Goal: Task Accomplishment & Management: Manage account settings

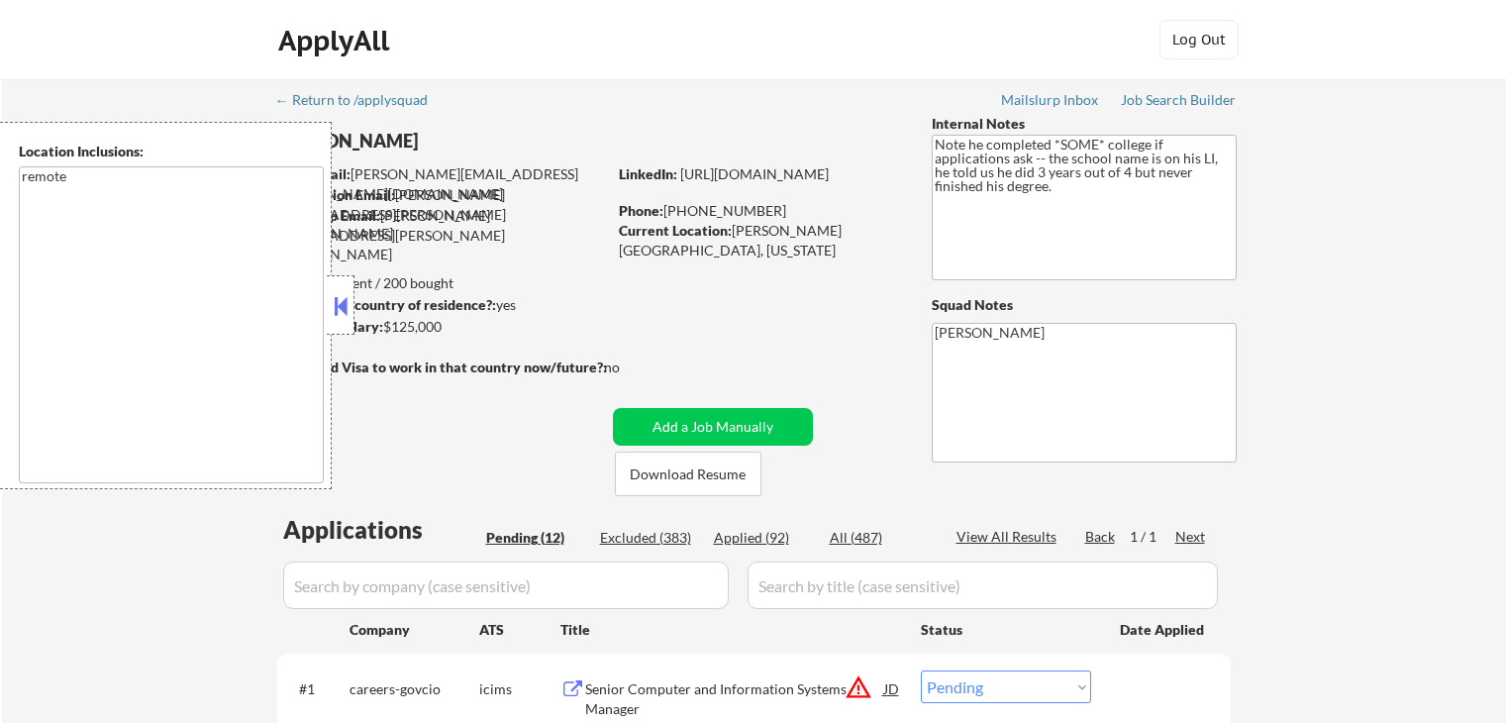
select select ""pending""
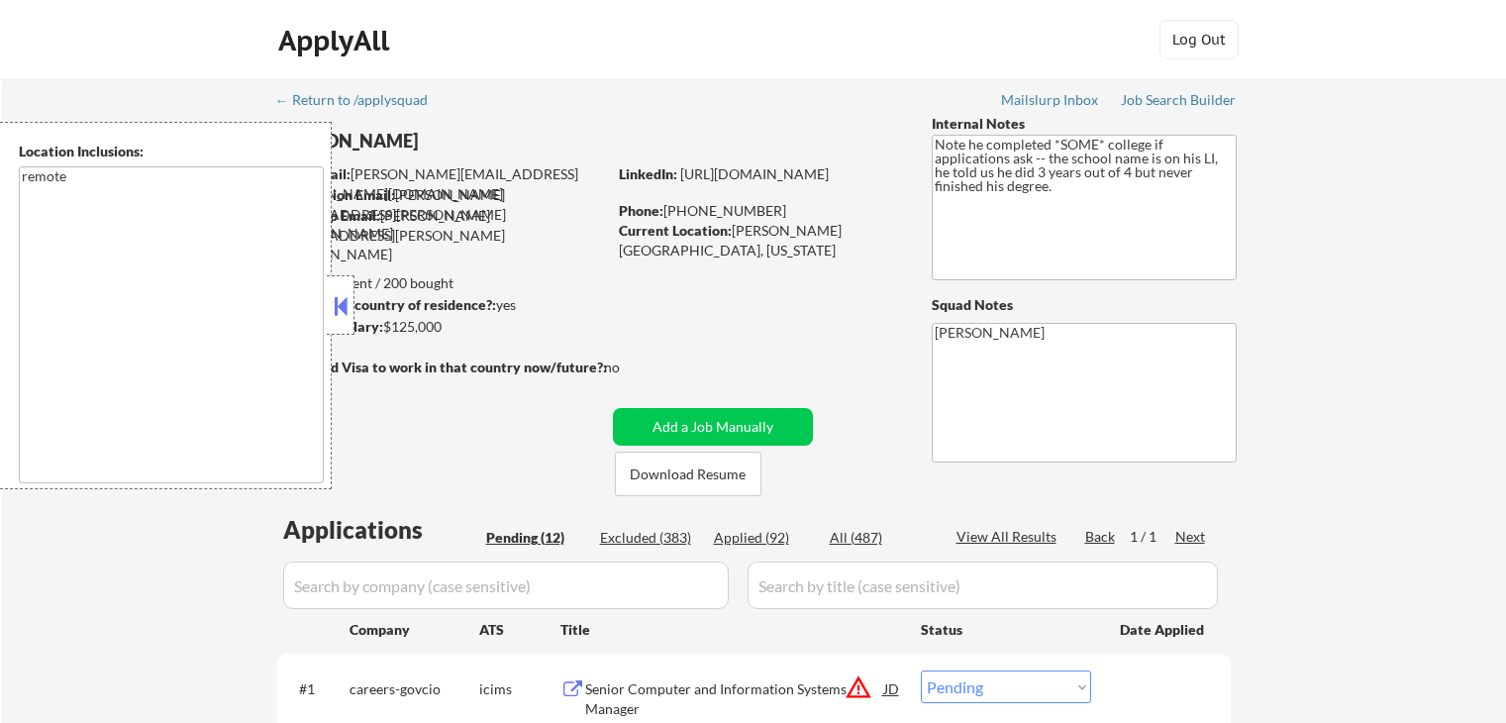
select select ""pending""
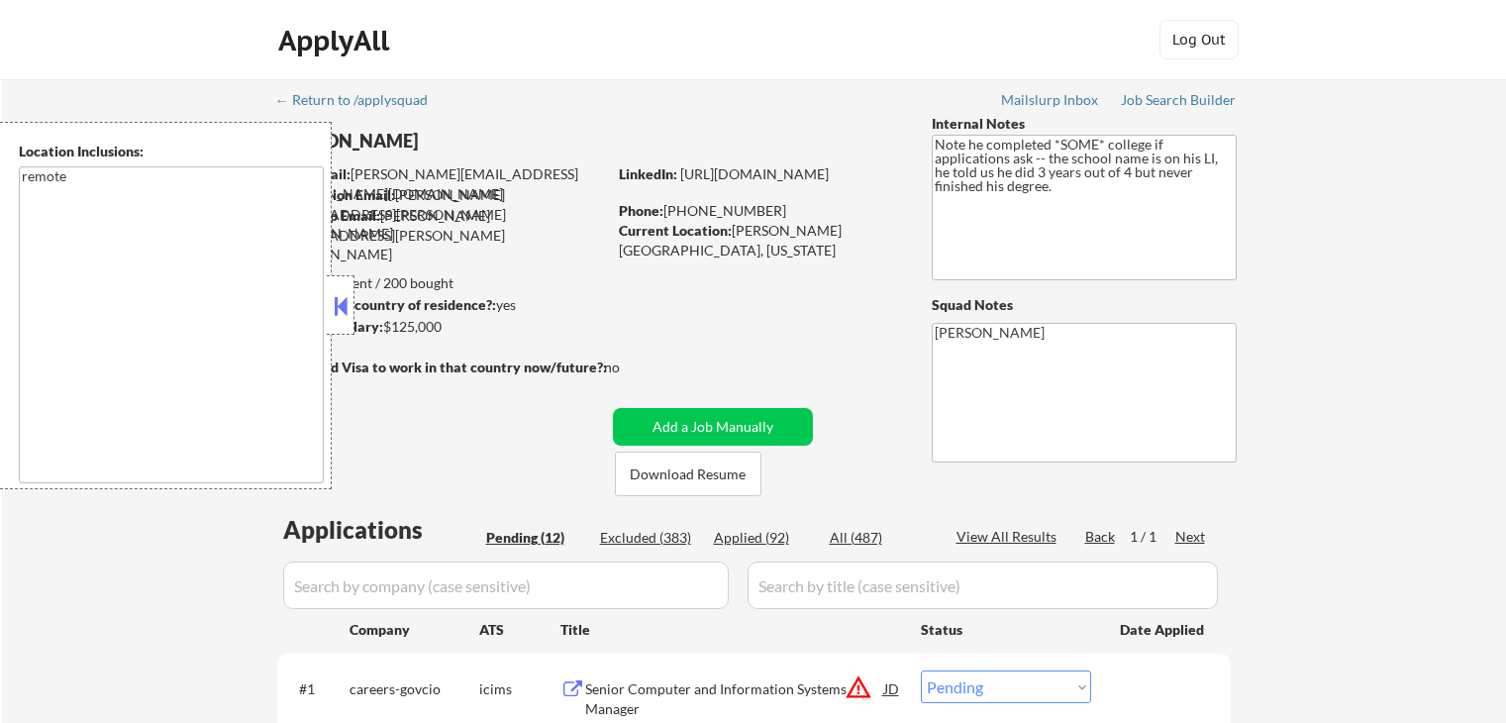
select select ""pending""
click at [343, 314] on button at bounding box center [341, 306] width 22 height 30
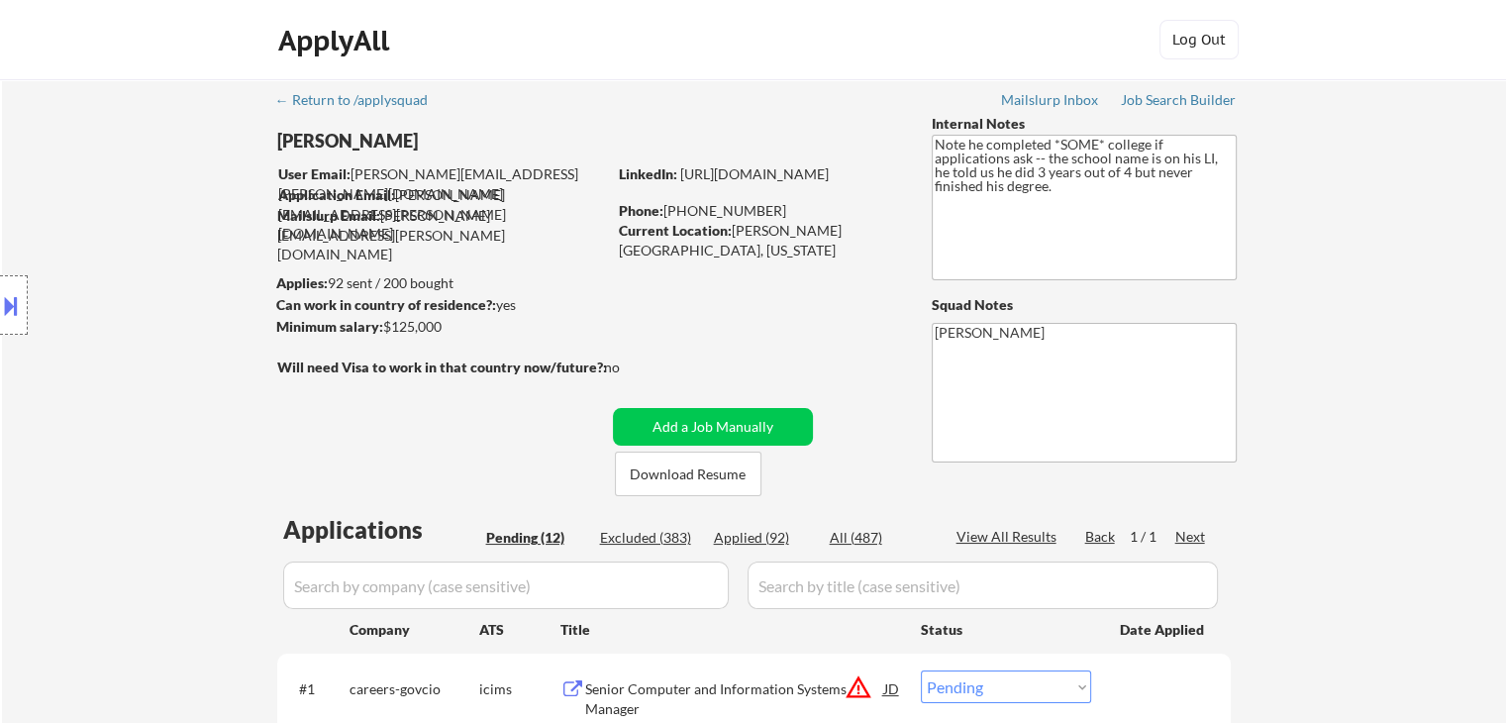
click at [87, 377] on div "Location Inclusions: remote" at bounding box center [177, 305] width 354 height 367
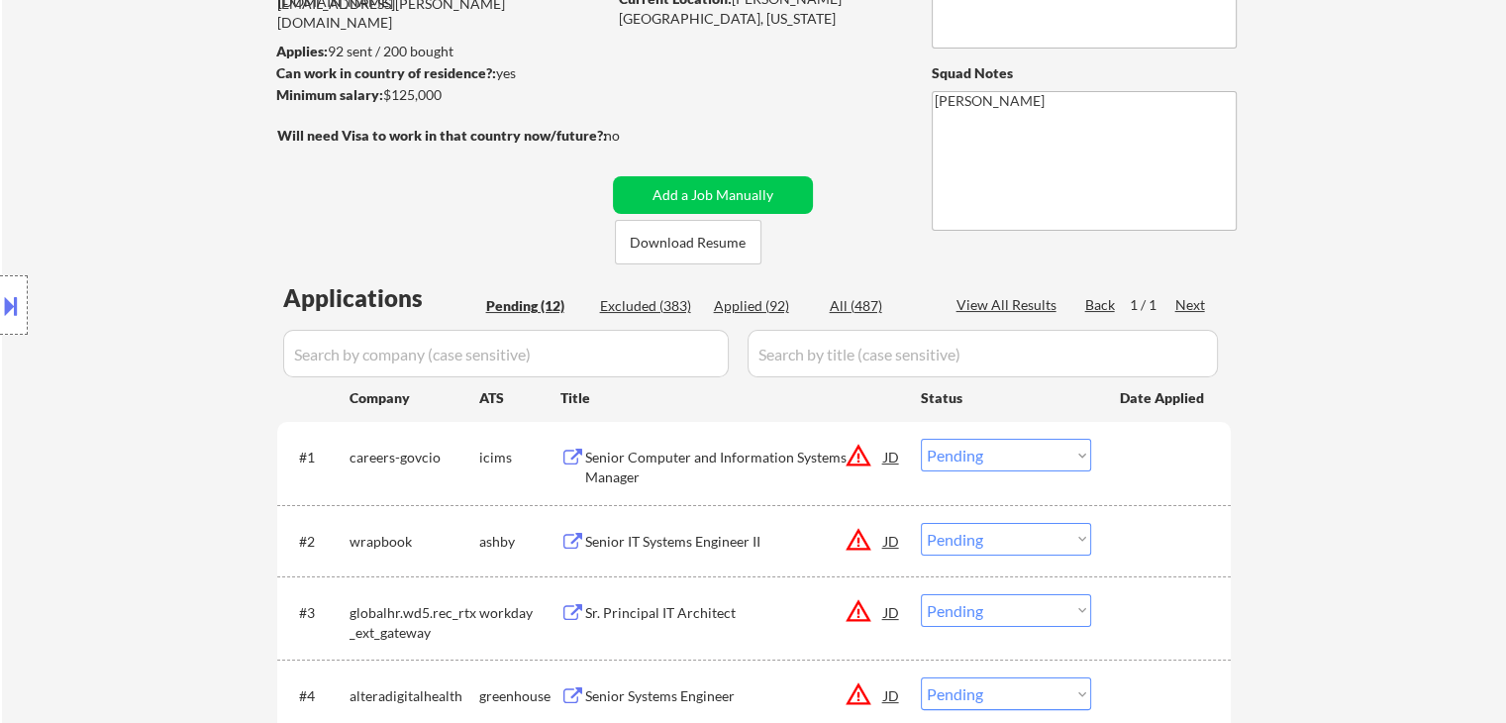
scroll to position [198, 0]
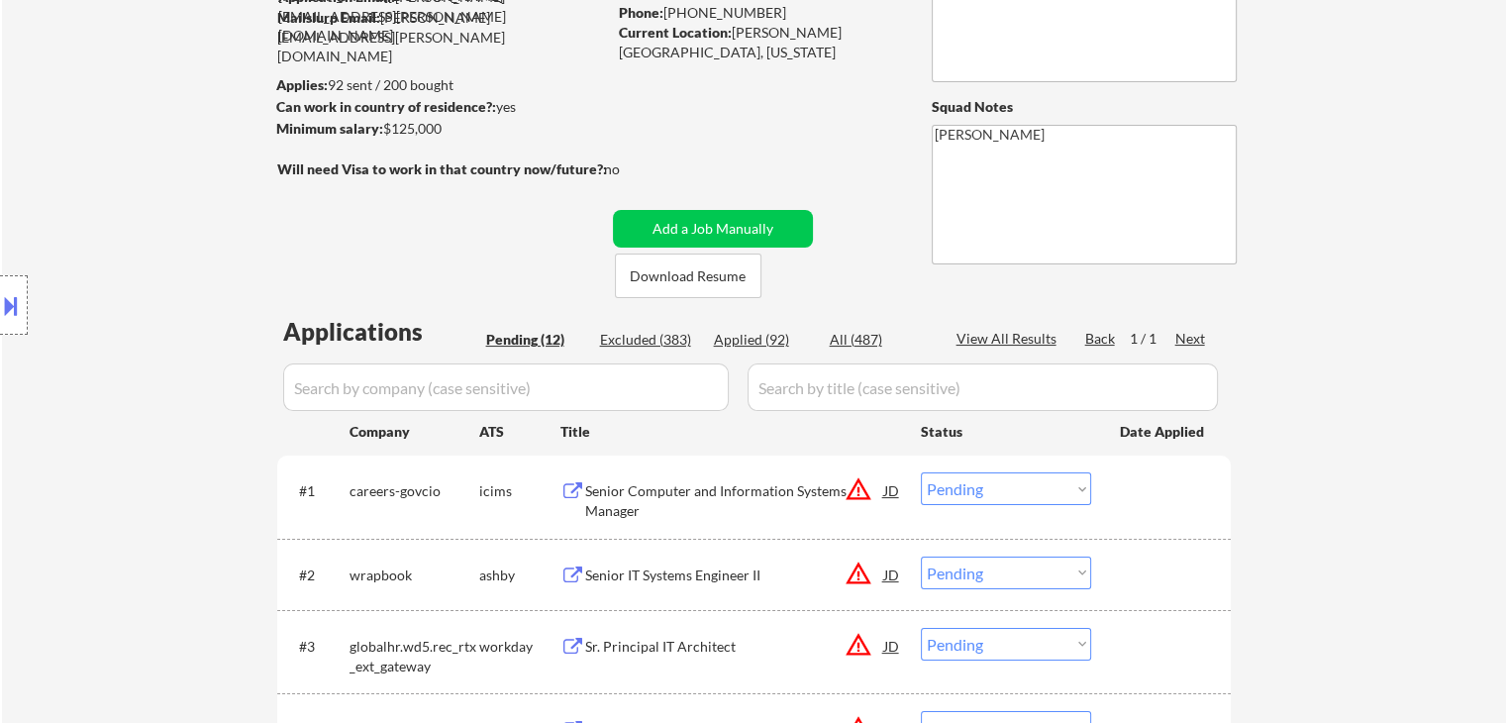
drag, startPoint x: 127, startPoint y: 269, endPoint x: 455, endPoint y: 124, distance: 359.4
click at [127, 267] on div "Location Inclusions: remote" at bounding box center [177, 305] width 354 height 367
click at [113, 208] on div "Location Inclusions: remote" at bounding box center [177, 305] width 354 height 367
click at [131, 195] on div "Location Inclusions: remote" at bounding box center [177, 305] width 354 height 367
drag, startPoint x: 1370, startPoint y: 371, endPoint x: 1519, endPoint y: 114, distance: 297.6
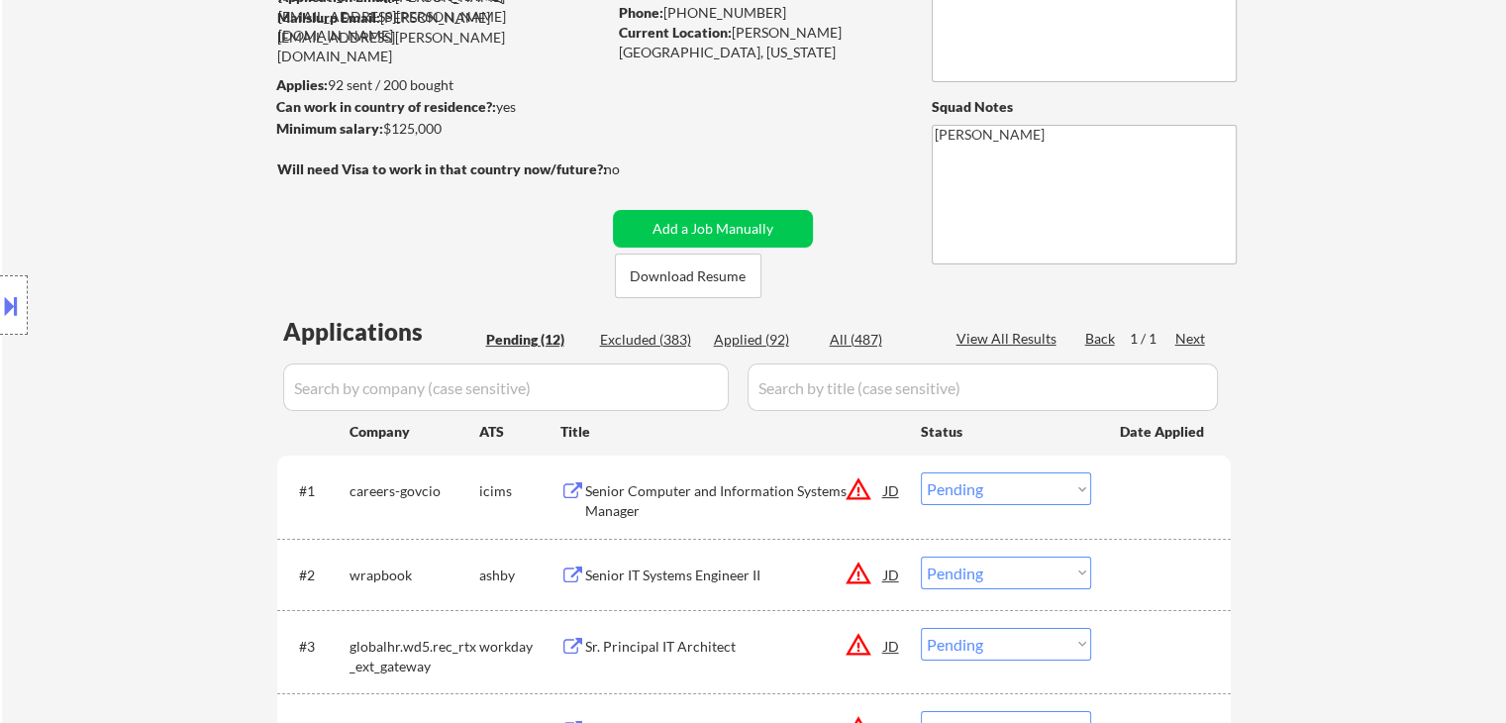
click at [1374, 366] on div "← Return to /applysquad Mailslurp Inbox Job Search Builder [PERSON_NAME] User E…" at bounding box center [754, 696] width 1504 height 1630
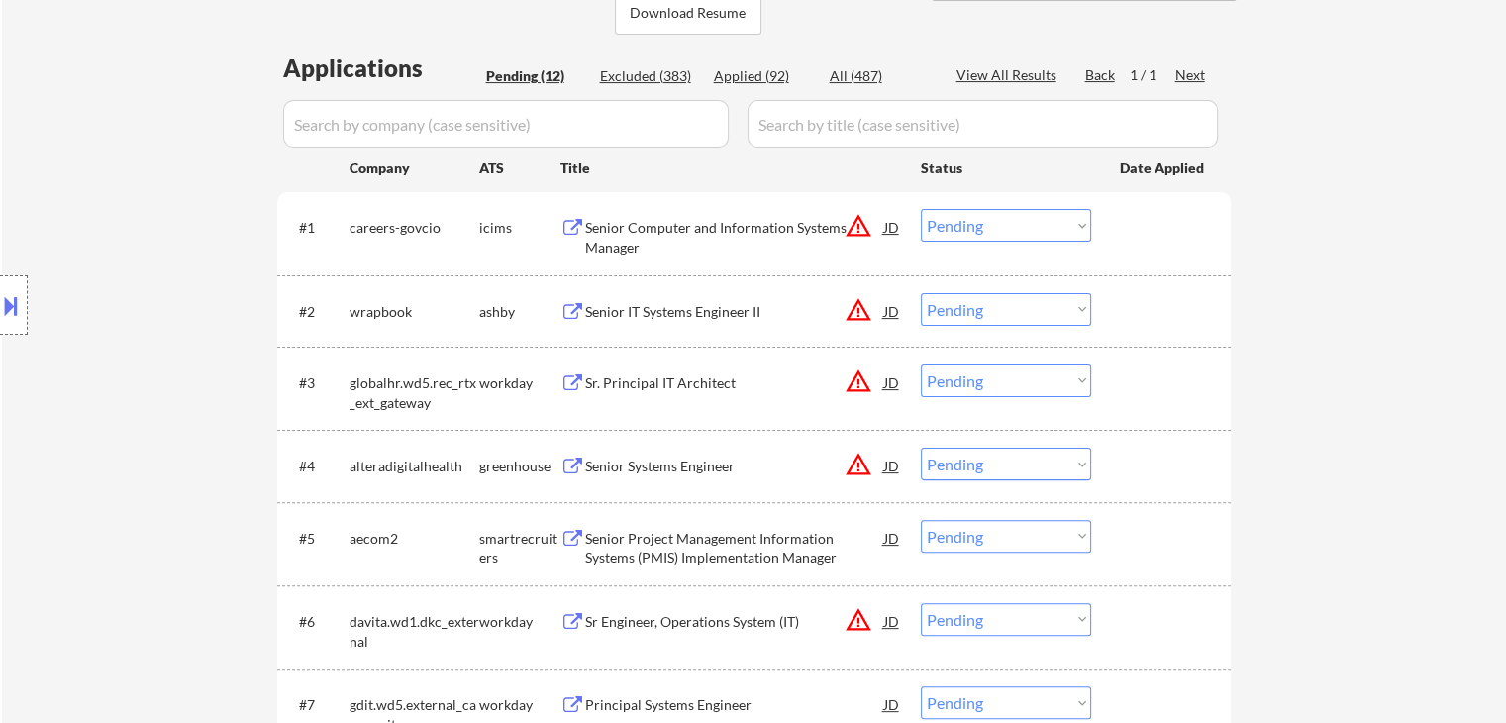
scroll to position [80, 0]
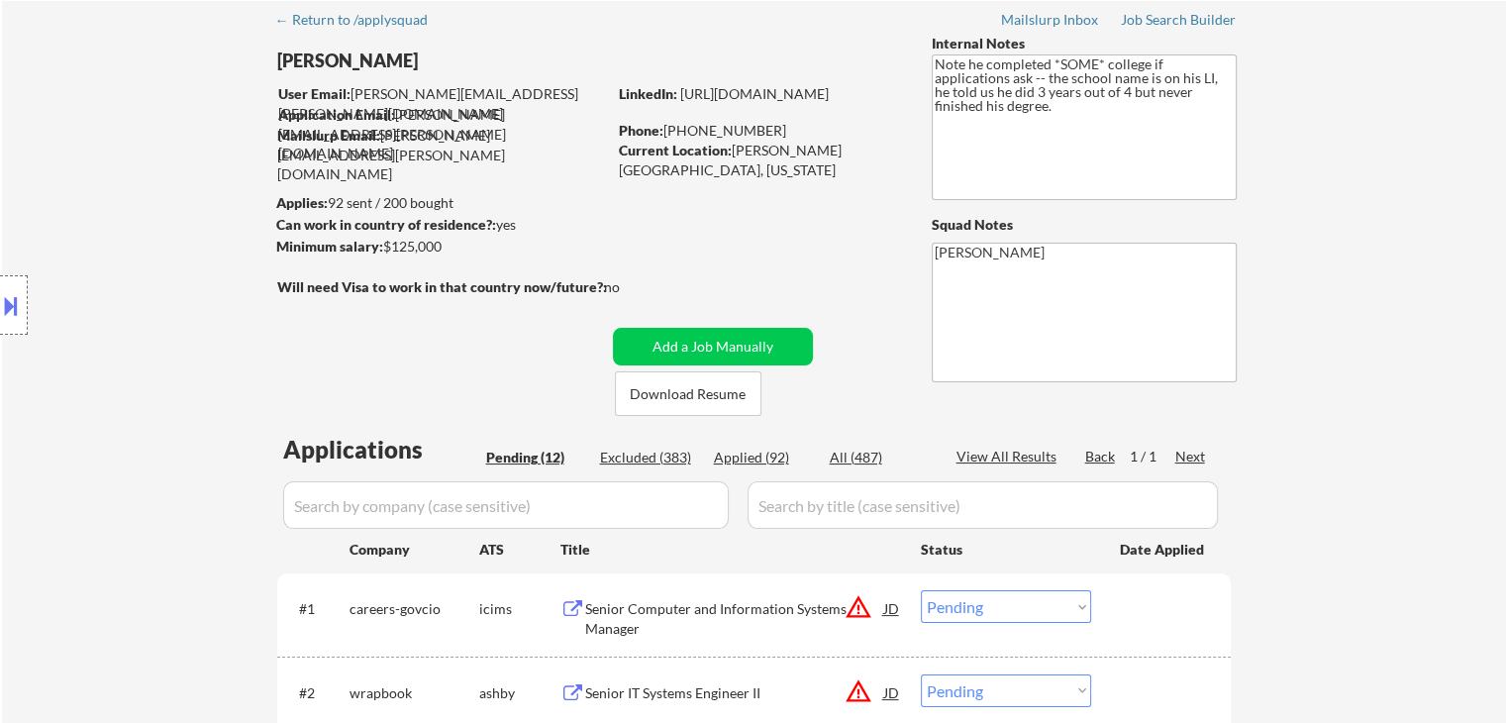
click at [180, 228] on div "Location Inclusions: remote" at bounding box center [177, 305] width 354 height 367
click at [182, 227] on div "Location Inclusions: remote" at bounding box center [177, 305] width 354 height 367
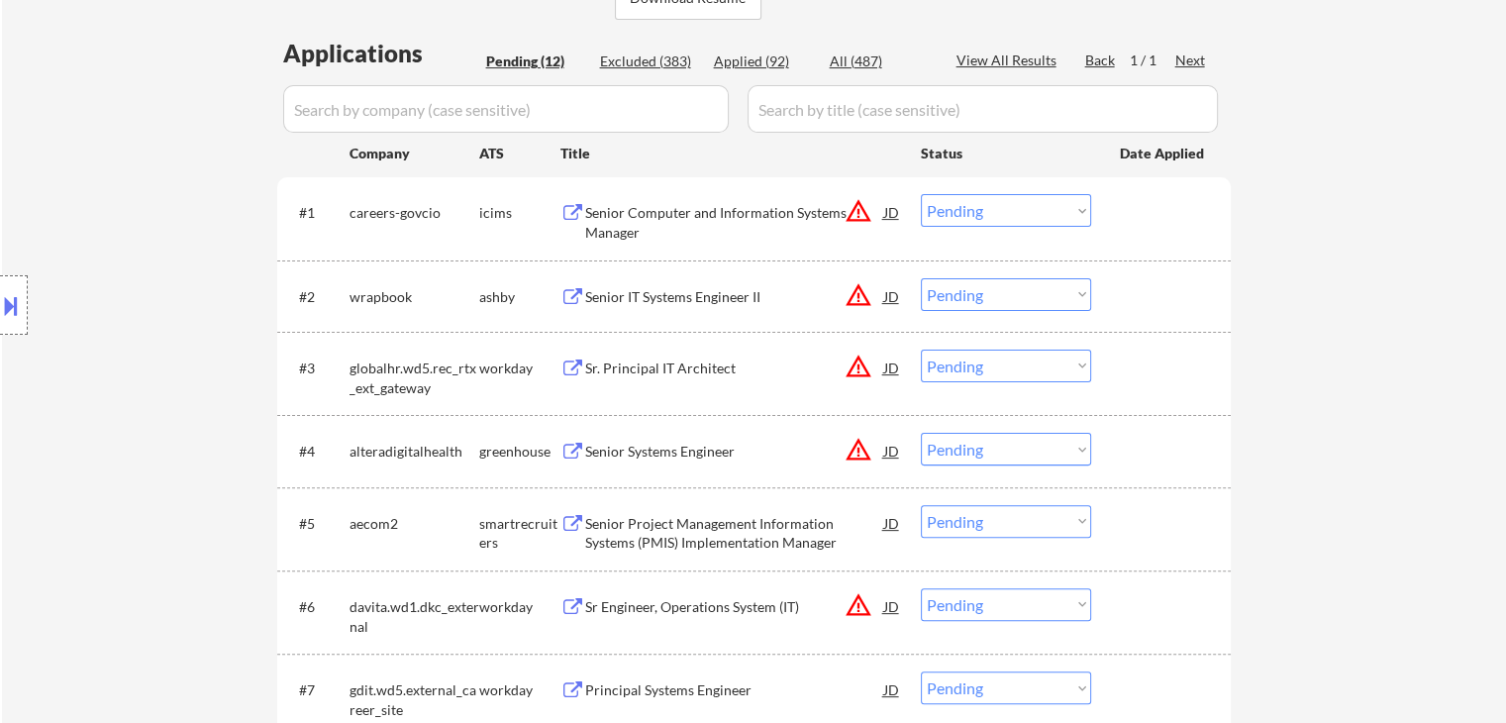
drag, startPoint x: 115, startPoint y: 203, endPoint x: 598, endPoint y: 421, distance: 529.9
click at [117, 201] on div "Location Inclusions: remote" at bounding box center [177, 305] width 354 height 367
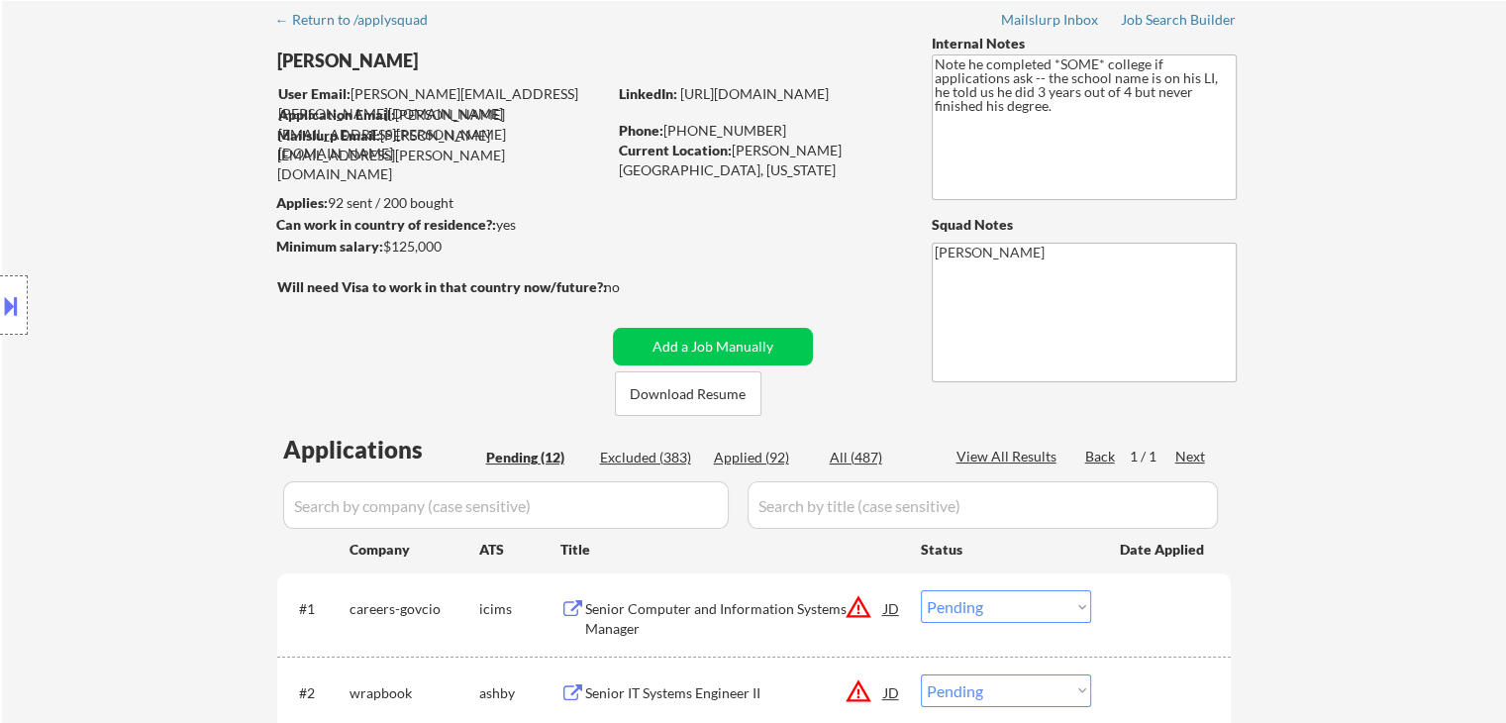
click at [0, 306] on button at bounding box center [11, 305] width 22 height 33
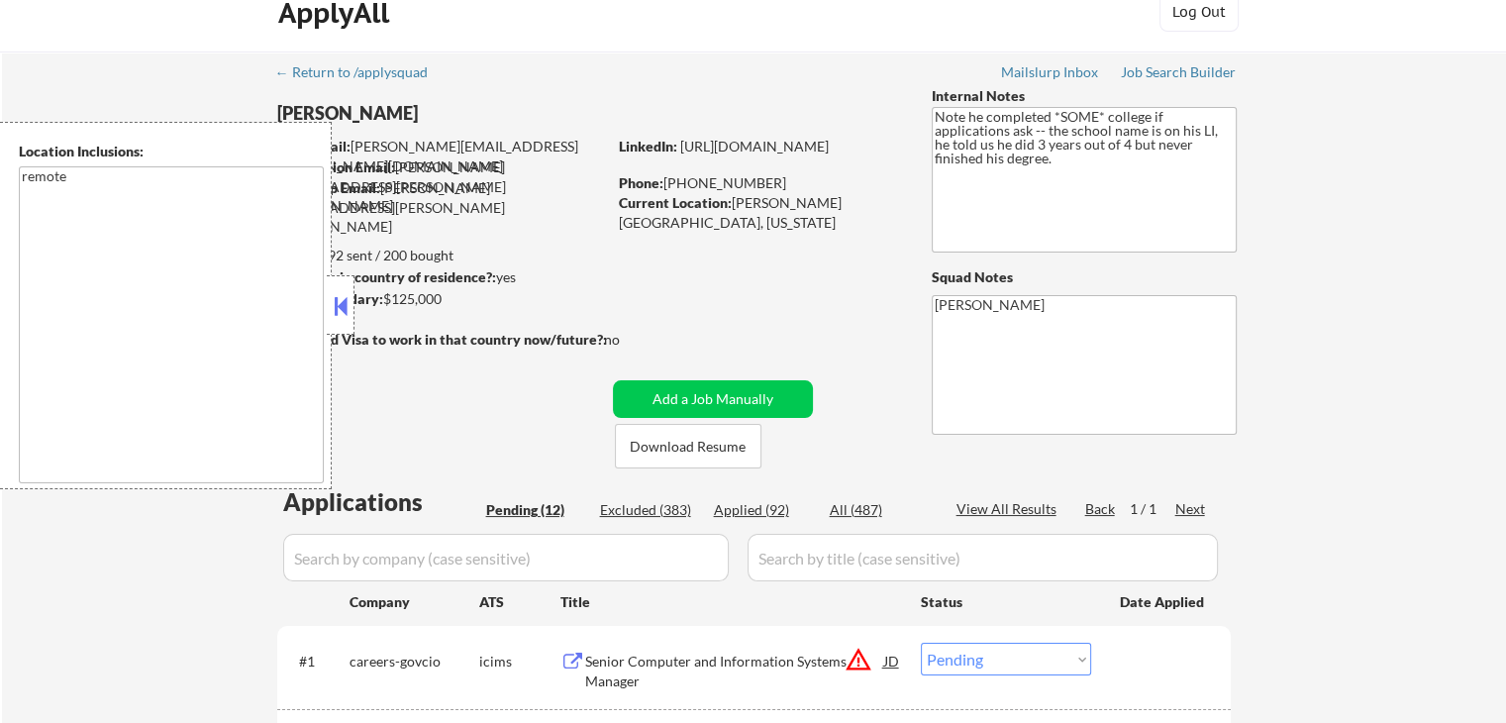
scroll to position [0, 0]
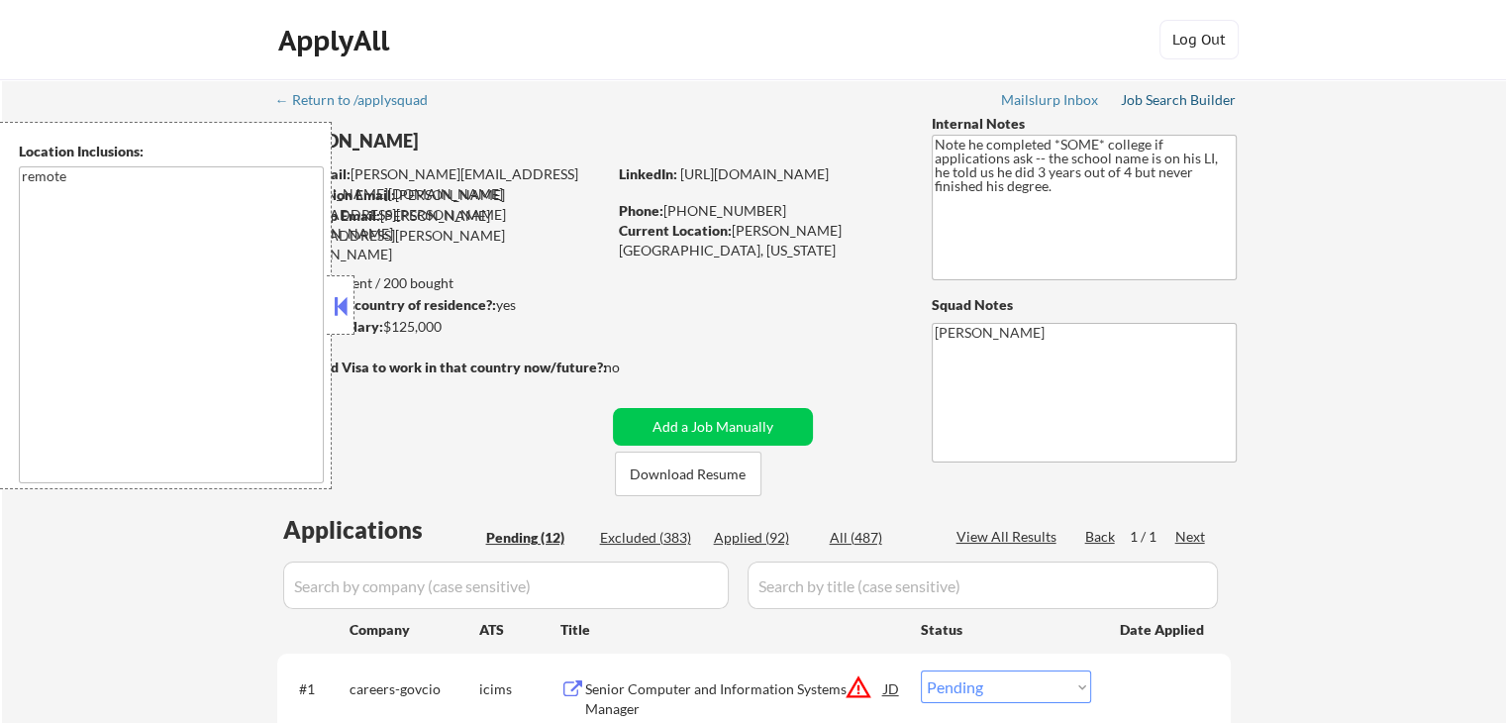
drag, startPoint x: 1180, startPoint y: 109, endPoint x: 1188, endPoint y: 123, distance: 16.0
click at [1180, 108] on link "Job Search Builder" at bounding box center [1179, 102] width 116 height 20
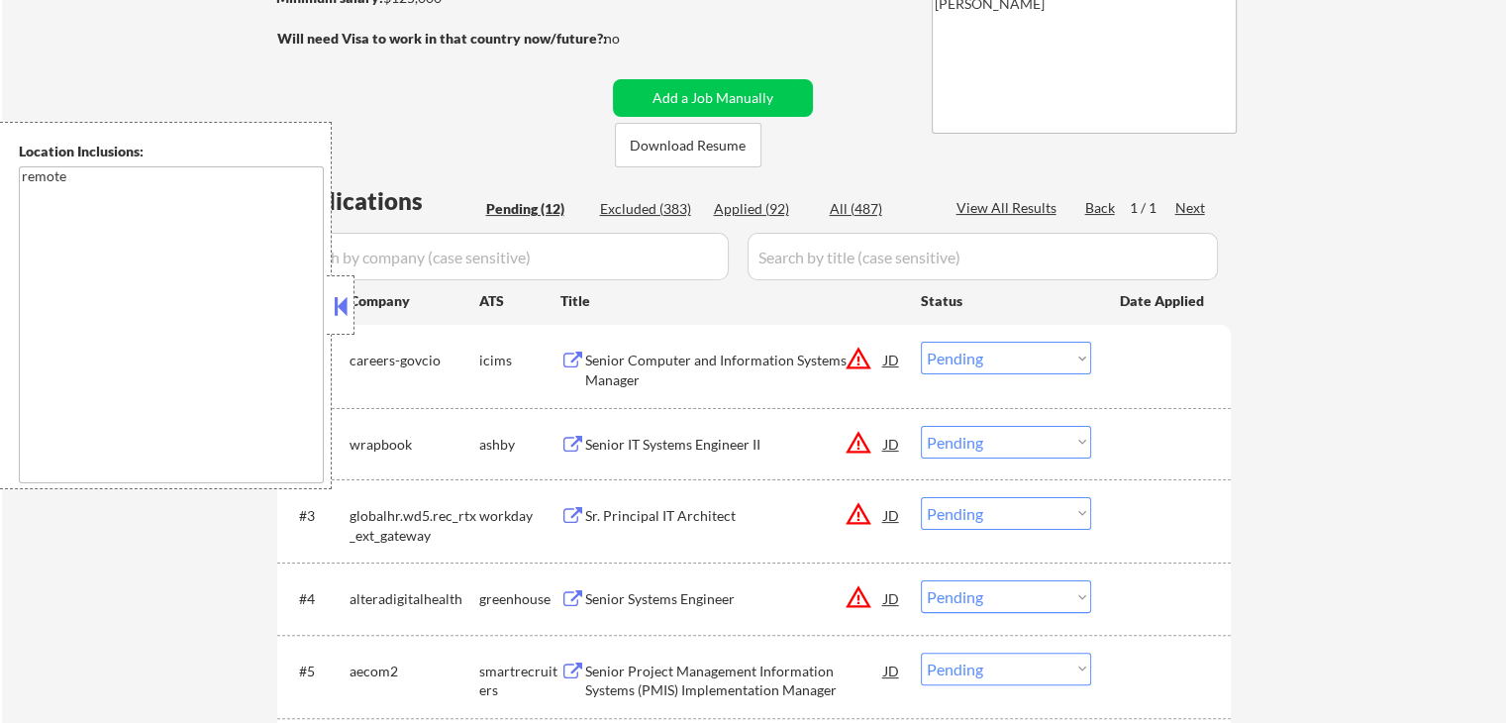
scroll to position [396, 0]
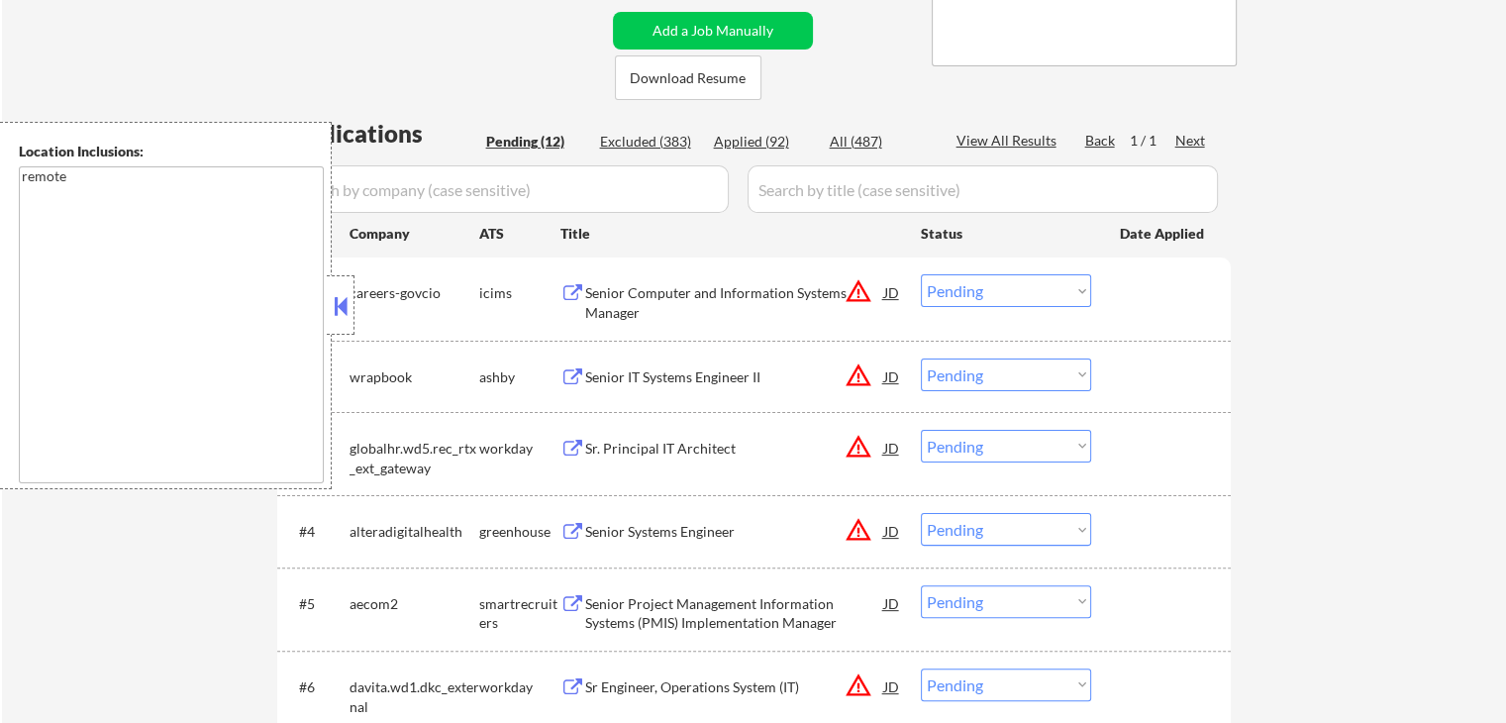
click at [342, 313] on button at bounding box center [341, 306] width 22 height 30
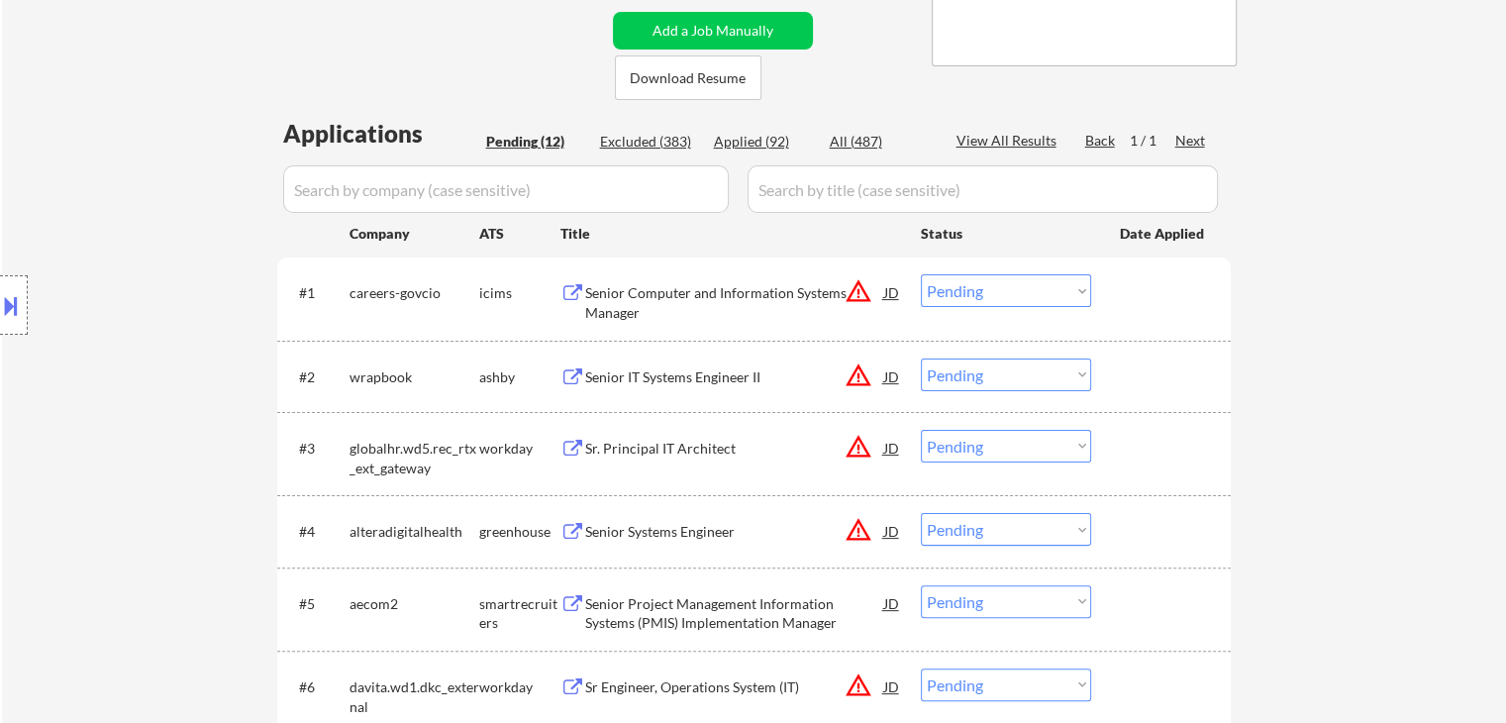
click at [867, 296] on button "warning_amber" at bounding box center [858, 291] width 28 height 28
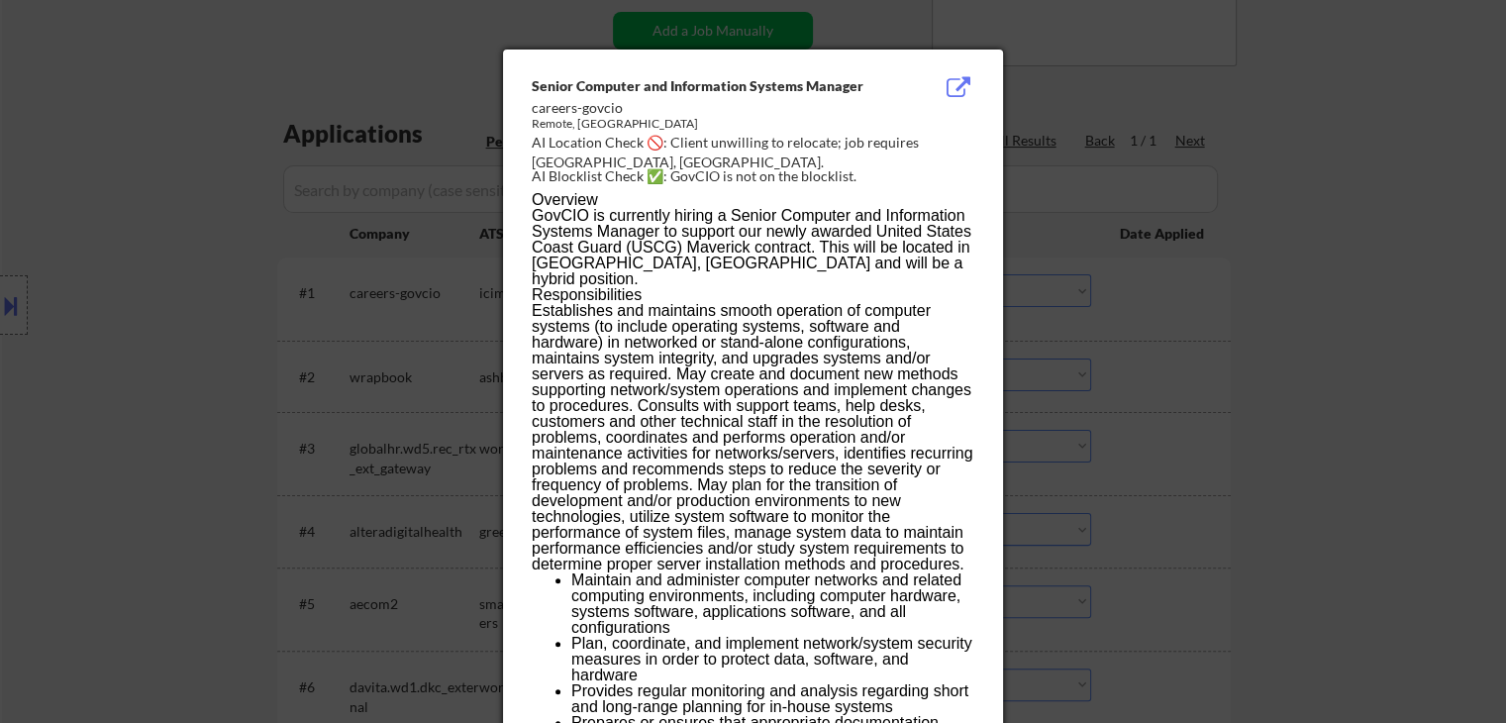
click at [1309, 231] on div at bounding box center [753, 361] width 1506 height 723
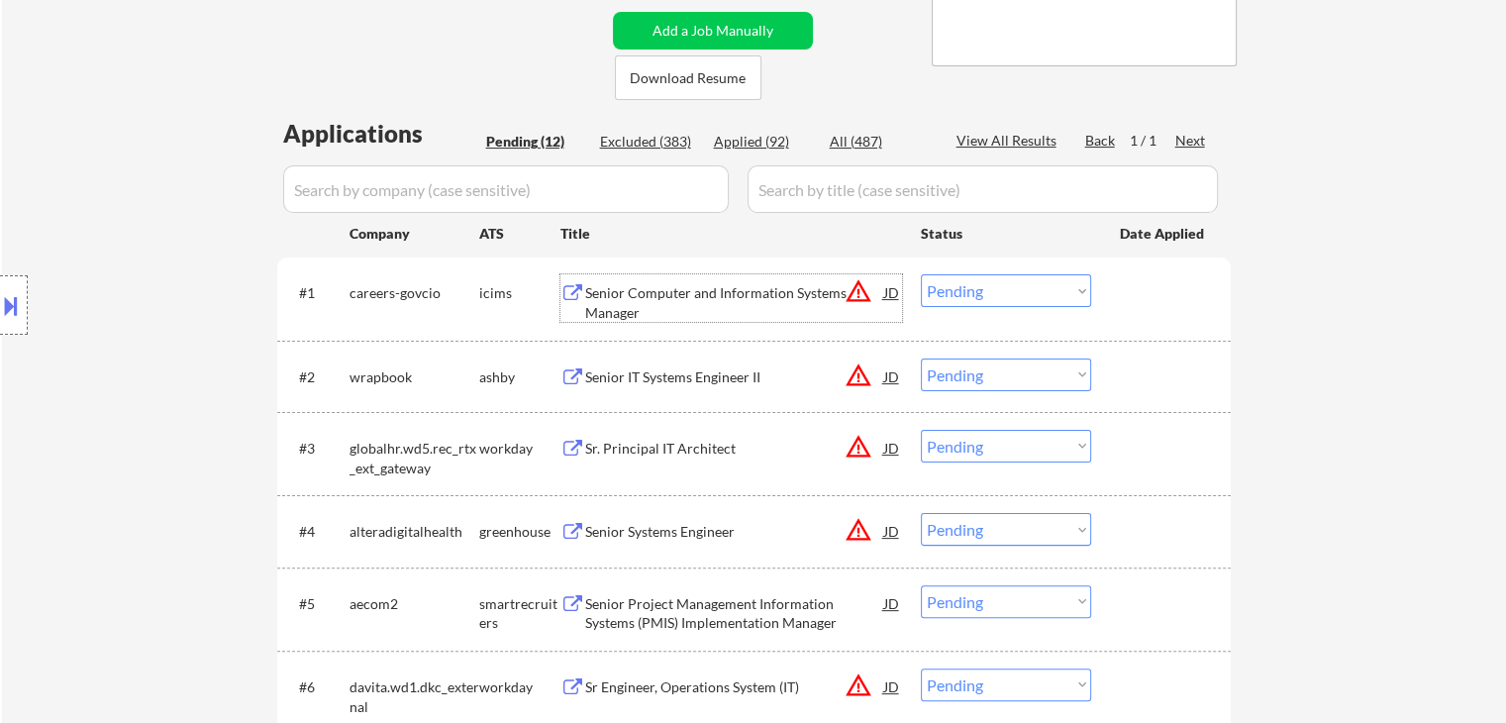
drag, startPoint x: 665, startPoint y: 292, endPoint x: 666, endPoint y: 408, distance: 115.8
click at [665, 294] on div "Senior Computer and Information Systems Manager" at bounding box center [734, 302] width 299 height 39
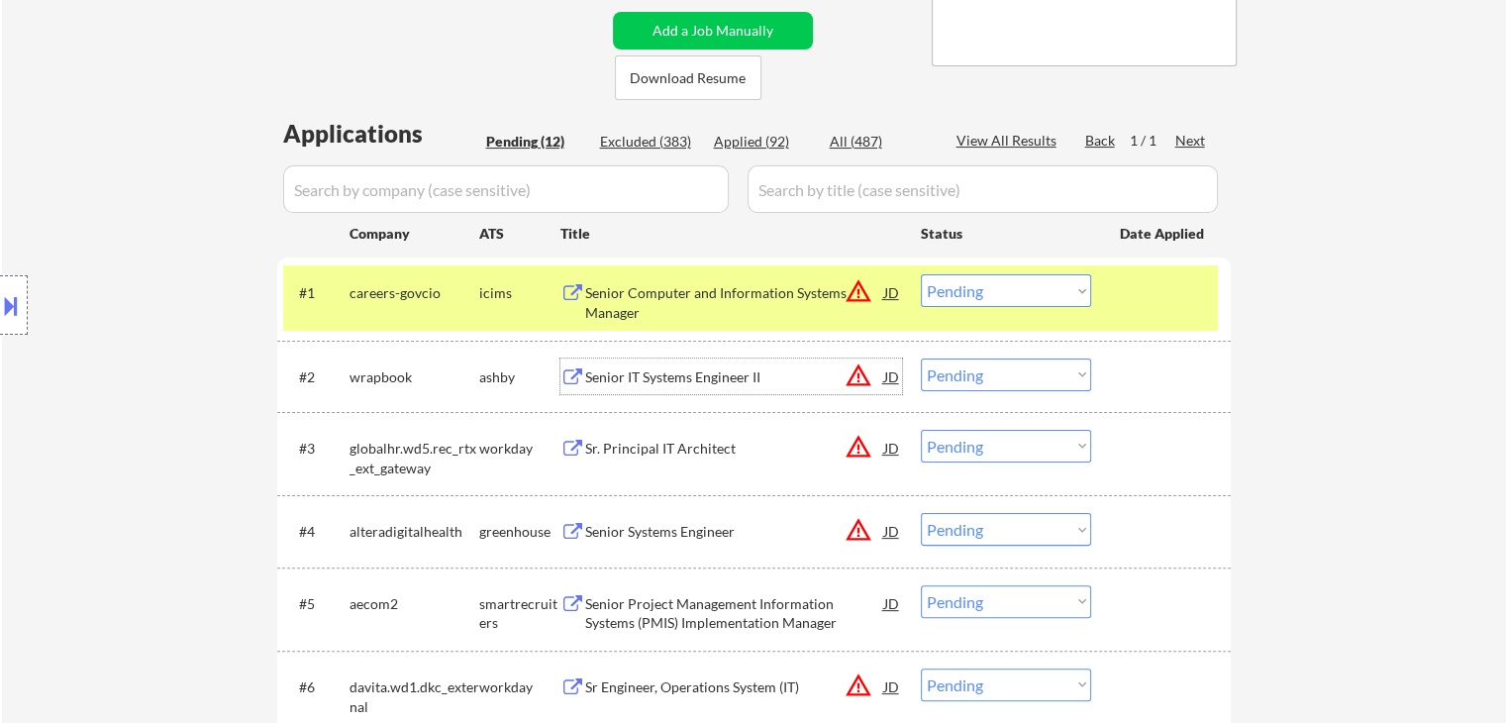
click at [655, 380] on div "Senior IT Systems Engineer II" at bounding box center [734, 377] width 299 height 20
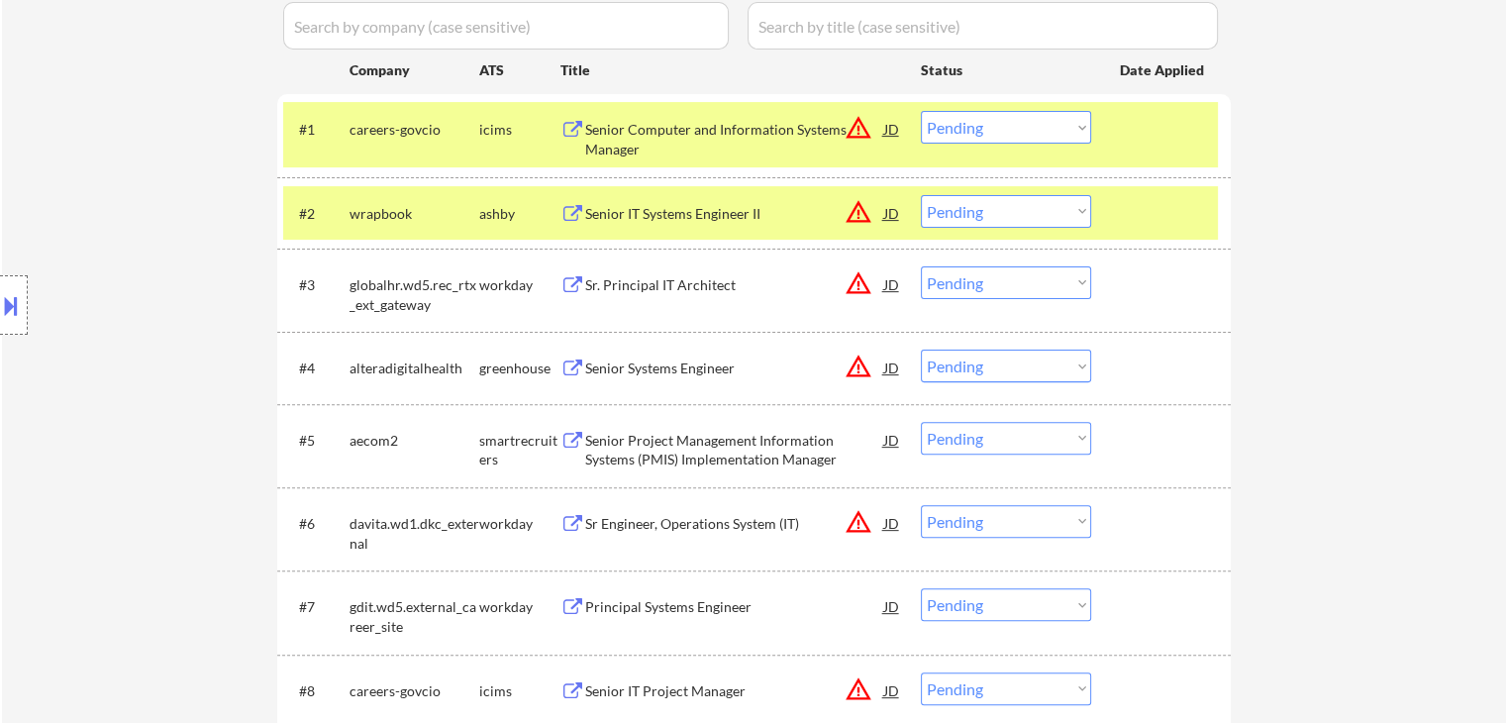
scroll to position [594, 0]
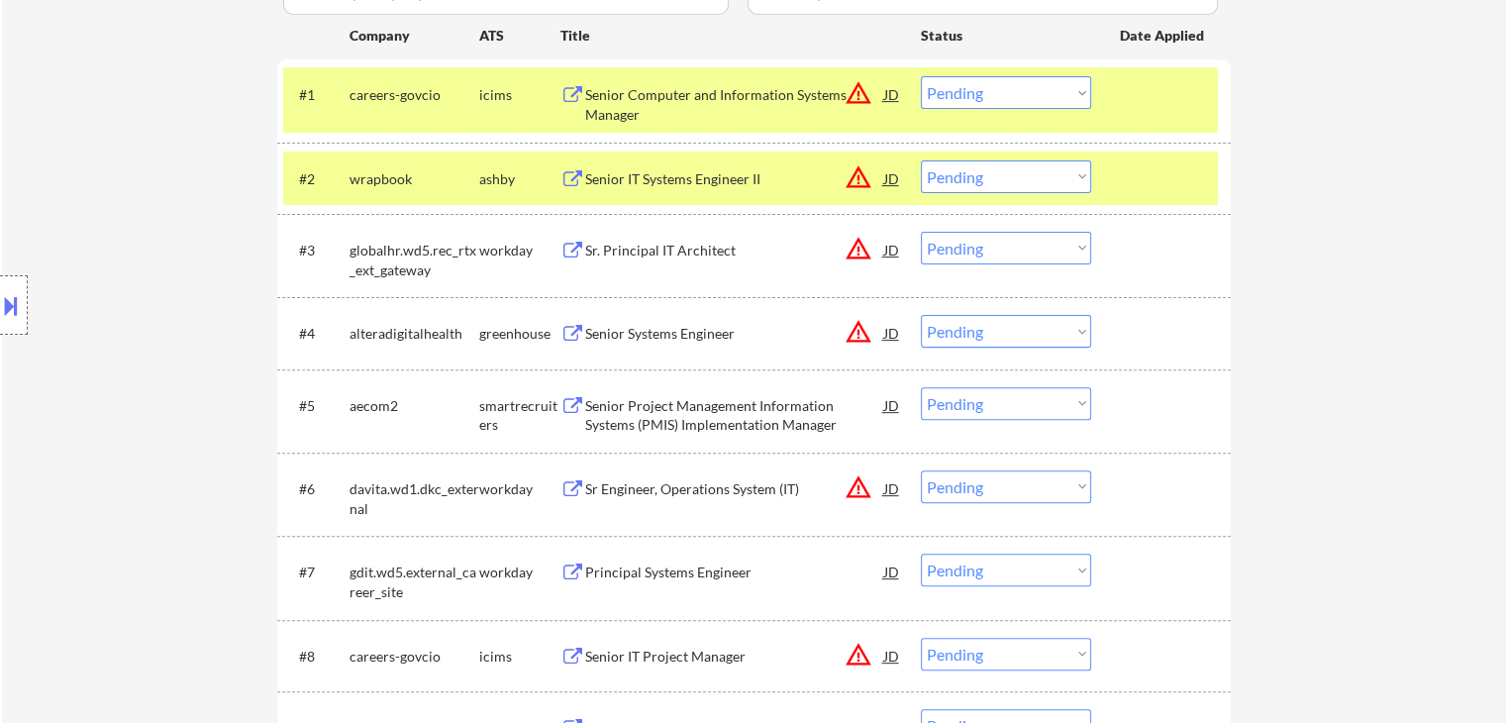
drag, startPoint x: 655, startPoint y: 245, endPoint x: 654, endPoint y: 345, distance: 101.0
click at [655, 247] on div "Sr. Principal IT Architect" at bounding box center [734, 251] width 299 height 20
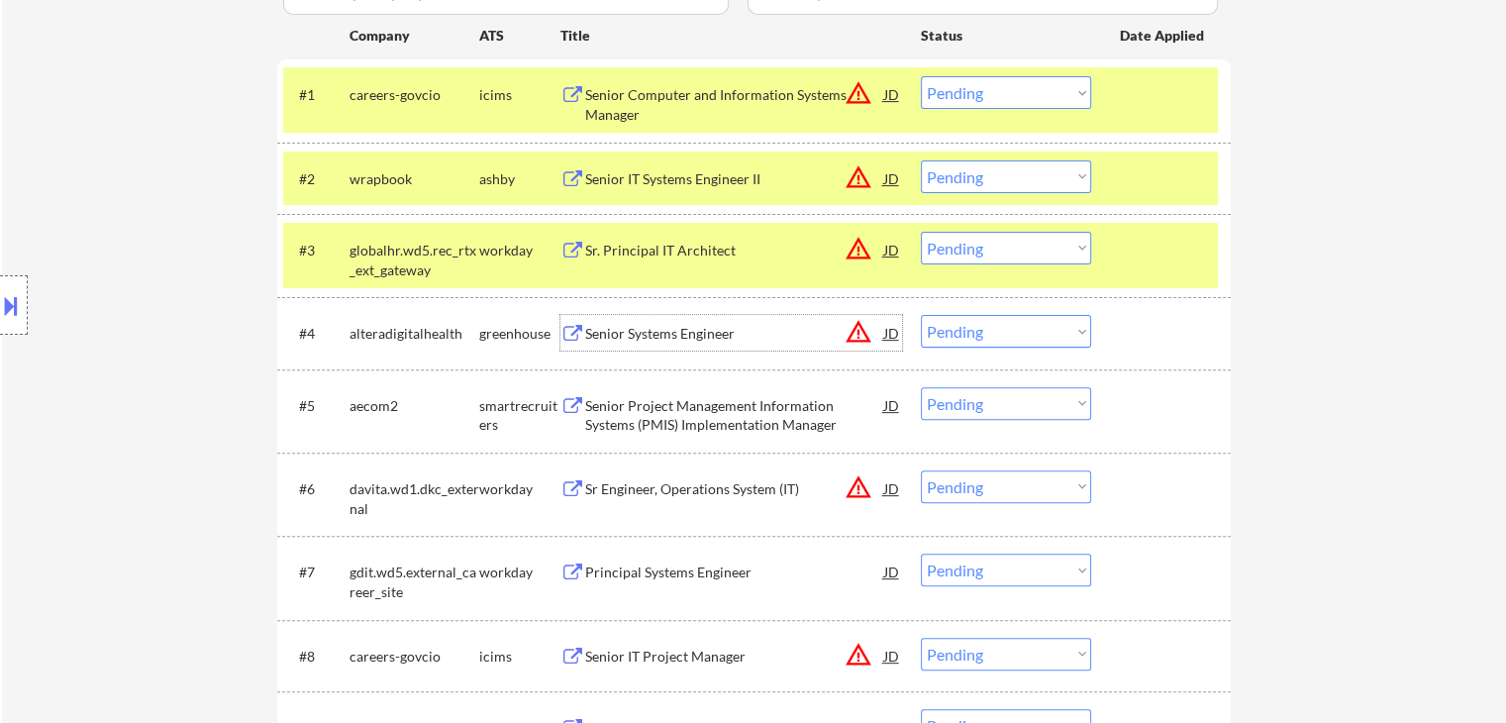
click at [646, 338] on div "Senior Systems Engineer" at bounding box center [734, 334] width 299 height 20
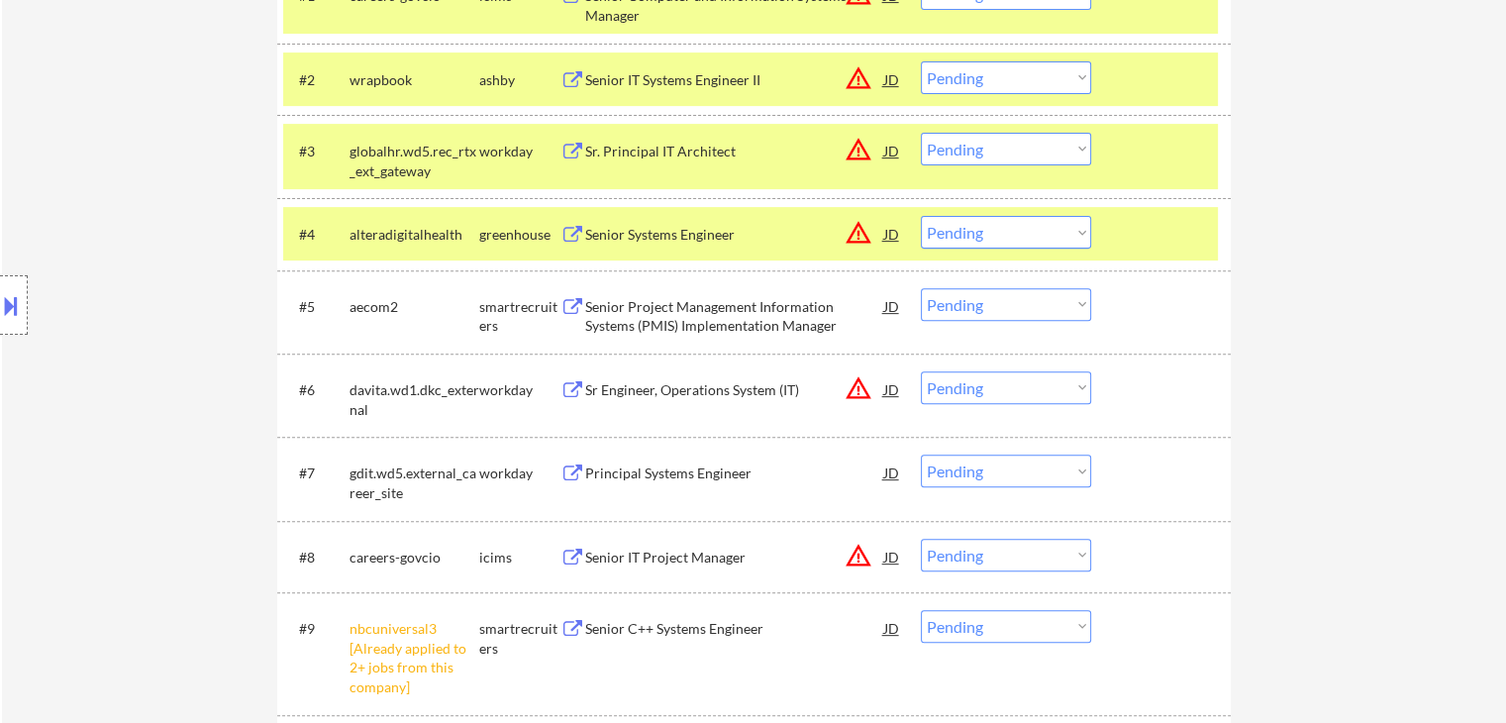
click at [683, 302] on div "Senior Project Management Information Systems (PMIS) Implementation Manager" at bounding box center [734, 316] width 299 height 39
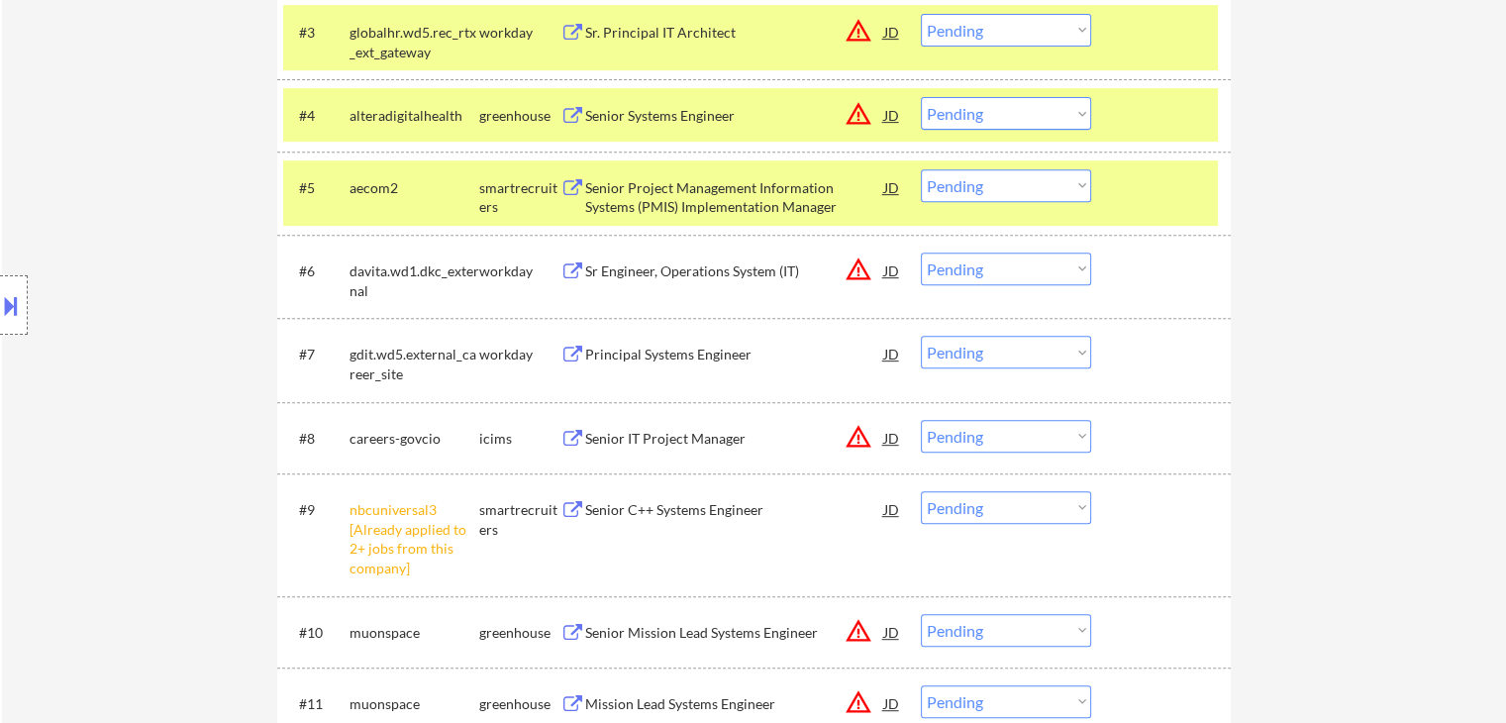
scroll to position [891, 0]
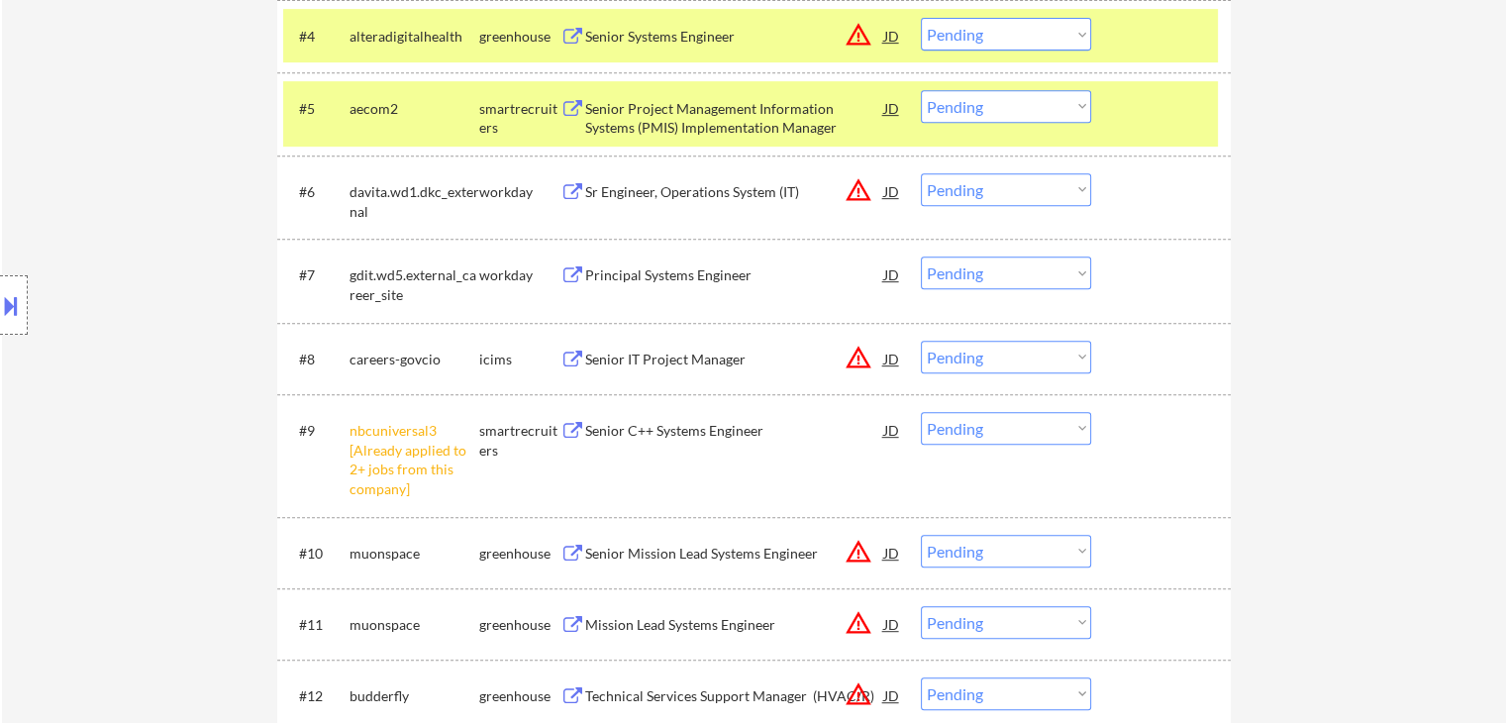
click at [662, 187] on div "Sr Engineer, Operations System (IT)" at bounding box center [734, 192] width 299 height 20
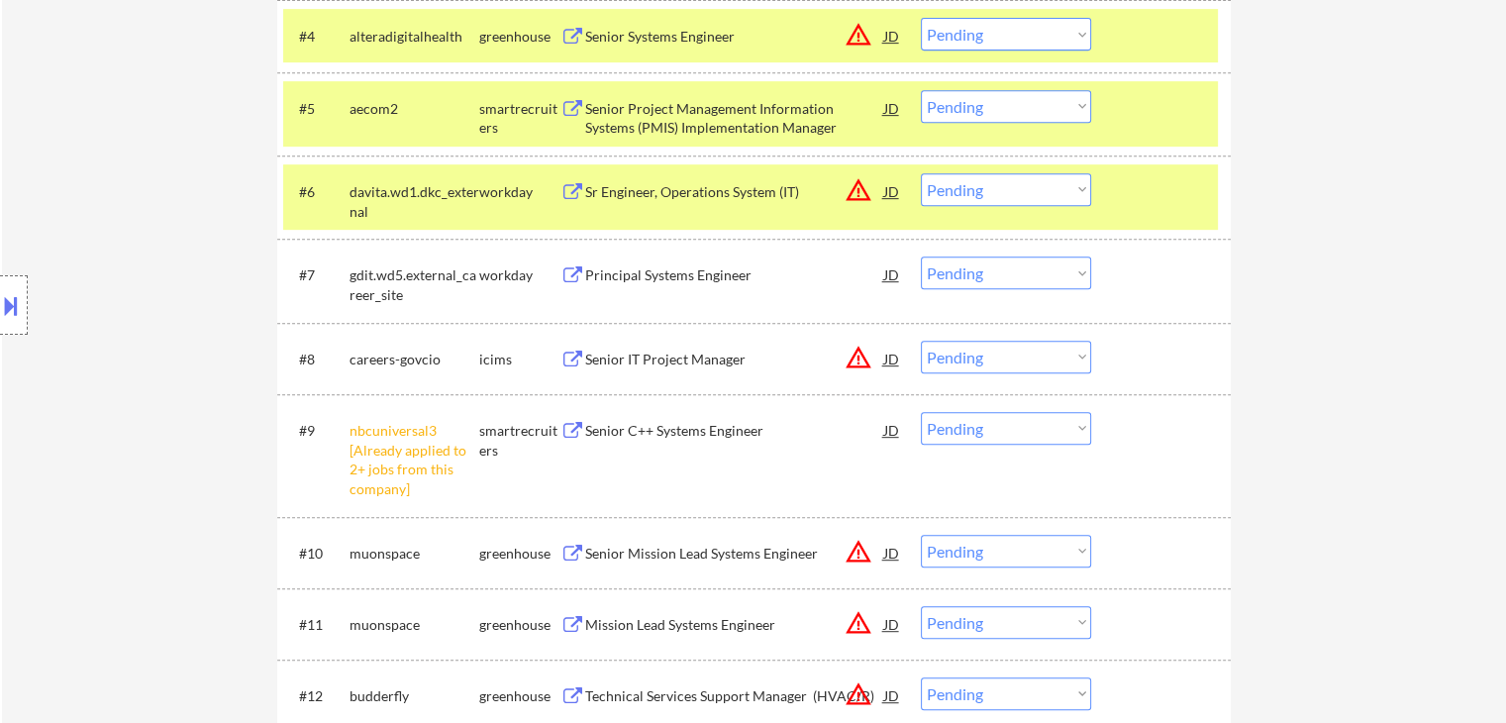
click at [662, 274] on div "Principal Systems Engineer" at bounding box center [734, 275] width 299 height 20
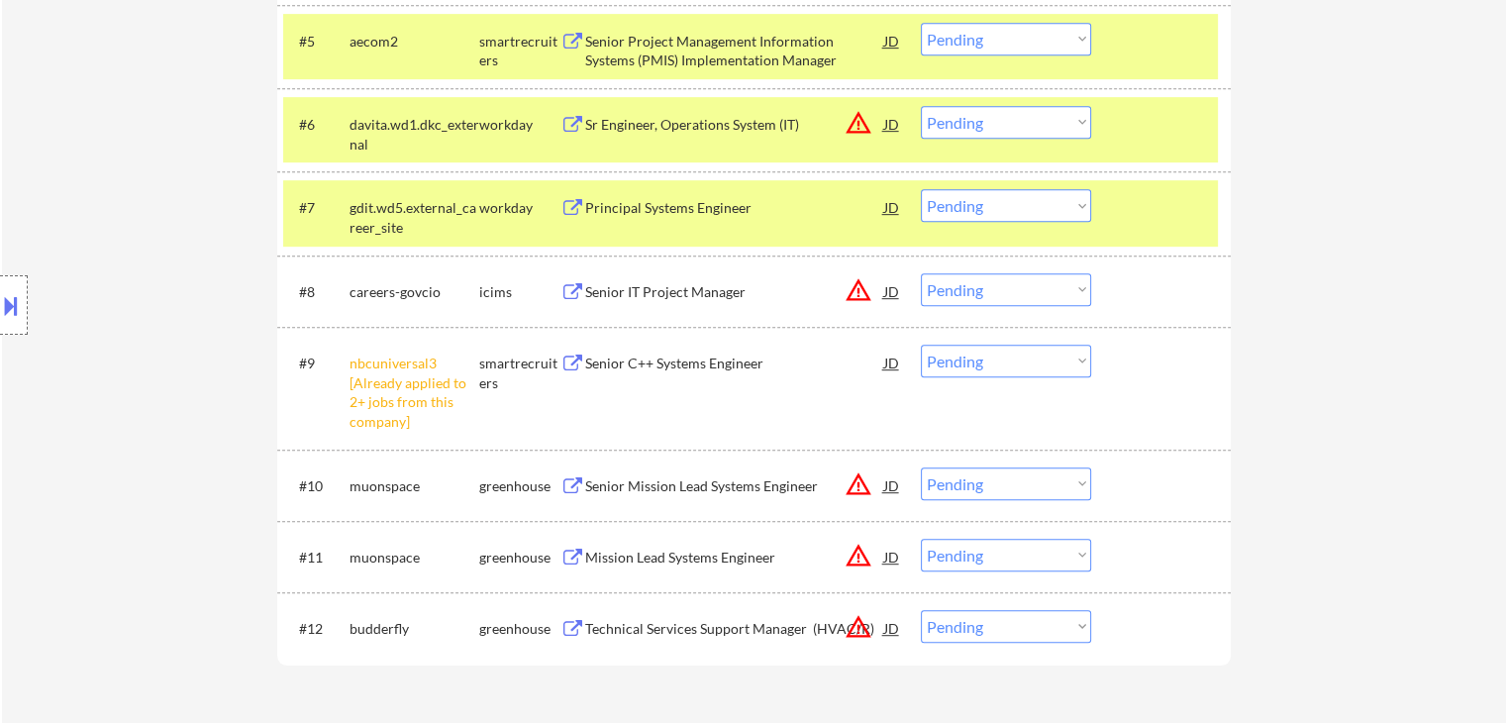
scroll to position [990, 0]
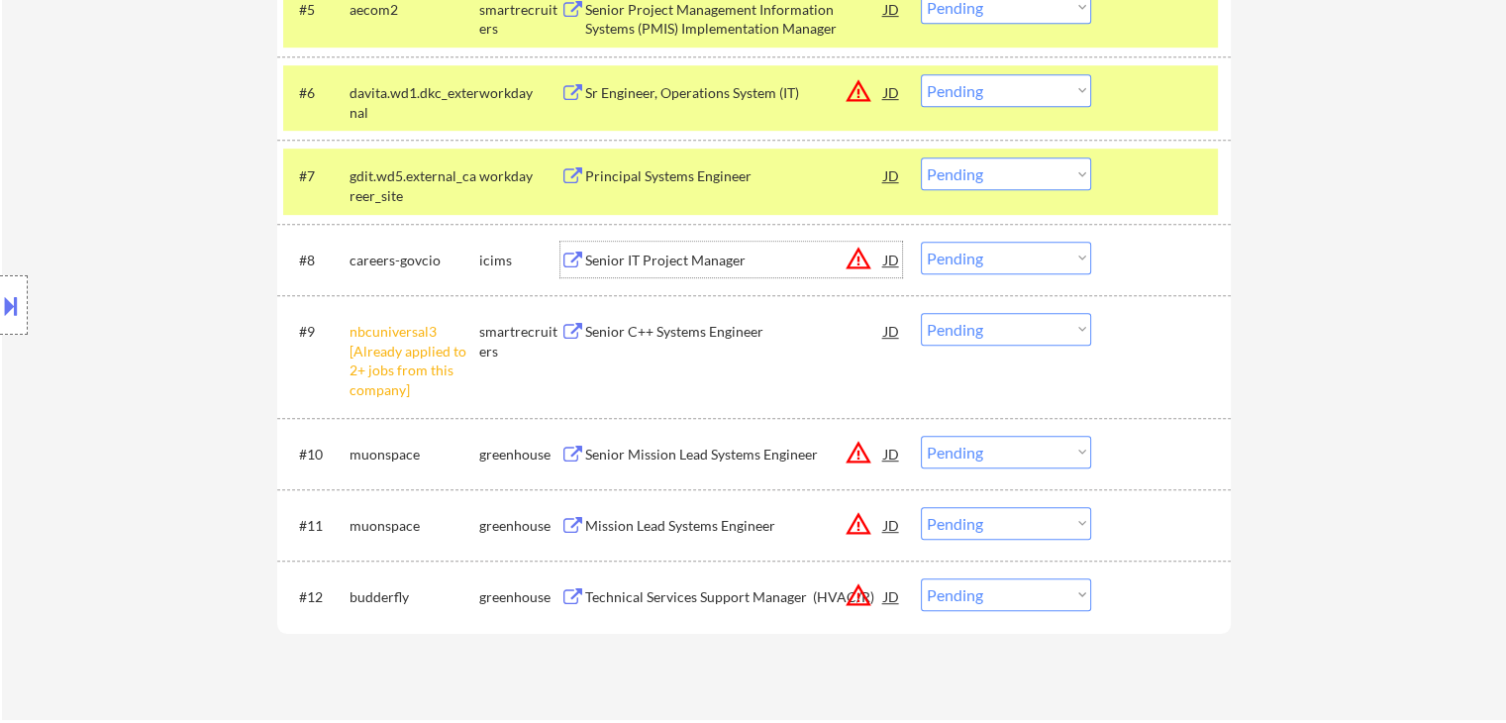
click at [665, 262] on div "Senior IT Project Manager" at bounding box center [734, 260] width 299 height 20
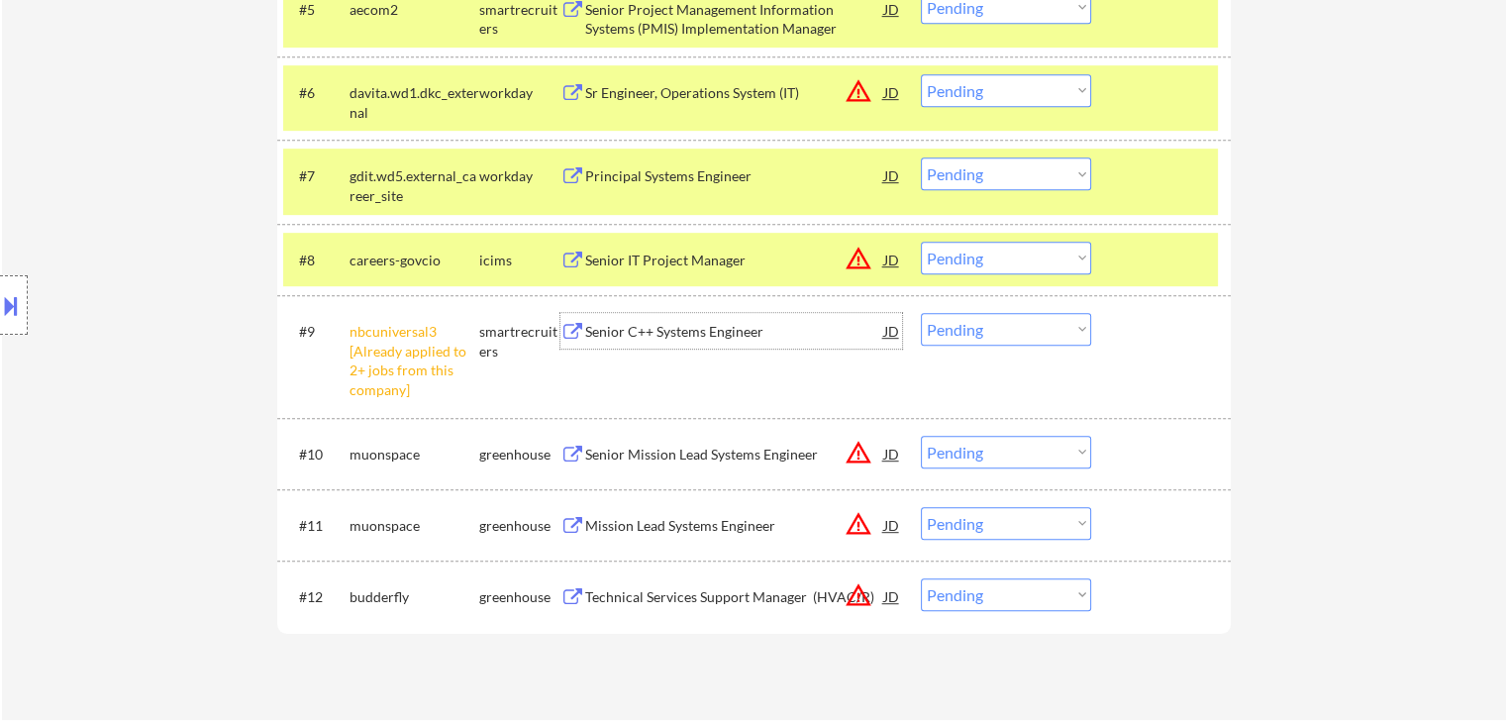
click at [682, 330] on div "Senior C++ Systems Engineer" at bounding box center [734, 332] width 299 height 20
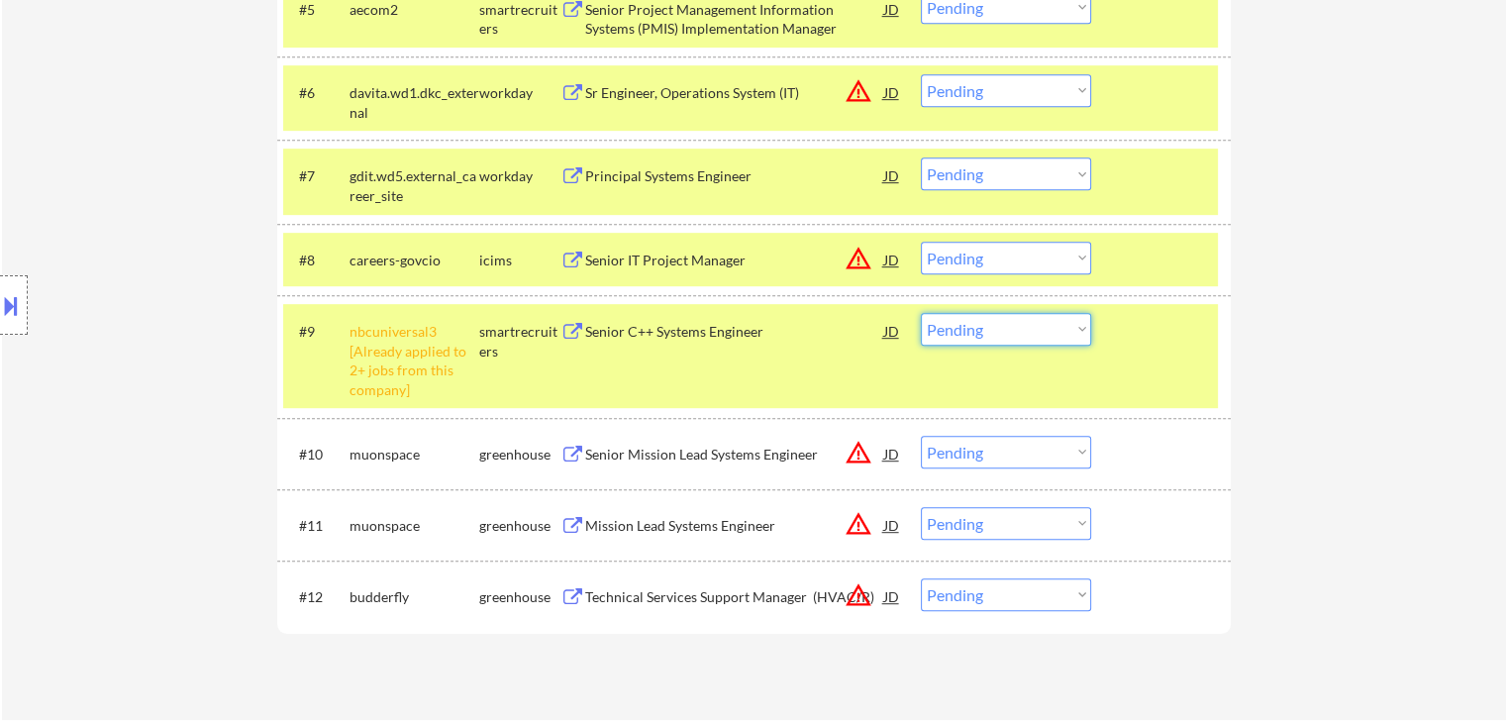
click at [988, 335] on select "Choose an option... Pending Applied Excluded (Questions) Excluded (Expired) Exc…" at bounding box center [1006, 329] width 170 height 33
click at [921, 313] on select "Choose an option... Pending Applied Excluded (Questions) Excluded (Expired) Exc…" at bounding box center [1006, 329] width 170 height 33
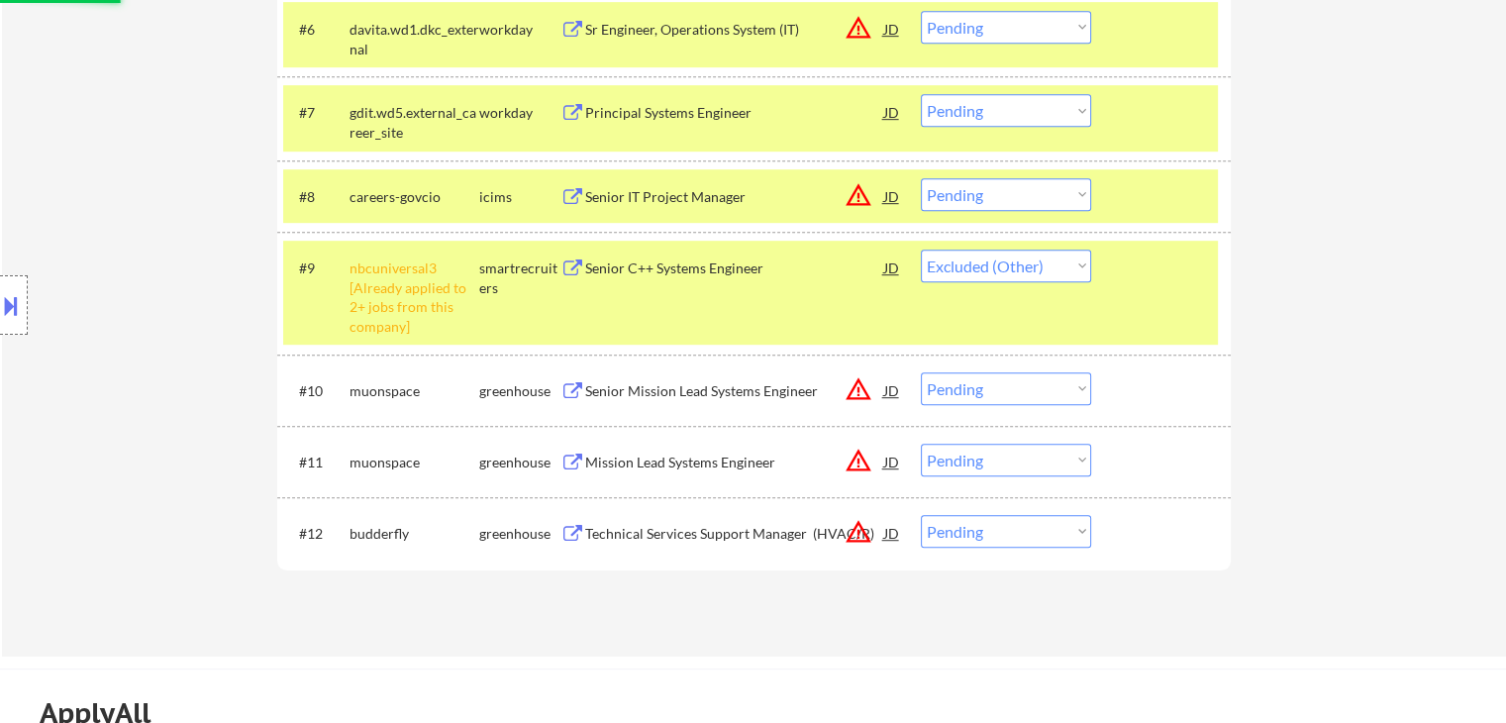
scroll to position [1089, 0]
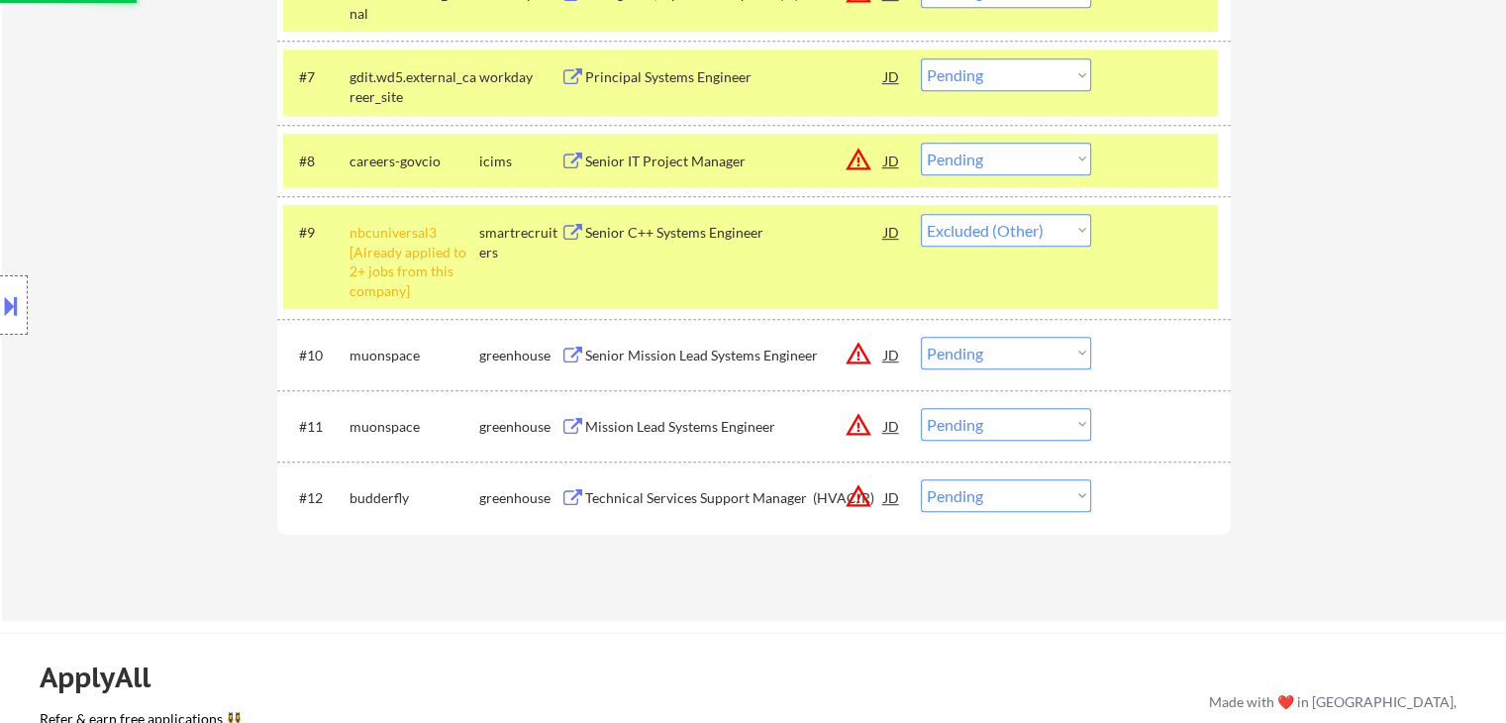
click at [708, 357] on div "Senior Mission Lead Systems Engineer" at bounding box center [734, 355] width 299 height 20
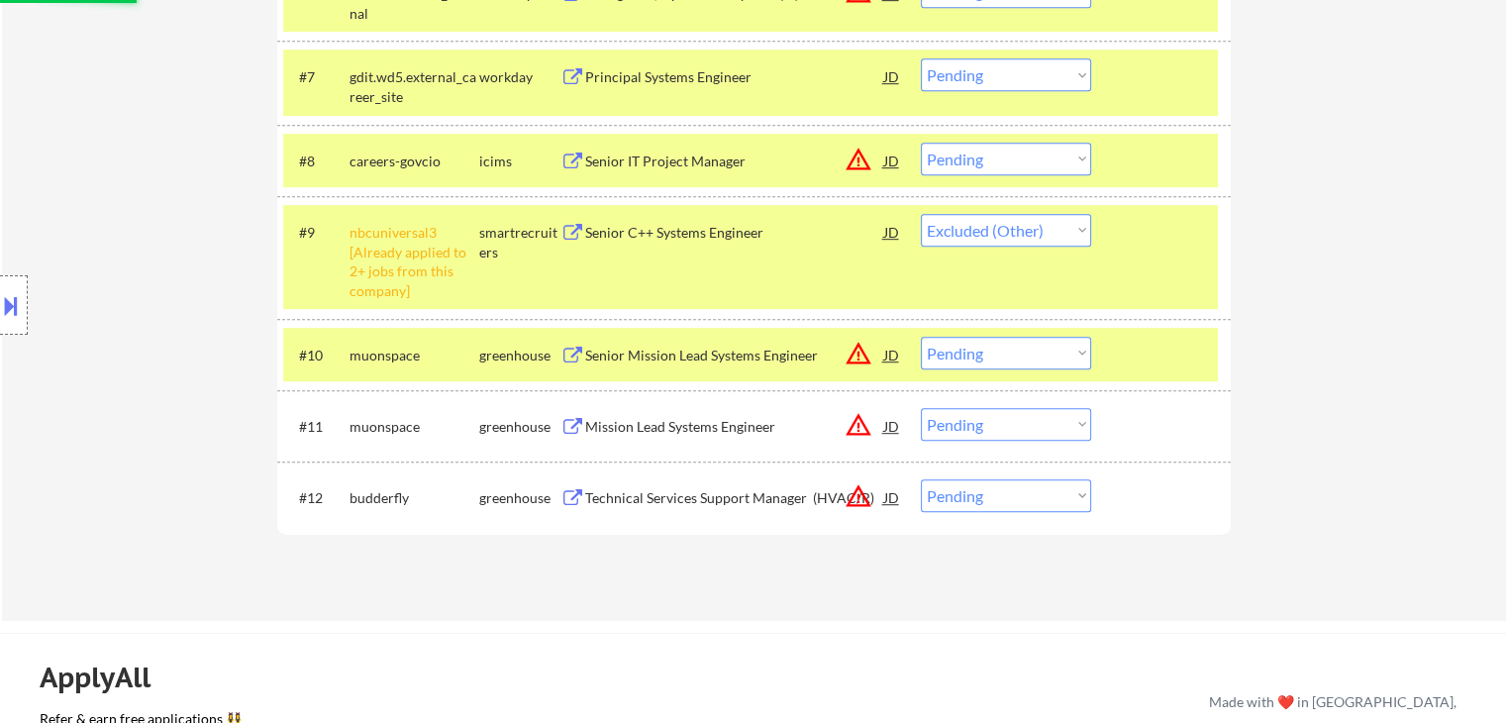
click at [713, 429] on div "Mission Lead Systems Engineer" at bounding box center [734, 427] width 299 height 20
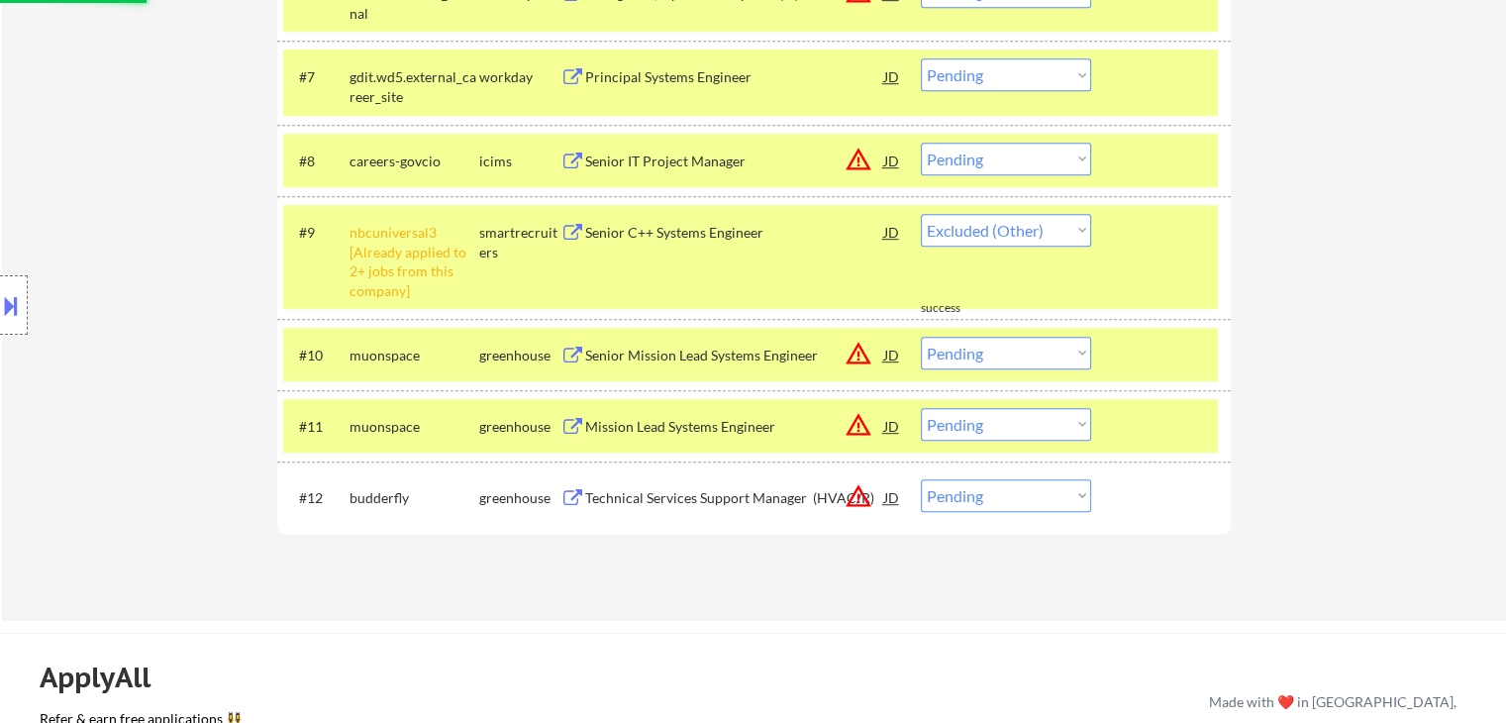
click at [747, 495] on div "Technical Services Support Manager (HVAC/R)" at bounding box center [734, 498] width 299 height 20
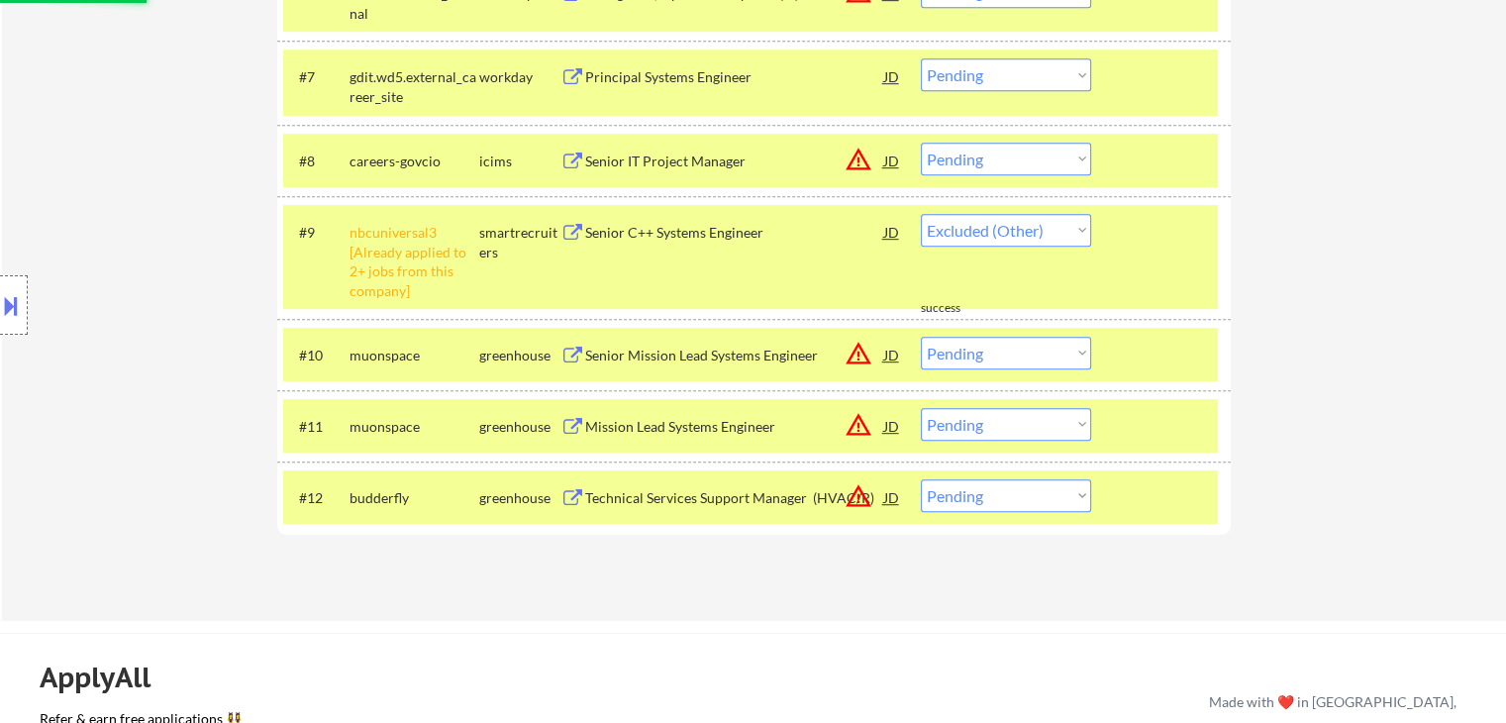
select select ""pending""
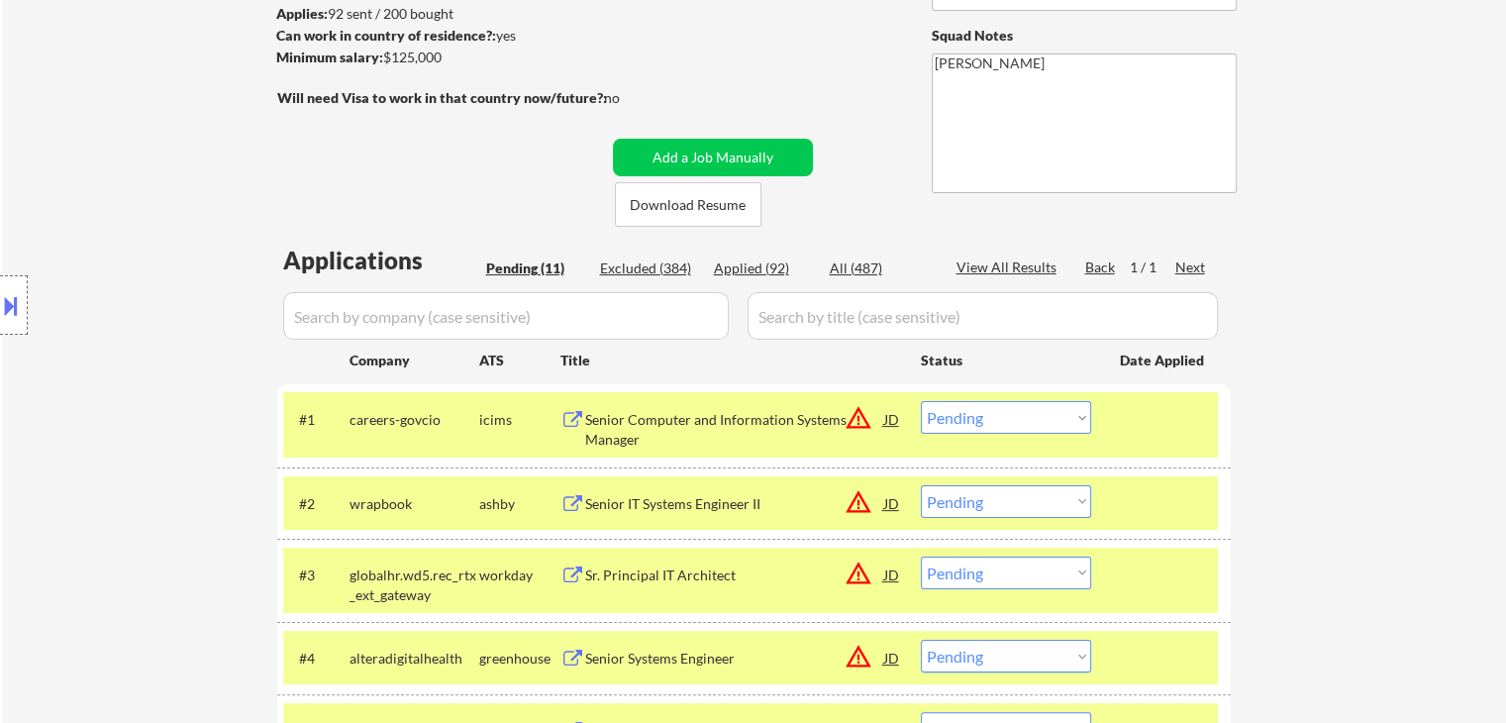
scroll to position [0, 0]
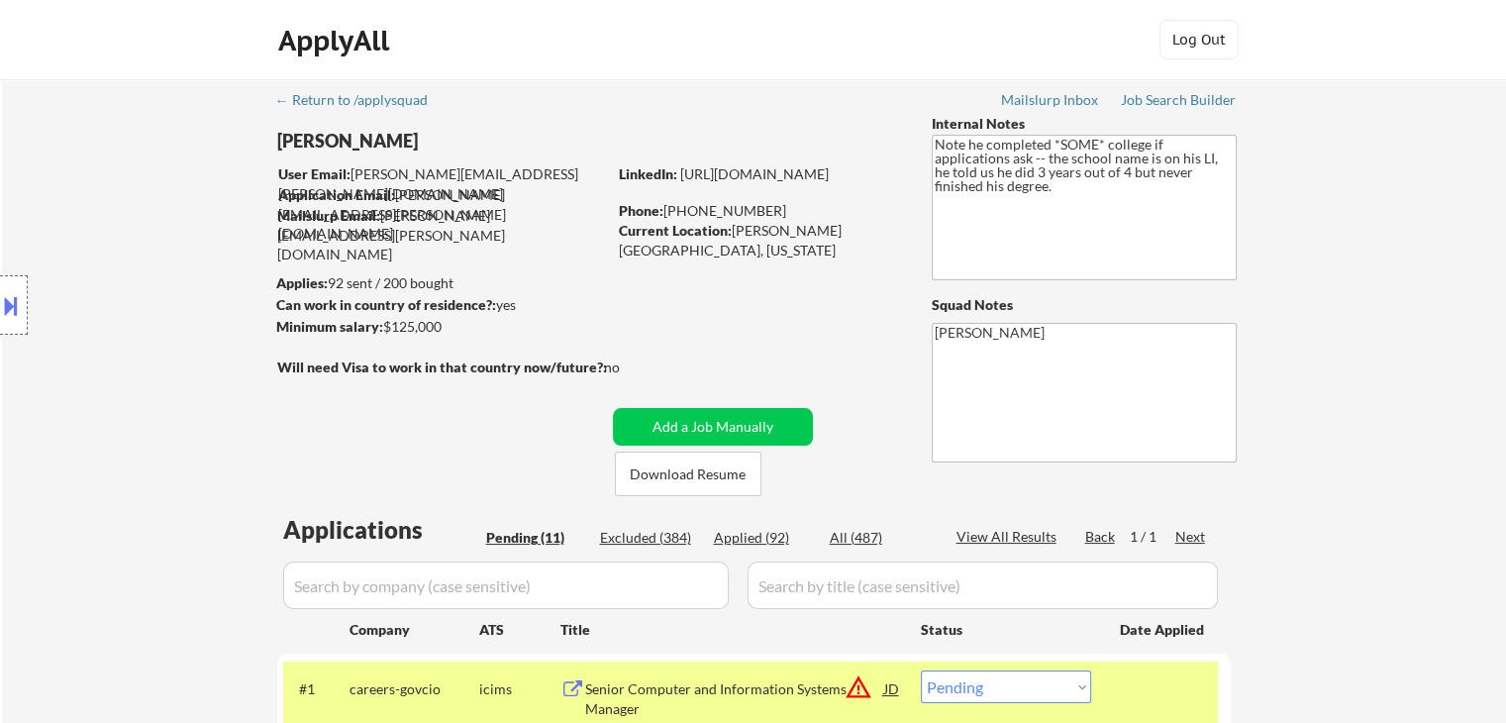
click at [177, 296] on div "Location Inclusions: remote" at bounding box center [177, 305] width 354 height 367
click at [12, 306] on button at bounding box center [11, 305] width 22 height 33
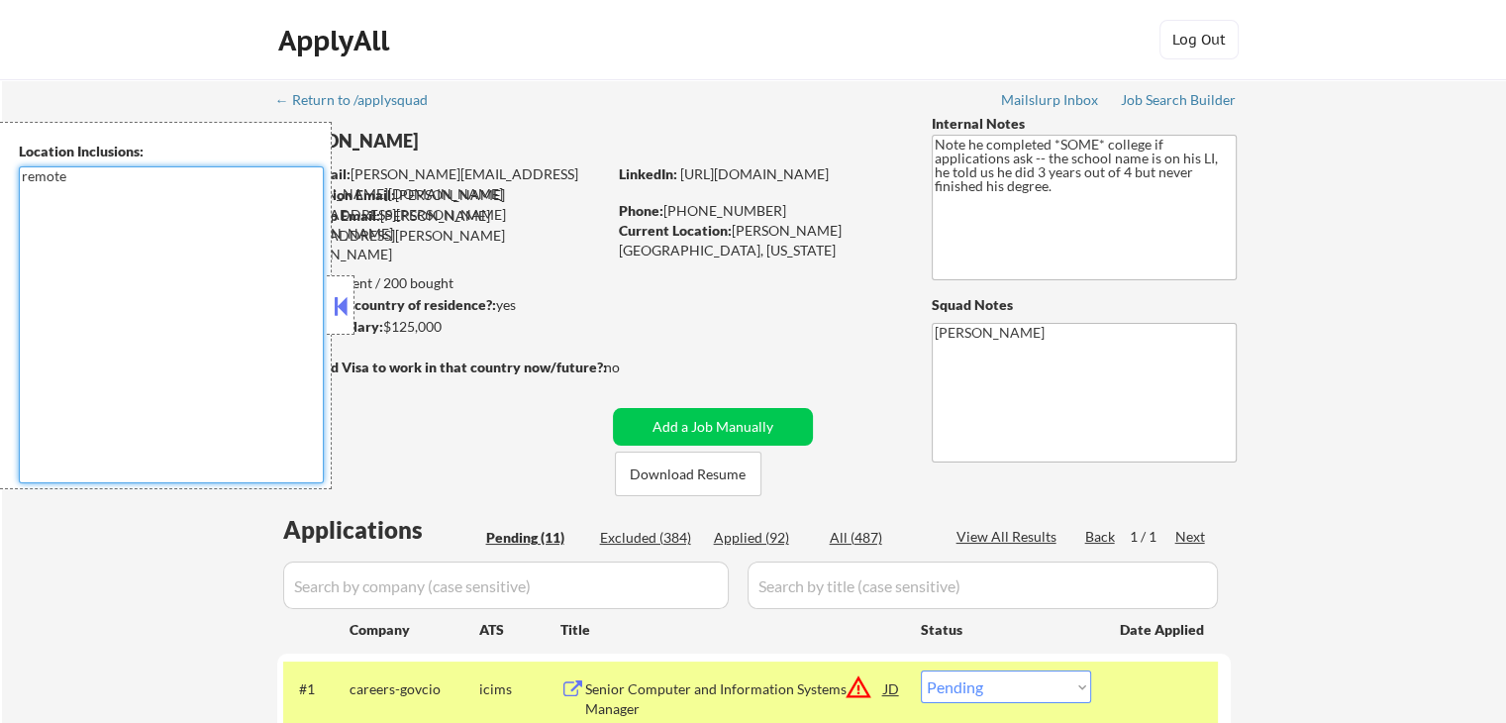
click at [218, 294] on textarea "remote" at bounding box center [171, 324] width 305 height 317
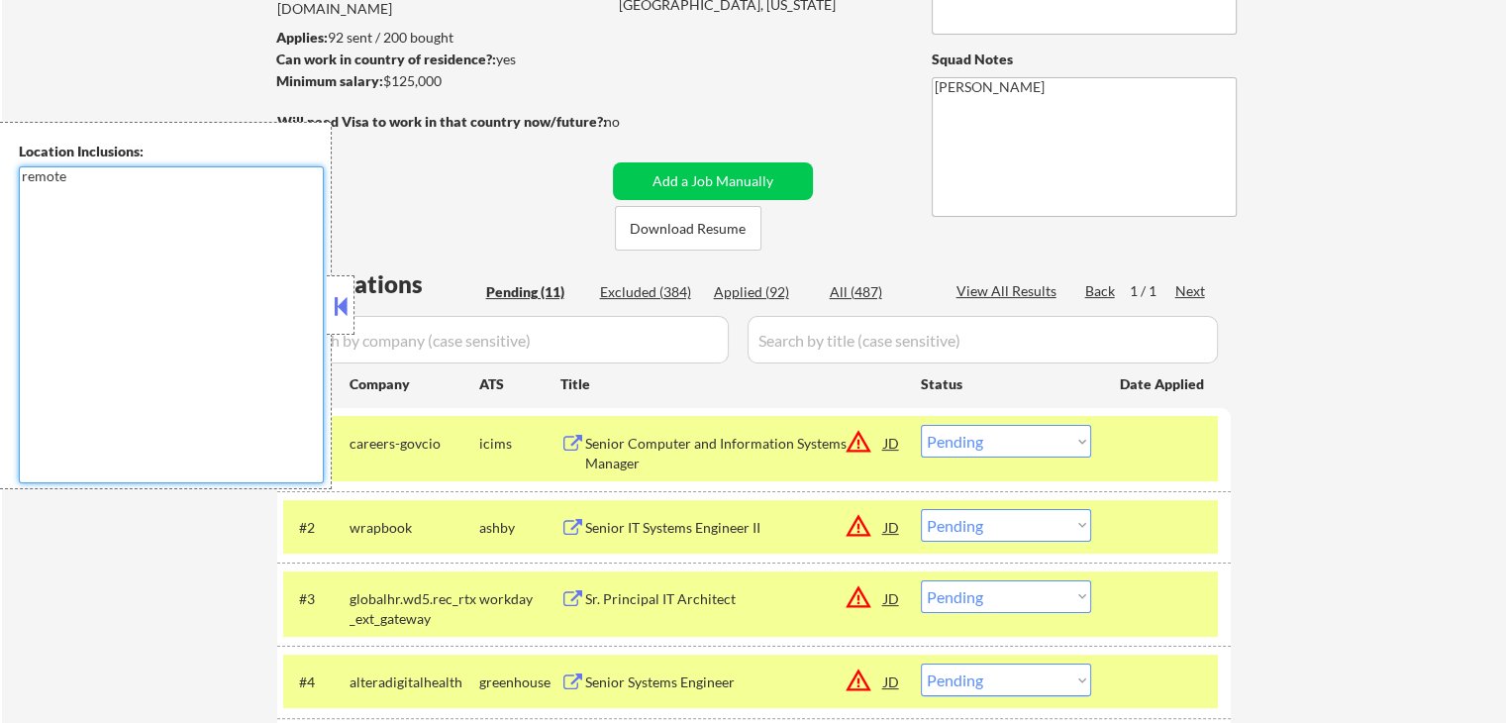
scroll to position [297, 0]
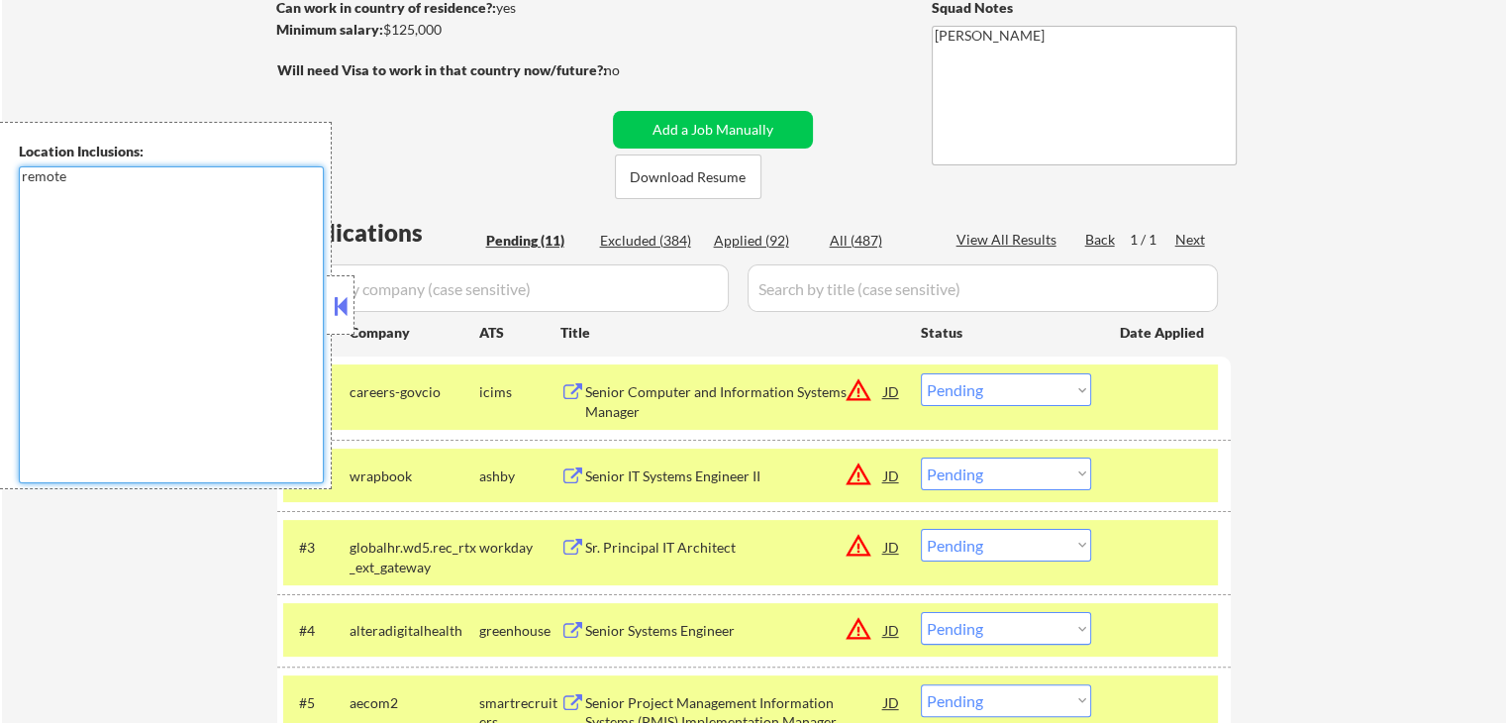
click at [858, 394] on button "warning_amber" at bounding box center [858, 390] width 28 height 28
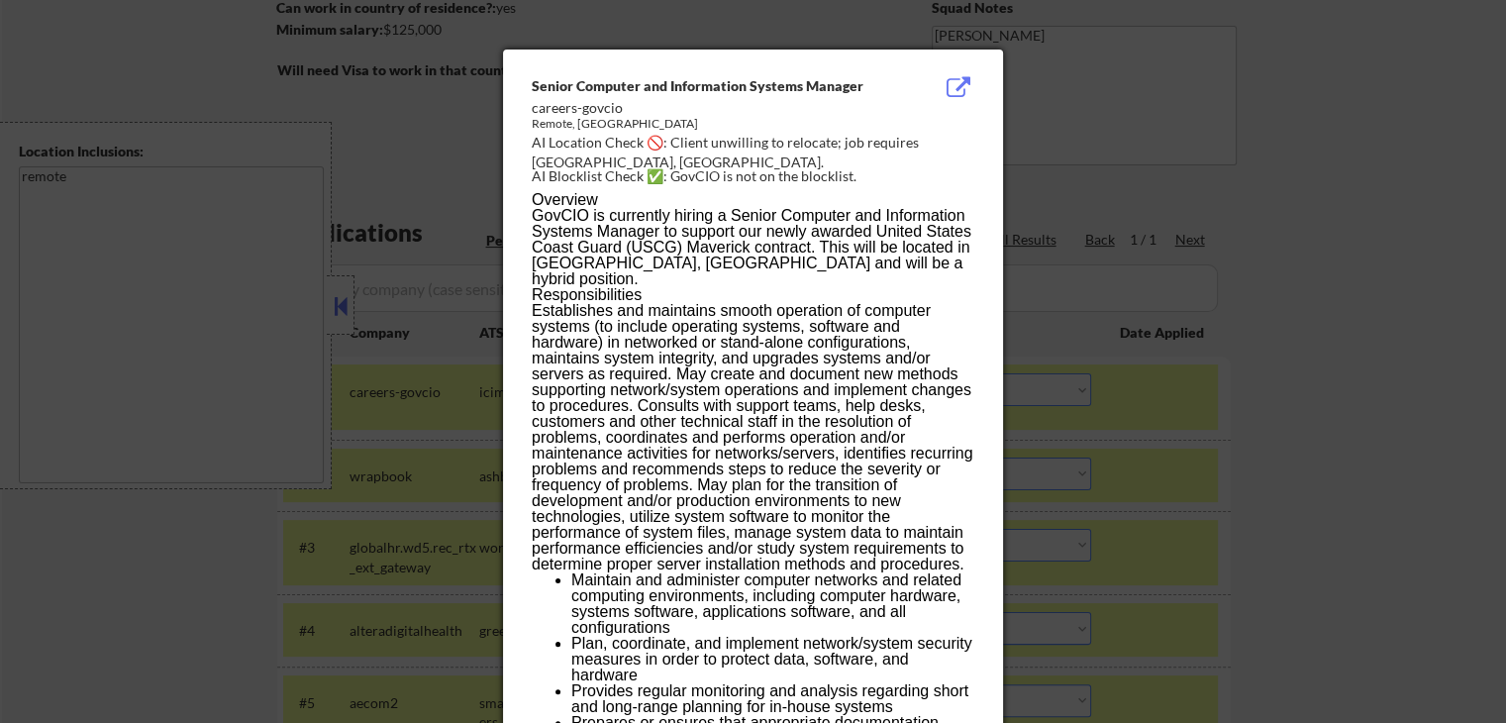
click at [1284, 215] on div at bounding box center [753, 361] width 1506 height 723
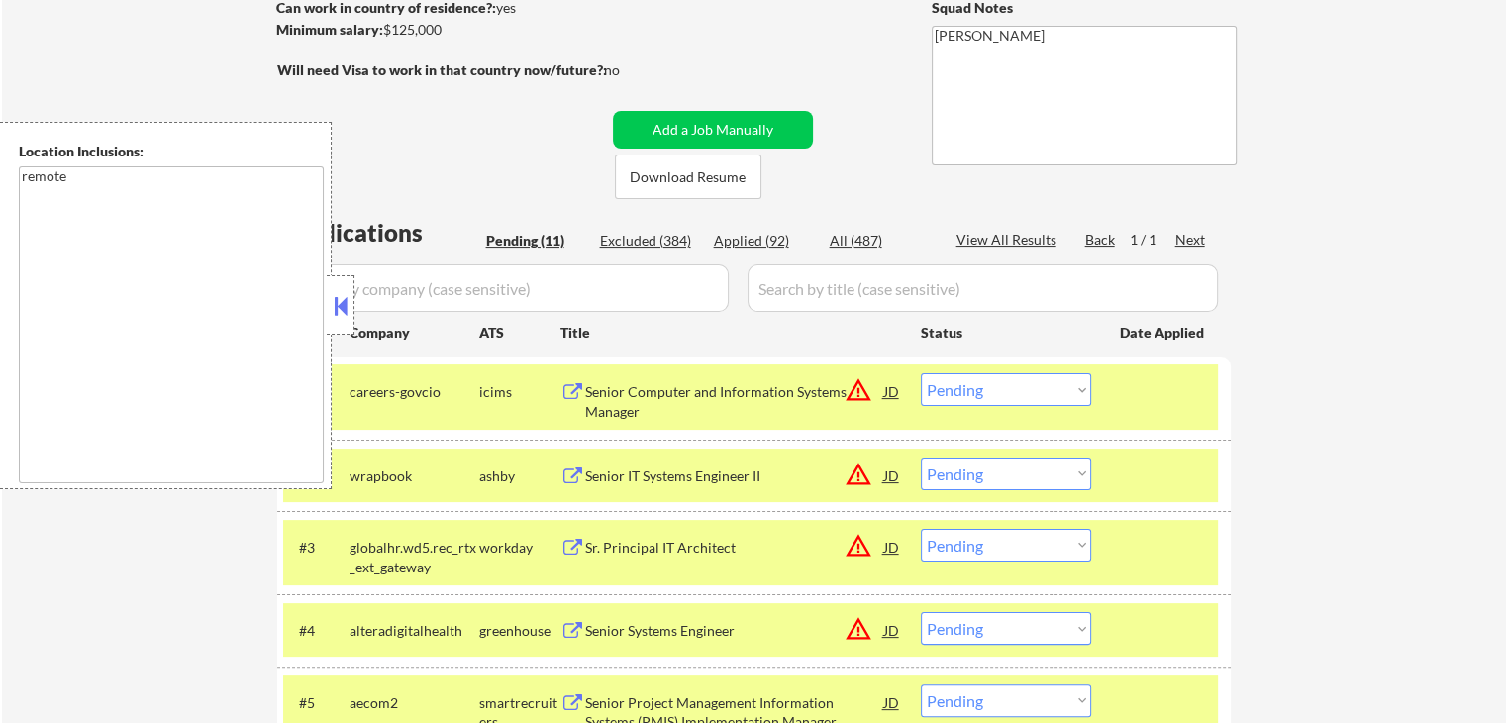
click at [634, 397] on div "Senior Computer and Information Systems Manager" at bounding box center [734, 401] width 299 height 39
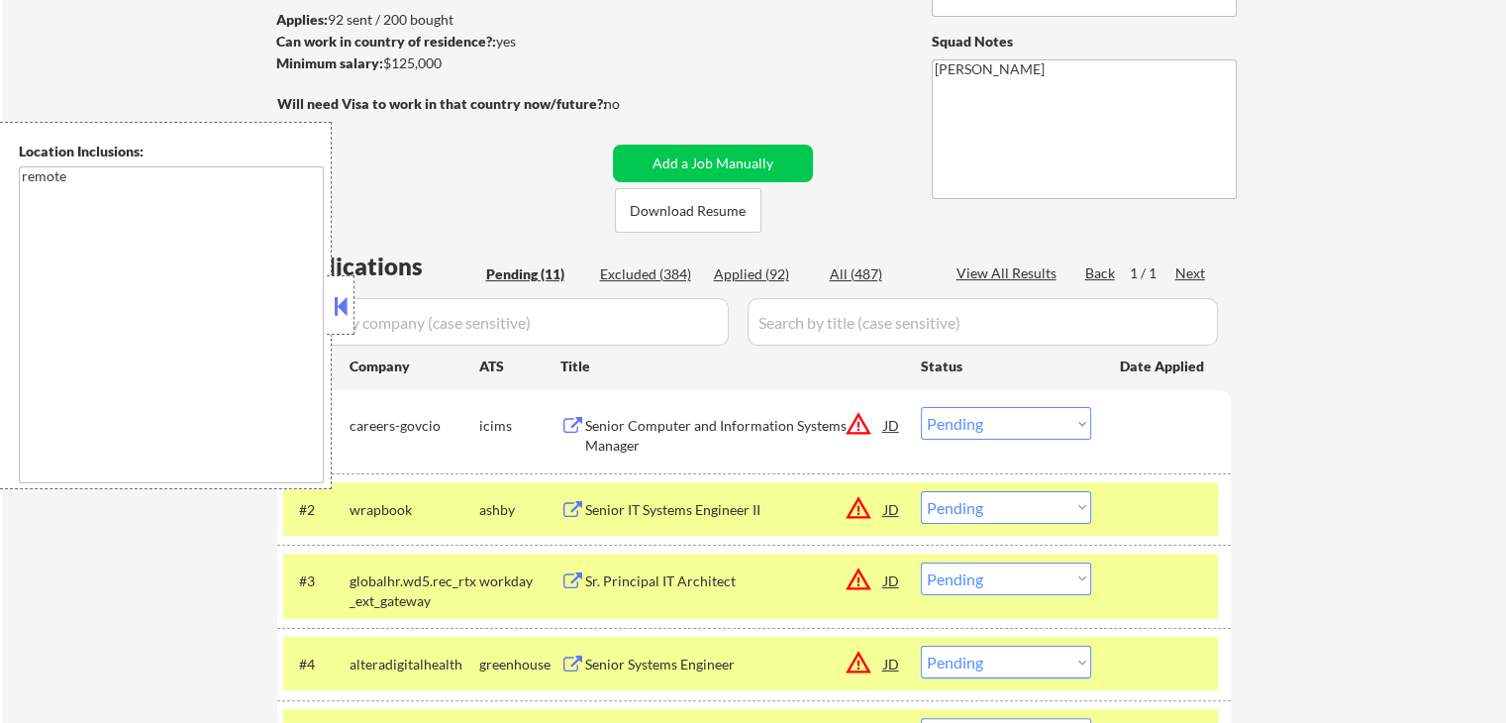
scroll to position [327, 0]
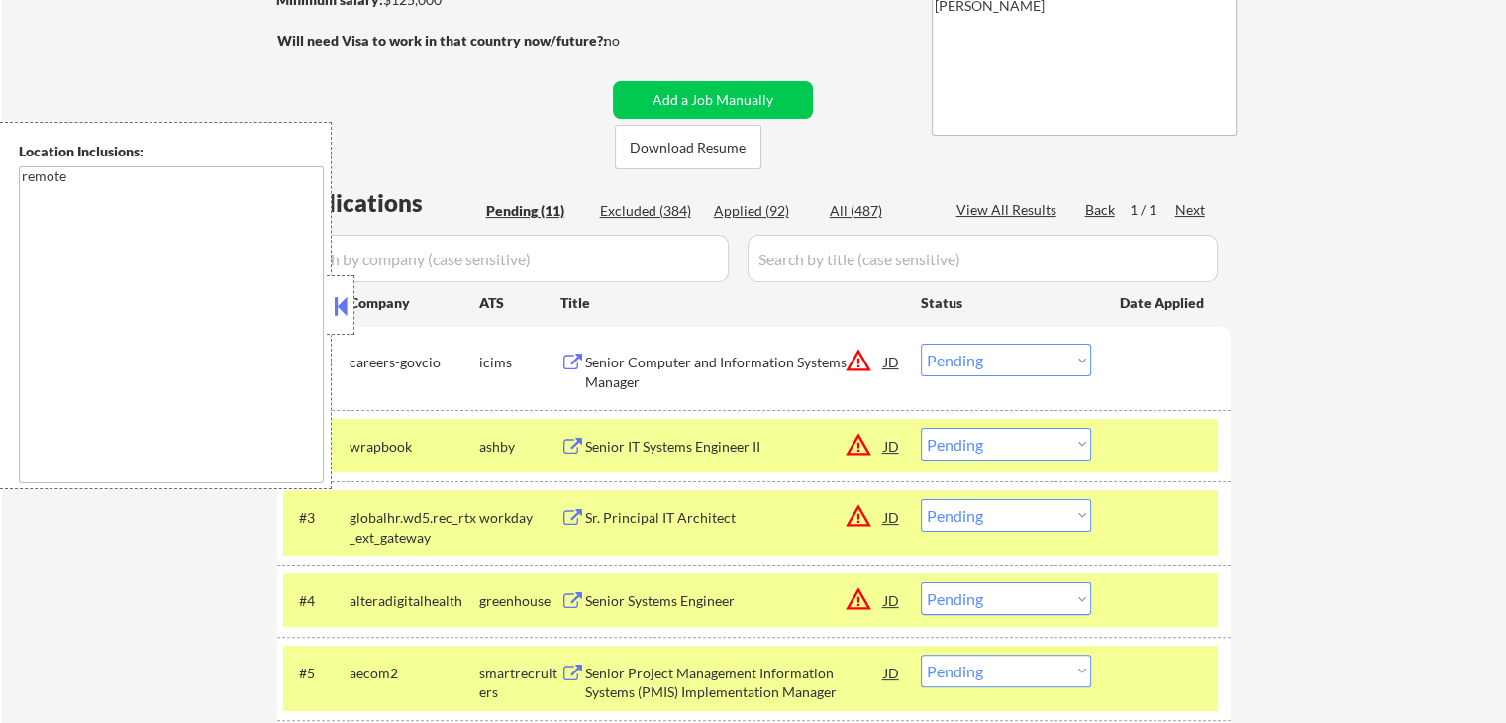
click at [1003, 365] on select "Choose an option... Pending Applied Excluded (Questions) Excluded (Expired) Exc…" at bounding box center [1006, 359] width 170 height 33
click at [921, 343] on select "Choose an option... Pending Applied Excluded (Questions) Excluded (Expired) Exc…" at bounding box center [1006, 359] width 170 height 33
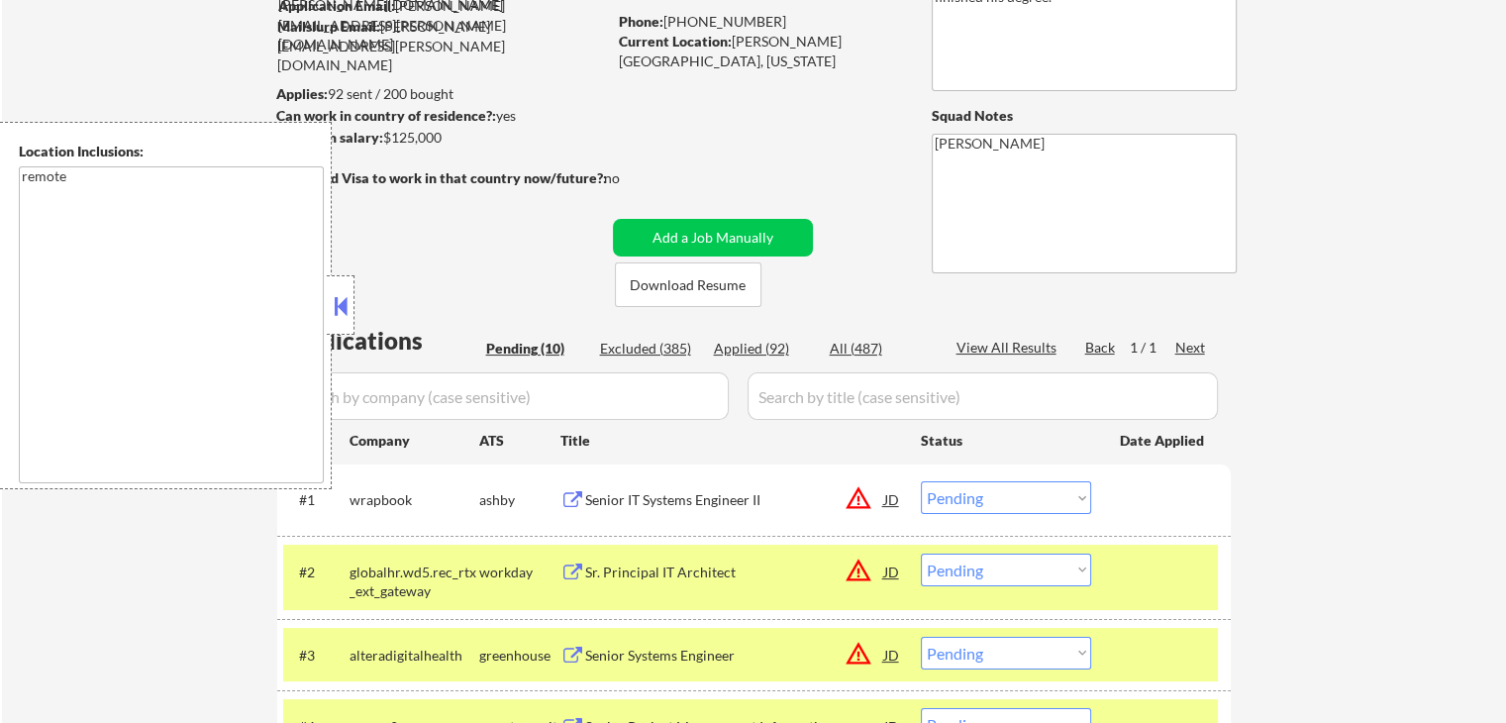
scroll to position [0, 0]
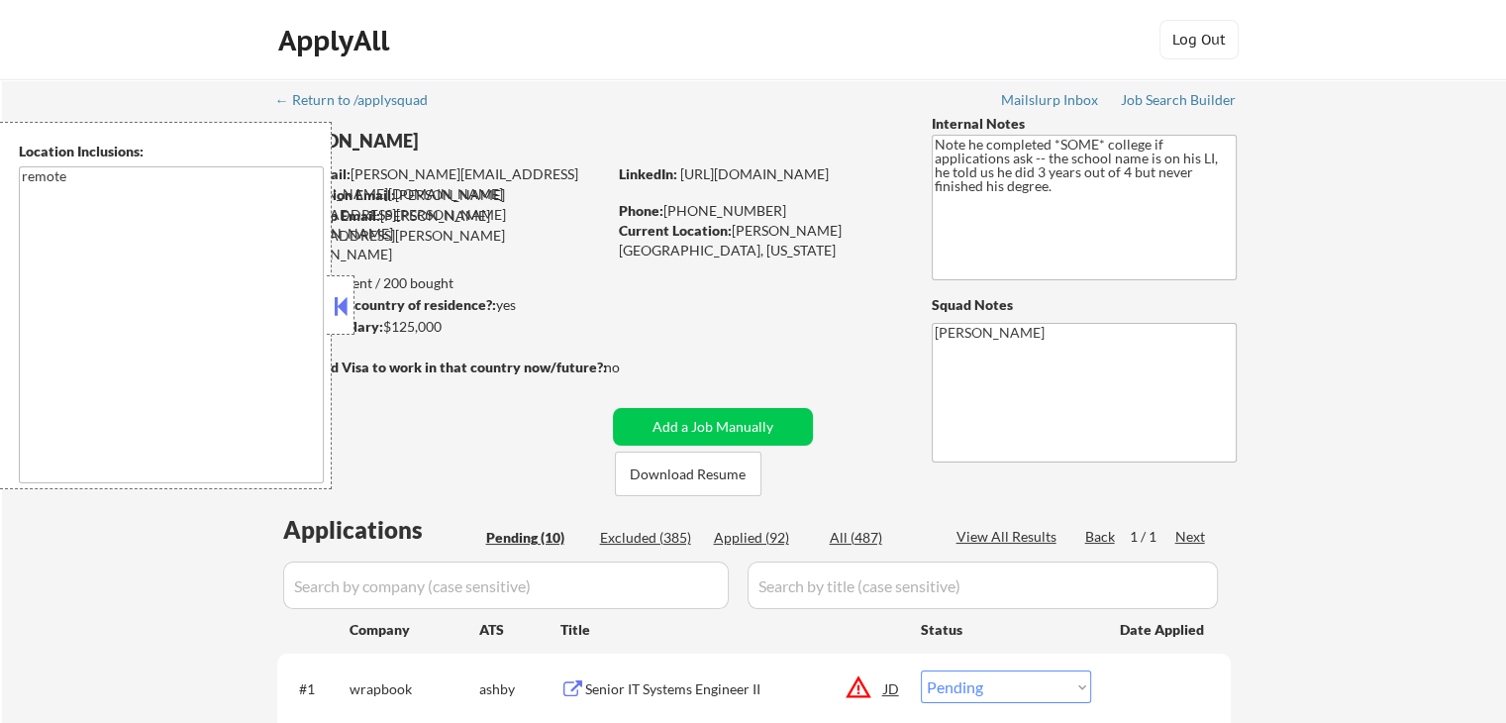
click at [343, 303] on button at bounding box center [341, 306] width 22 height 30
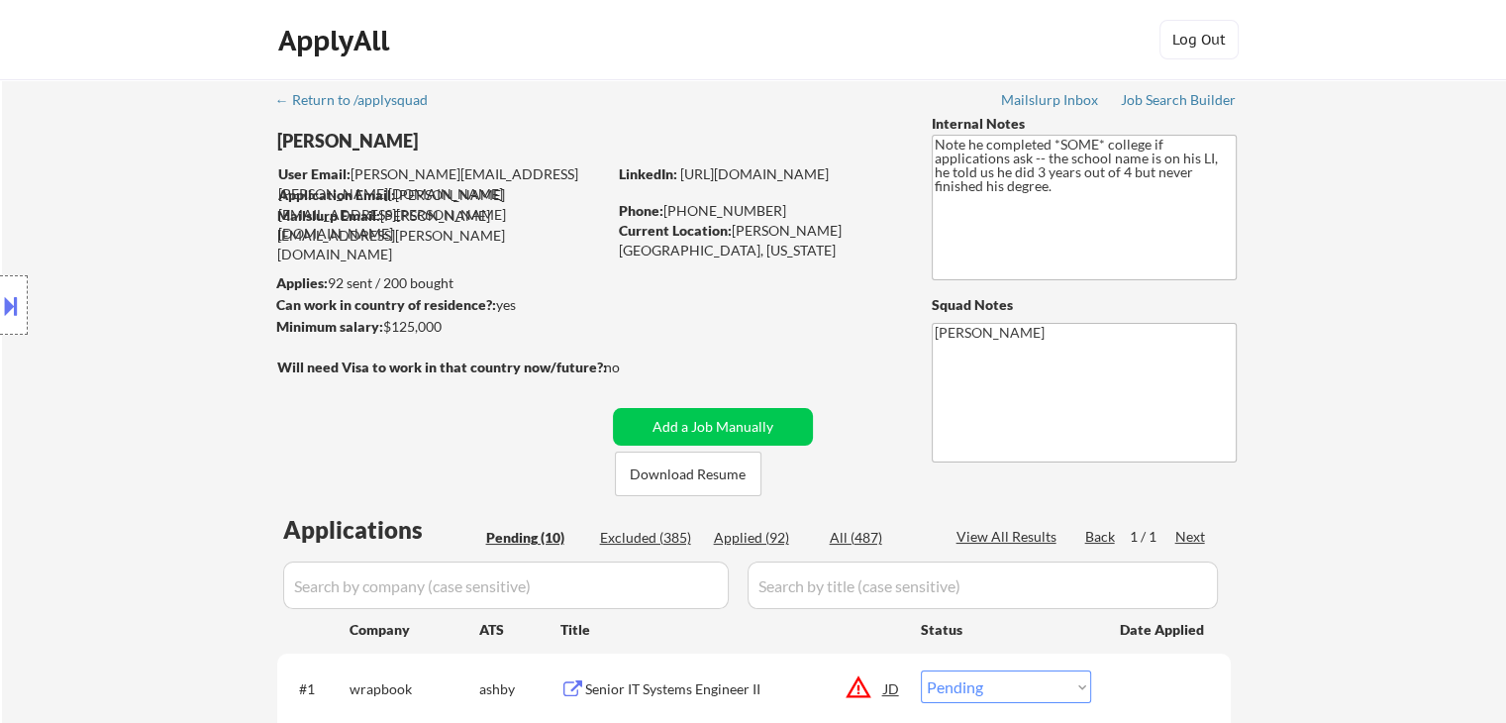
drag, startPoint x: 385, startPoint y: 324, endPoint x: 447, endPoint y: 326, distance: 62.4
click at [447, 326] on div "Minimum salary: $125,000" at bounding box center [441, 327] width 330 height 20
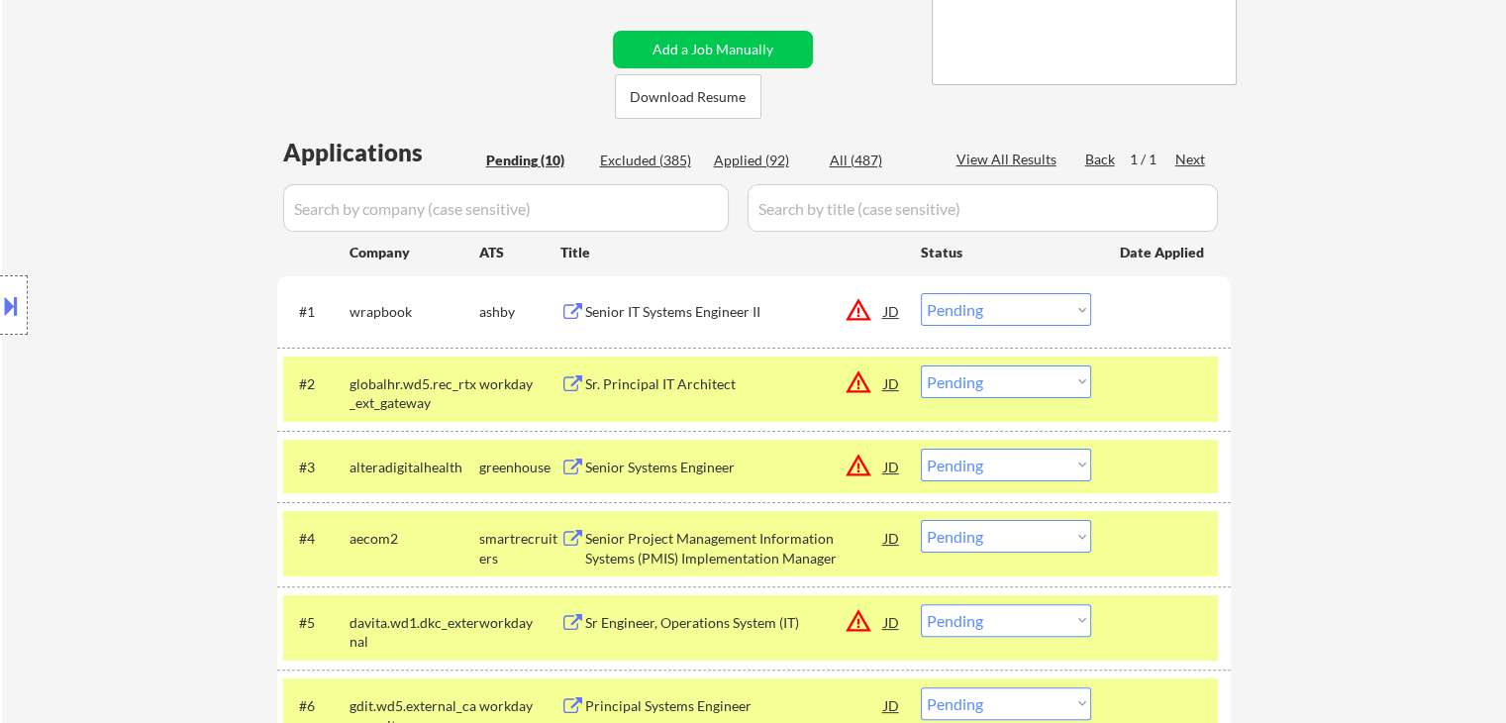
scroll to position [396, 0]
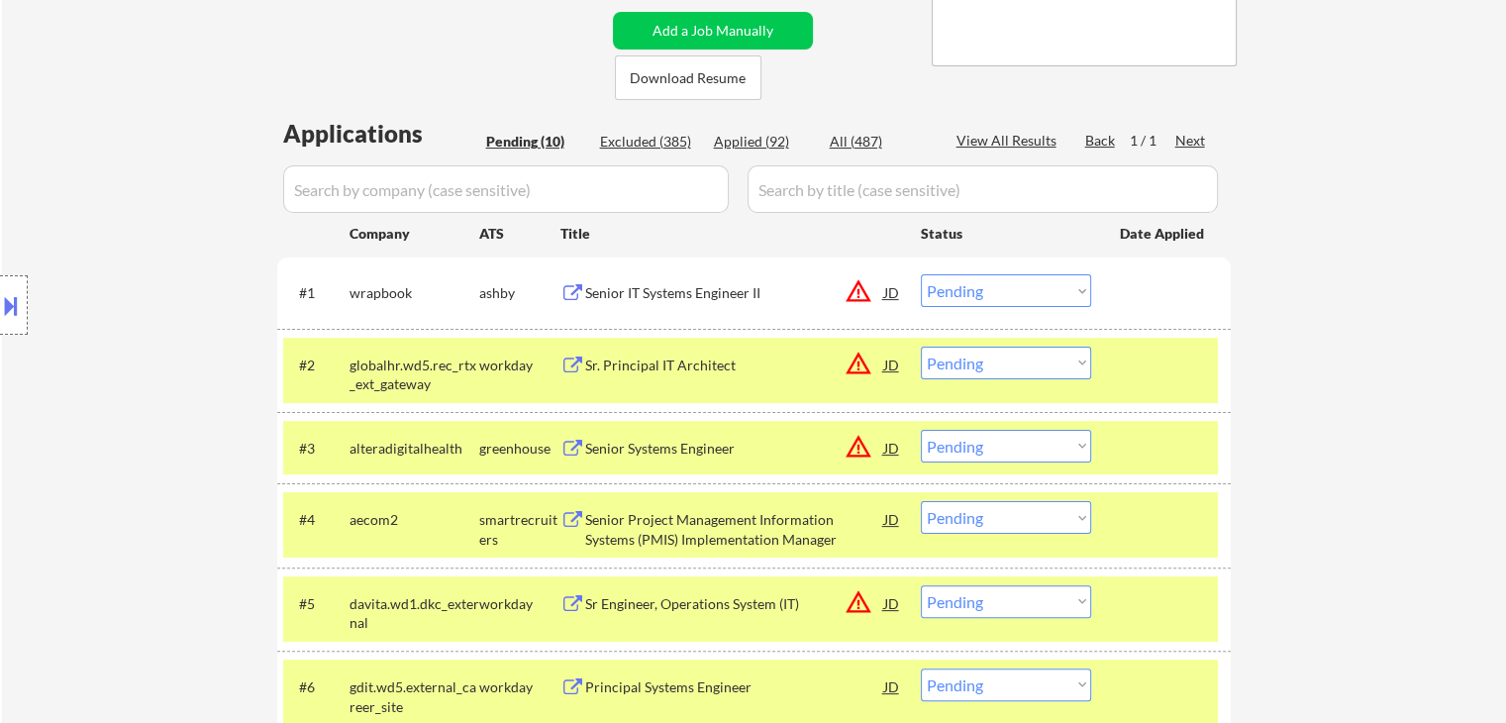
click at [989, 291] on select "Choose an option... Pending Applied Excluded (Questions) Excluded (Expired) Exc…" at bounding box center [1006, 290] width 170 height 33
click at [921, 274] on select "Choose an option... Pending Applied Excluded (Questions) Excluded (Expired) Exc…" at bounding box center [1006, 290] width 170 height 33
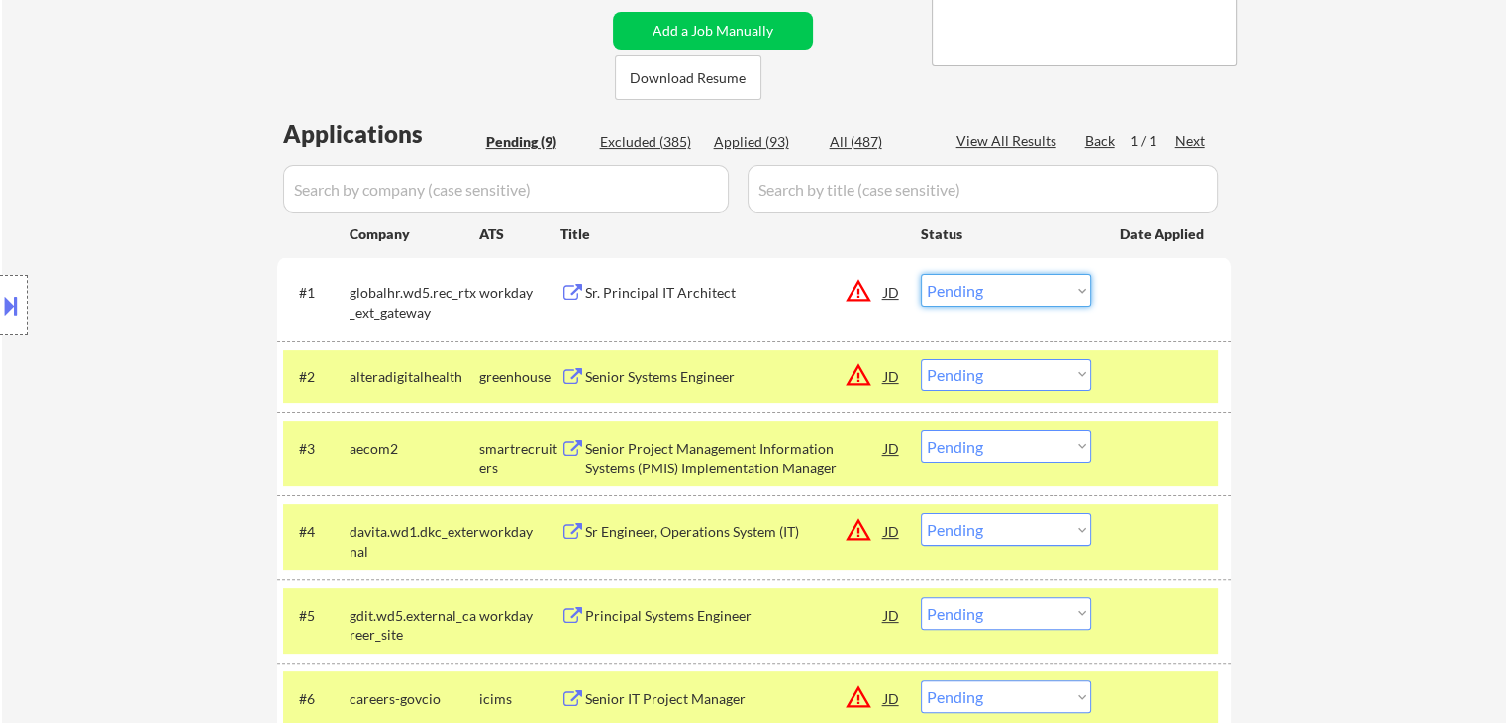
drag, startPoint x: 970, startPoint y: 299, endPoint x: 871, endPoint y: 298, distance: 99.0
click at [970, 299] on select "Choose an option... Pending Applied Excluded (Questions) Excluded (Expired) Exc…" at bounding box center [1006, 290] width 170 height 33
click at [921, 274] on select "Choose an option... Pending Applied Excluded (Questions) Excluded (Expired) Exc…" at bounding box center [1006, 290] width 170 height 33
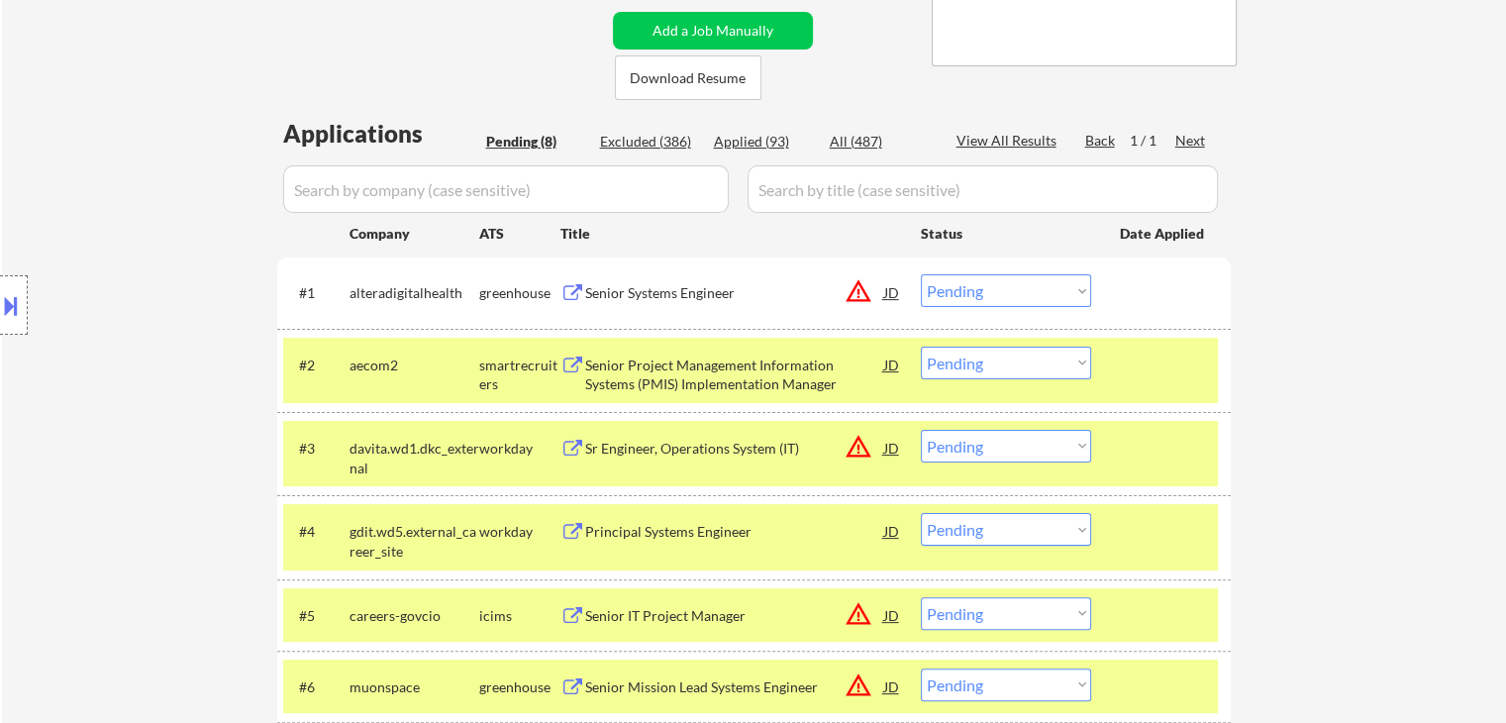
click at [1035, 299] on select "Choose an option... Pending Applied Excluded (Questions) Excluded (Expired) Exc…" at bounding box center [1006, 290] width 170 height 33
click at [921, 274] on select "Choose an option... Pending Applied Excluded (Questions) Excluded (Expired) Exc…" at bounding box center [1006, 290] width 170 height 33
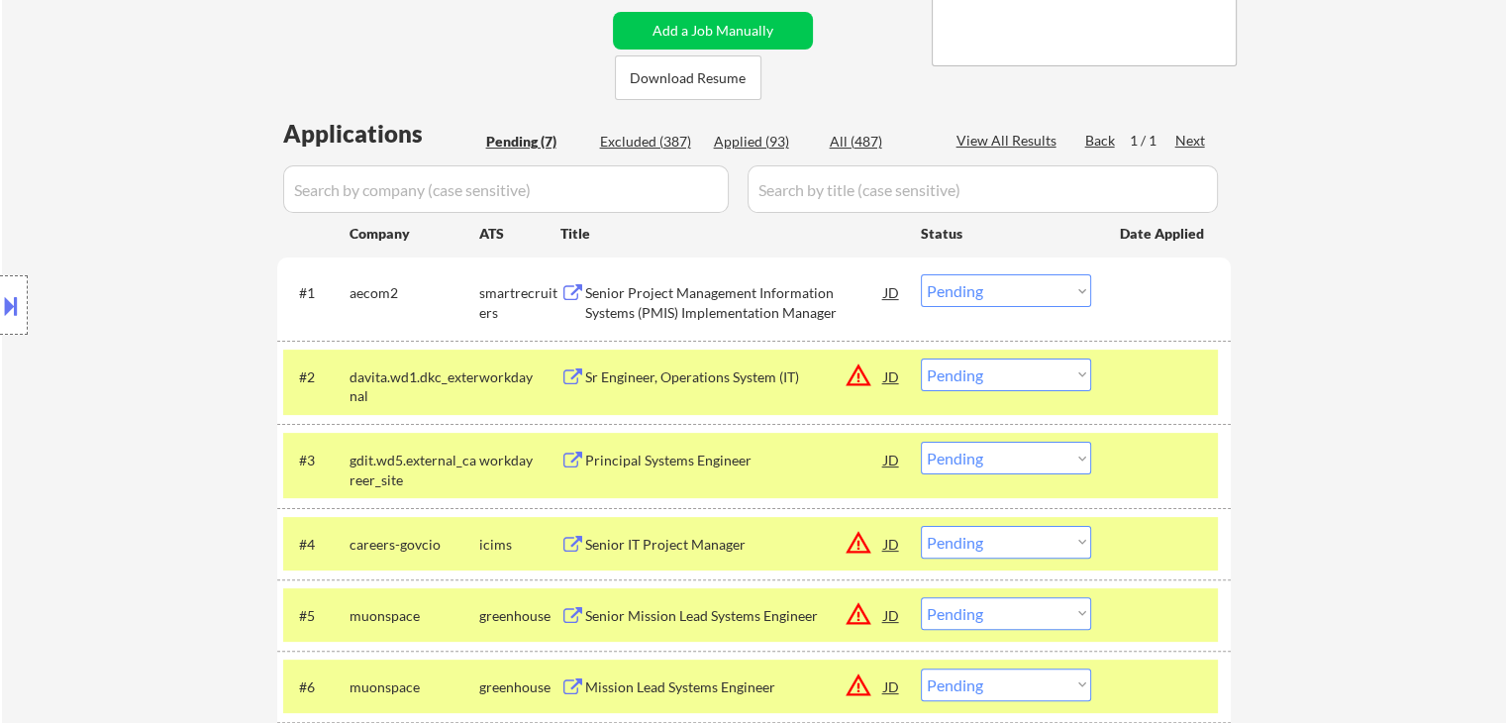
drag, startPoint x: 995, startPoint y: 296, endPoint x: 949, endPoint y: 276, distance: 49.7
click at [995, 296] on select "Choose an option... Pending Applied Excluded (Questions) Excluded (Expired) Exc…" at bounding box center [1006, 290] width 170 height 33
click at [921, 274] on select "Choose an option... Pending Applied Excluded (Questions) Excluded (Expired) Exc…" at bounding box center [1006, 290] width 170 height 33
select select ""pending""
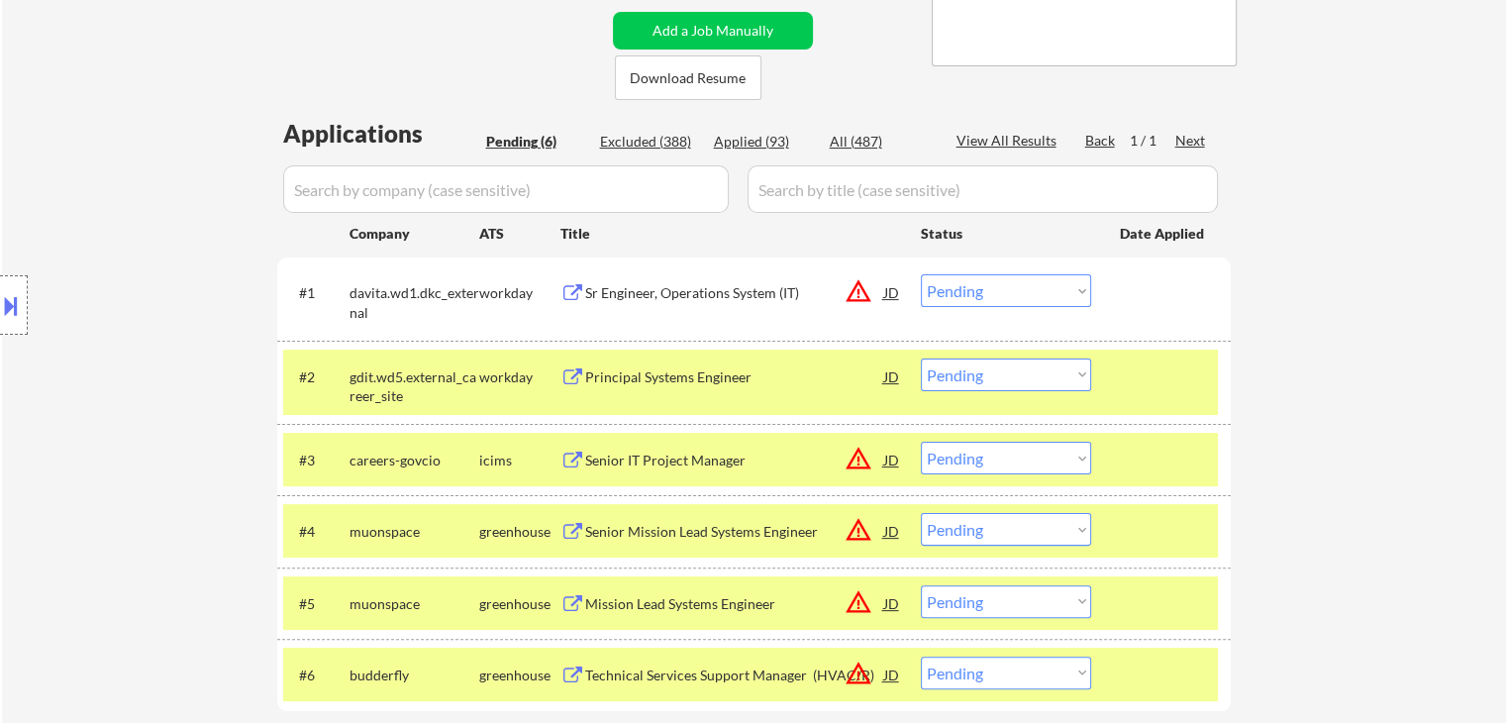
click at [974, 375] on select "Choose an option... Pending Applied Excluded (Questions) Excluded (Expired) Exc…" at bounding box center [1006, 374] width 170 height 33
click at [921, 358] on select "Choose an option... Pending Applied Excluded (Questions) Excluded (Expired) Exc…" at bounding box center [1006, 374] width 170 height 33
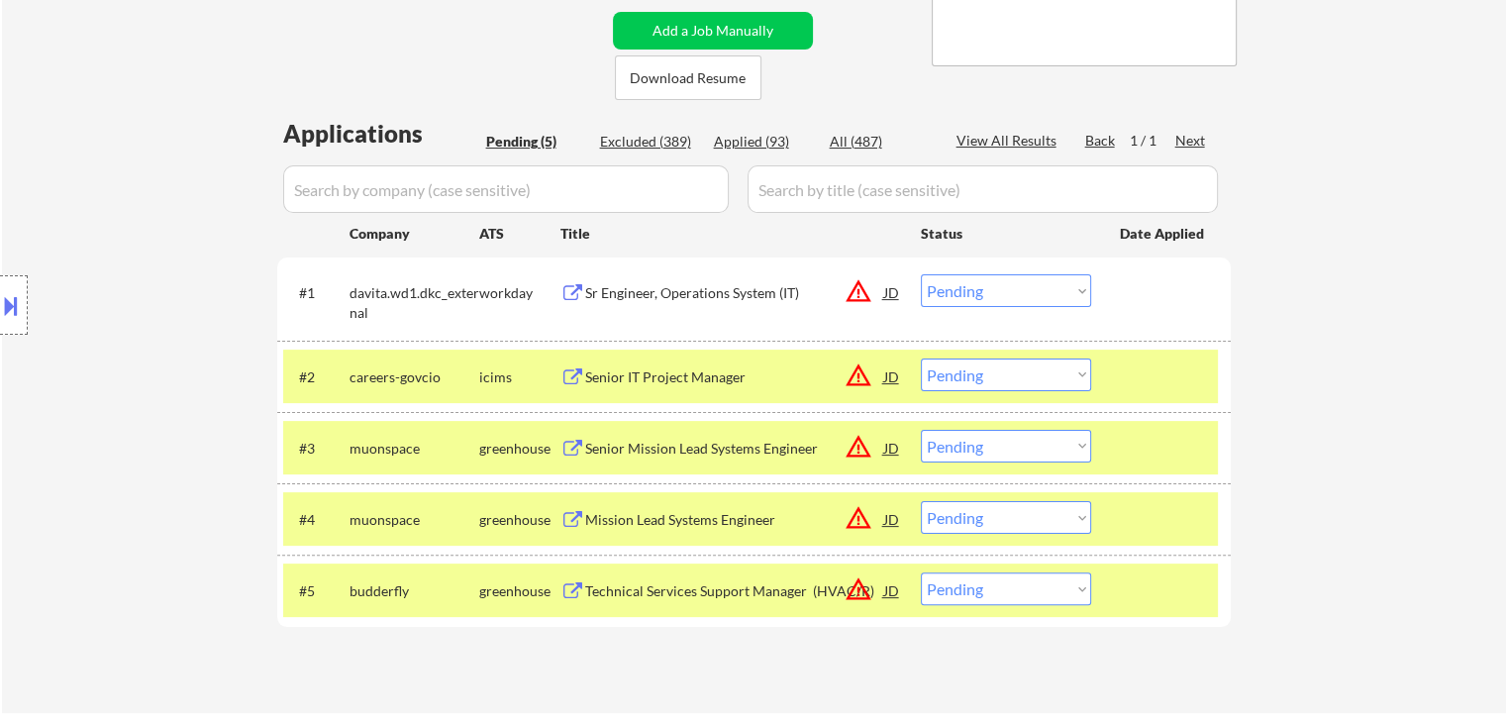
click at [997, 376] on select "Choose an option... Pending Applied Excluded (Questions) Excluded (Expired) Exc…" at bounding box center [1006, 374] width 170 height 33
click at [921, 358] on select "Choose an option... Pending Applied Excluded (Questions) Excluded (Expired) Exc…" at bounding box center [1006, 374] width 170 height 33
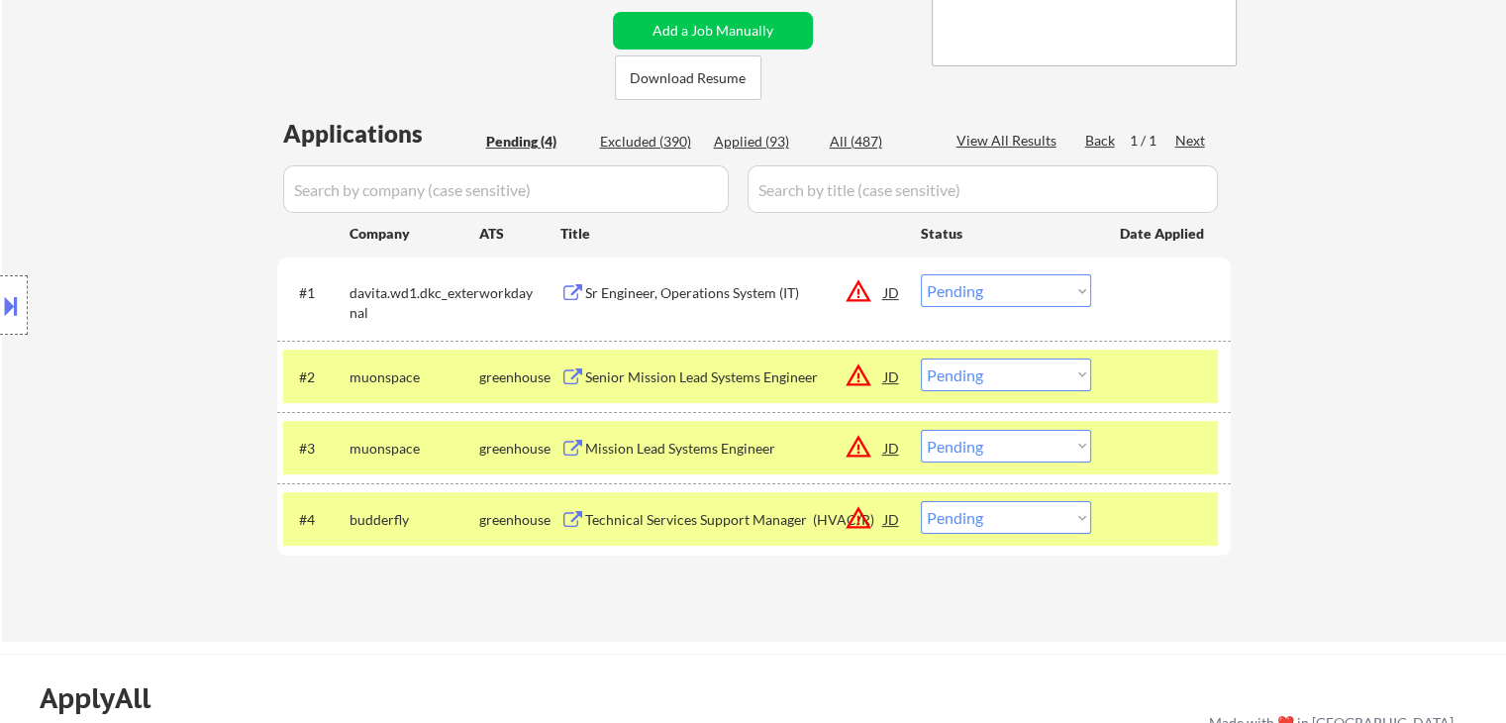
click at [1014, 380] on select "Choose an option... Pending Applied Excluded (Questions) Excluded (Expired) Exc…" at bounding box center [1006, 374] width 170 height 33
click at [921, 358] on select "Choose an option... Pending Applied Excluded (Questions) Excluded (Expired) Exc…" at bounding box center [1006, 374] width 170 height 33
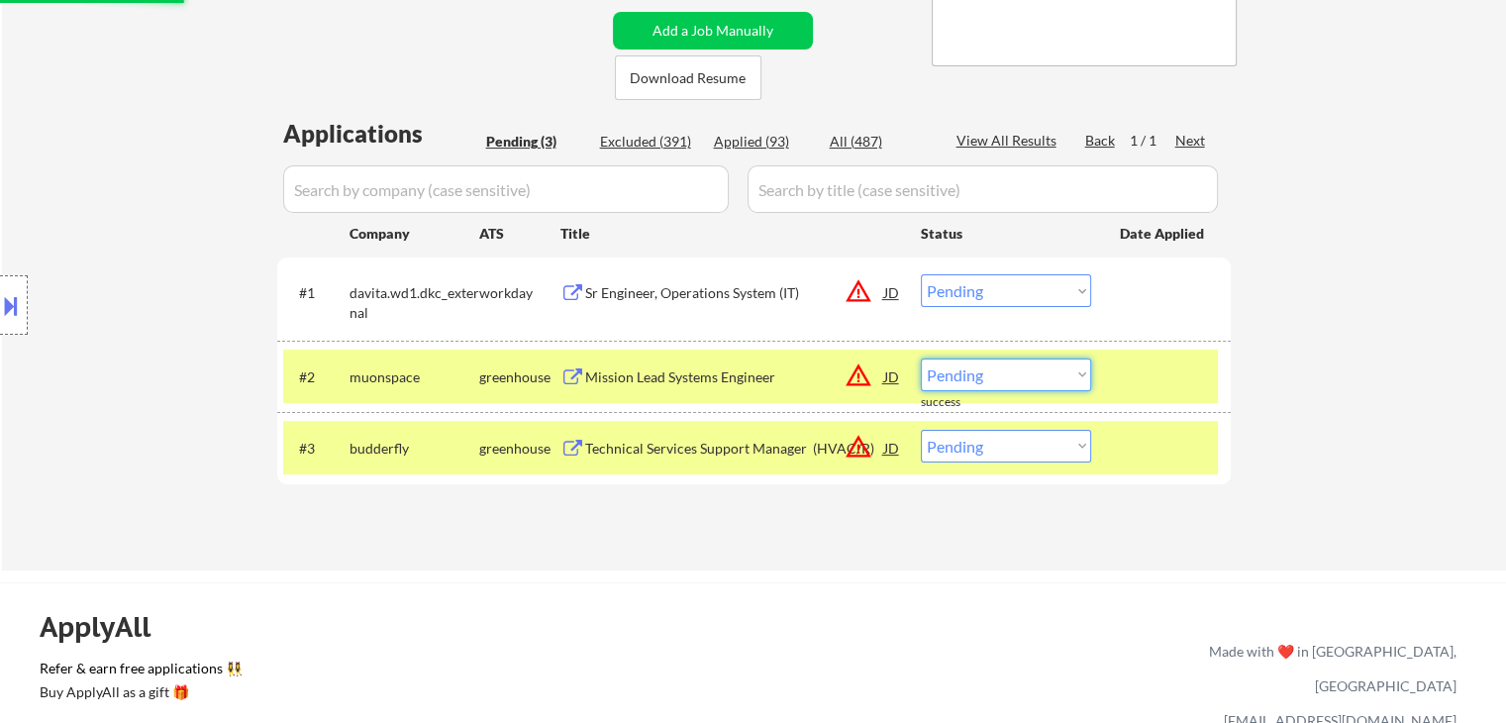
click at [959, 383] on select "Choose an option... Pending Applied Excluded (Questions) Excluded (Expired) Exc…" at bounding box center [1006, 374] width 170 height 33
click at [921, 358] on select "Choose an option... Pending Applied Excluded (Questions) Excluded (Expired) Exc…" at bounding box center [1006, 374] width 170 height 33
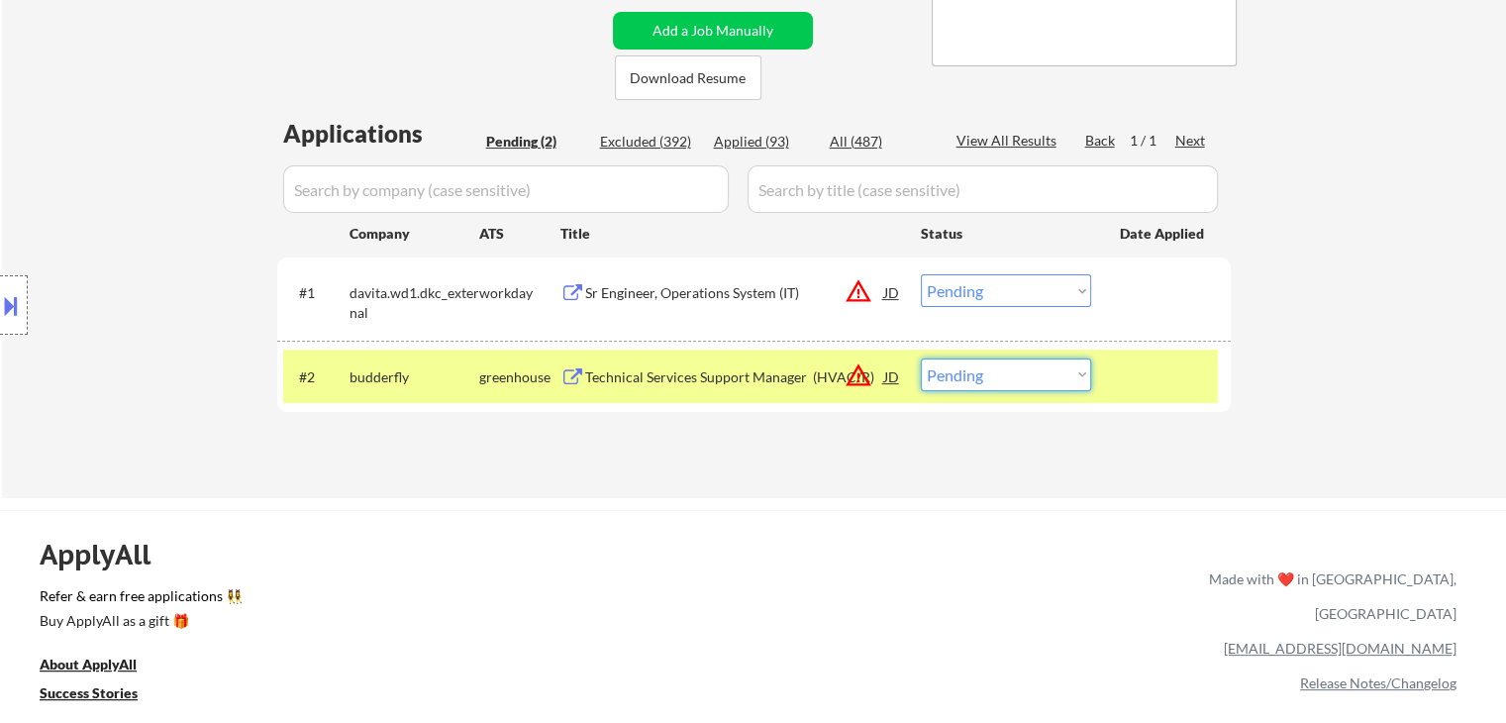
click at [1016, 377] on select "Choose an option... Pending Applied Excluded (Questions) Excluded (Expired) Exc…" at bounding box center [1006, 374] width 170 height 33
select select ""excluded__expired_""
click at [921, 358] on select "Choose an option... Pending Applied Excluded (Questions) Excluded (Expired) Exc…" at bounding box center [1006, 374] width 170 height 33
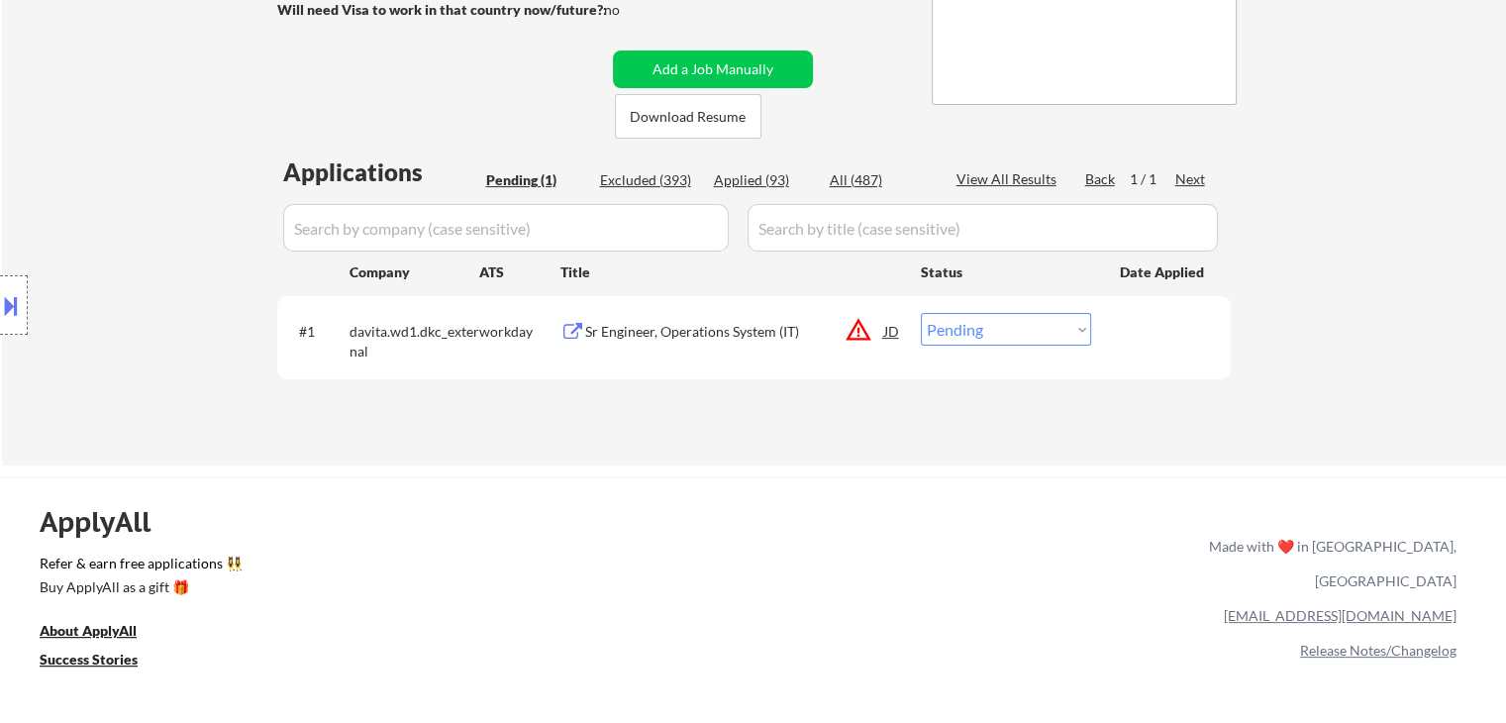
scroll to position [236, 0]
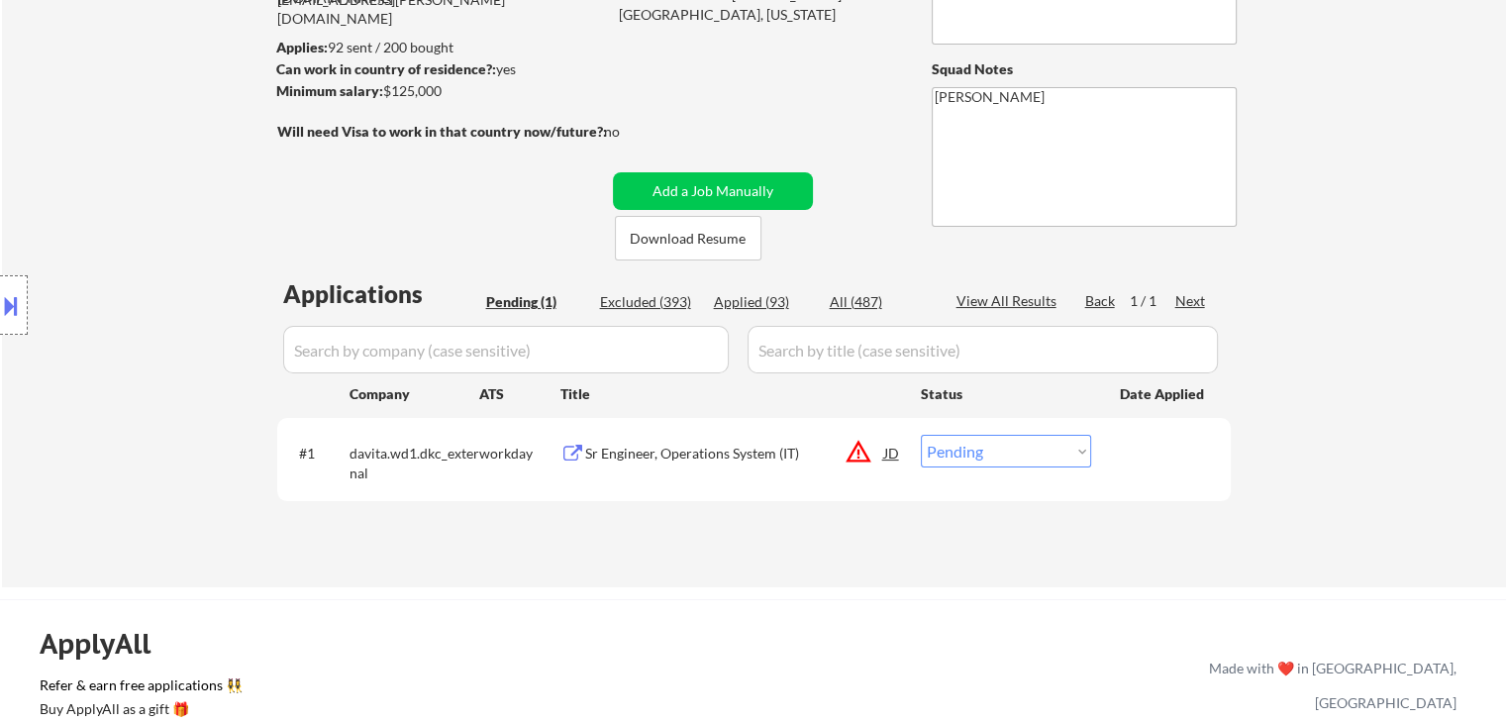
click at [660, 456] on div "Sr Engineer, Operations System (IT)" at bounding box center [734, 453] width 299 height 20
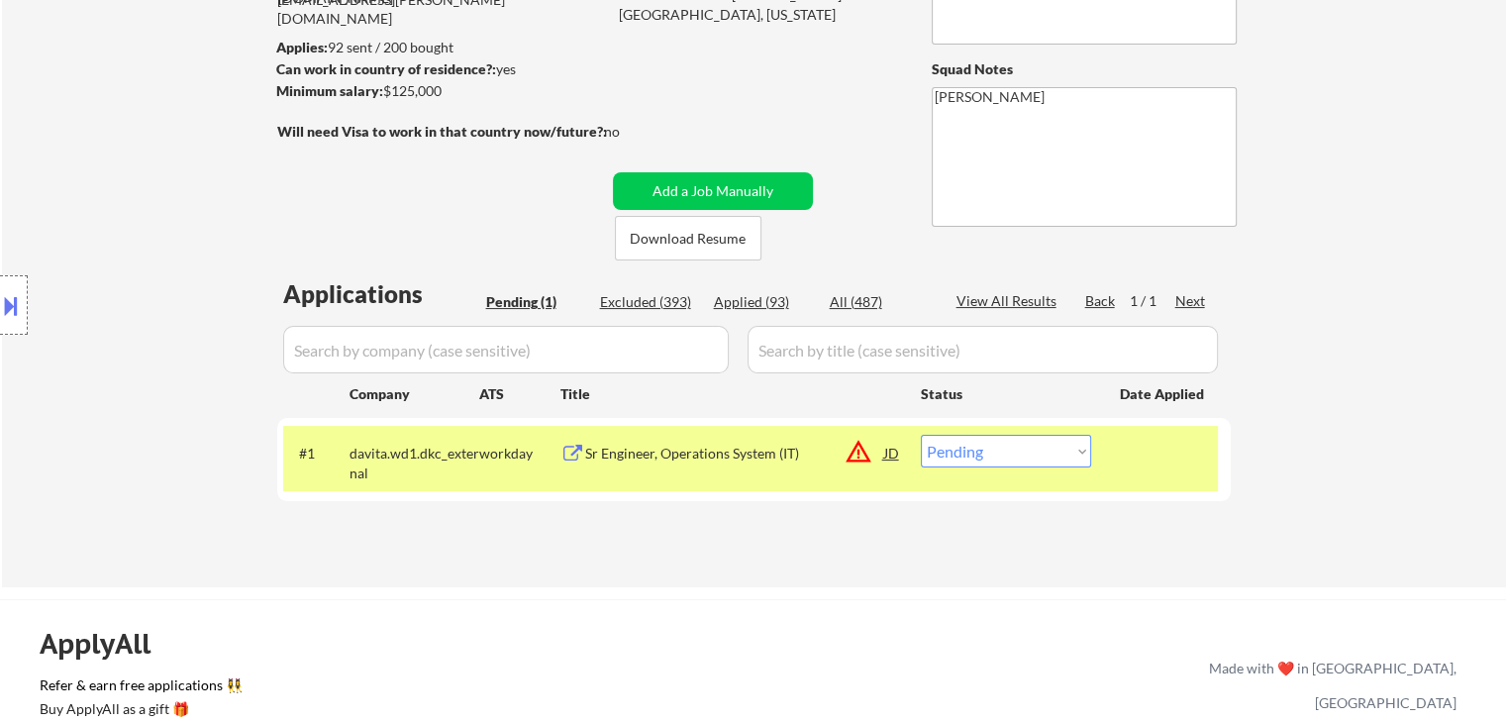
click at [992, 456] on select "Choose an option... Pending Applied Excluded (Questions) Excluded (Expired) Exc…" at bounding box center [1006, 451] width 170 height 33
select select ""applied""
click at [921, 435] on select "Choose an option... Pending Applied Excluded (Questions) Excluded (Expired) Exc…" at bounding box center [1006, 451] width 170 height 33
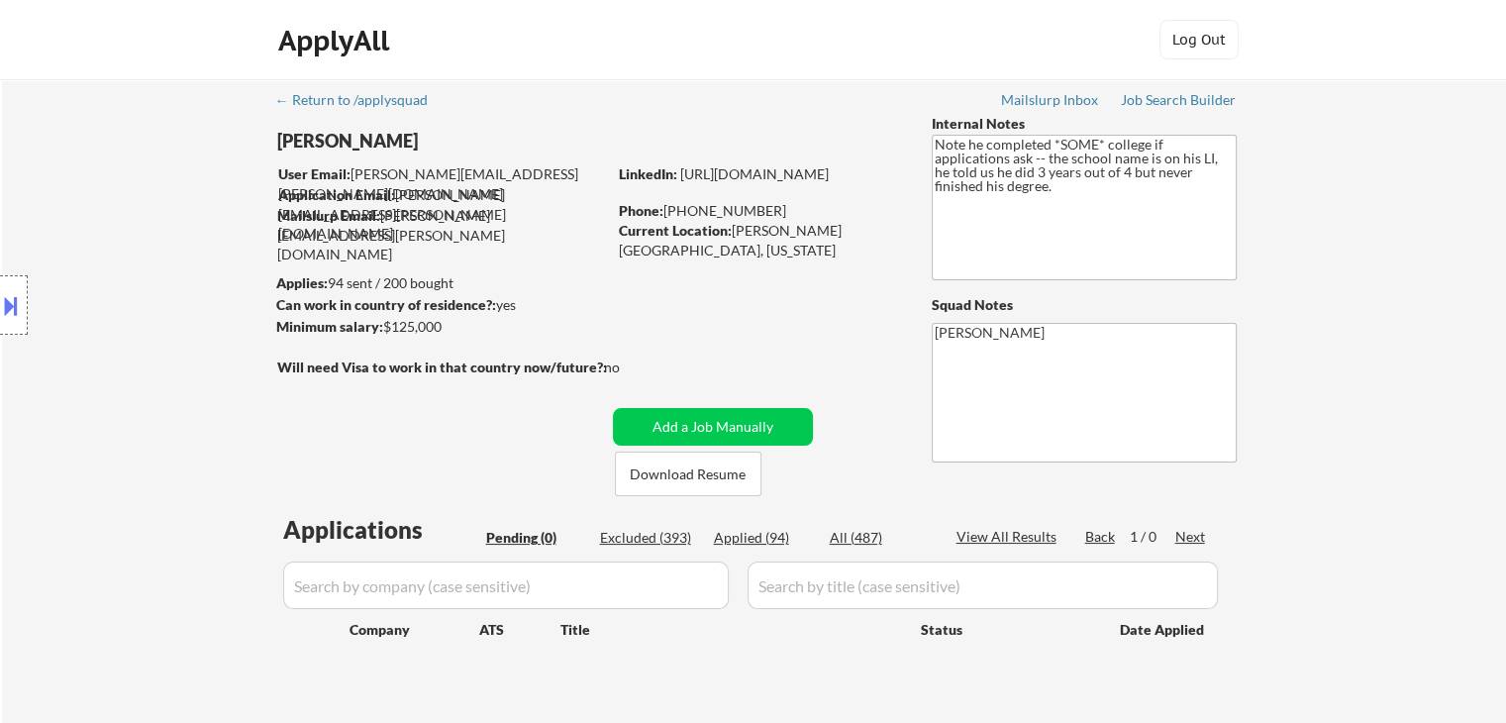
click at [206, 326] on div "Location Inclusions: remote" at bounding box center [177, 305] width 354 height 367
click at [179, 351] on div "Location Inclusions: remote" at bounding box center [177, 305] width 354 height 367
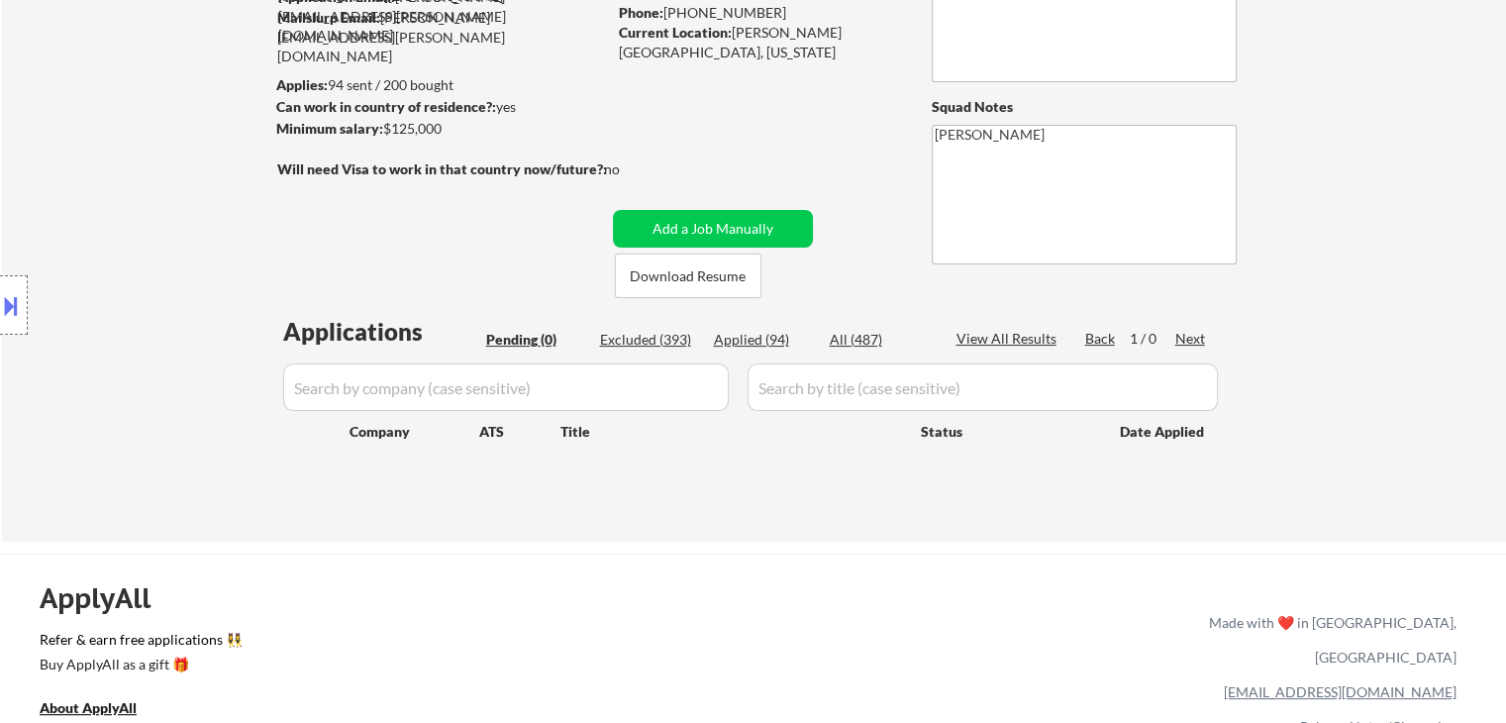
click at [166, 366] on div "Location Inclusions: remote" at bounding box center [177, 305] width 354 height 367
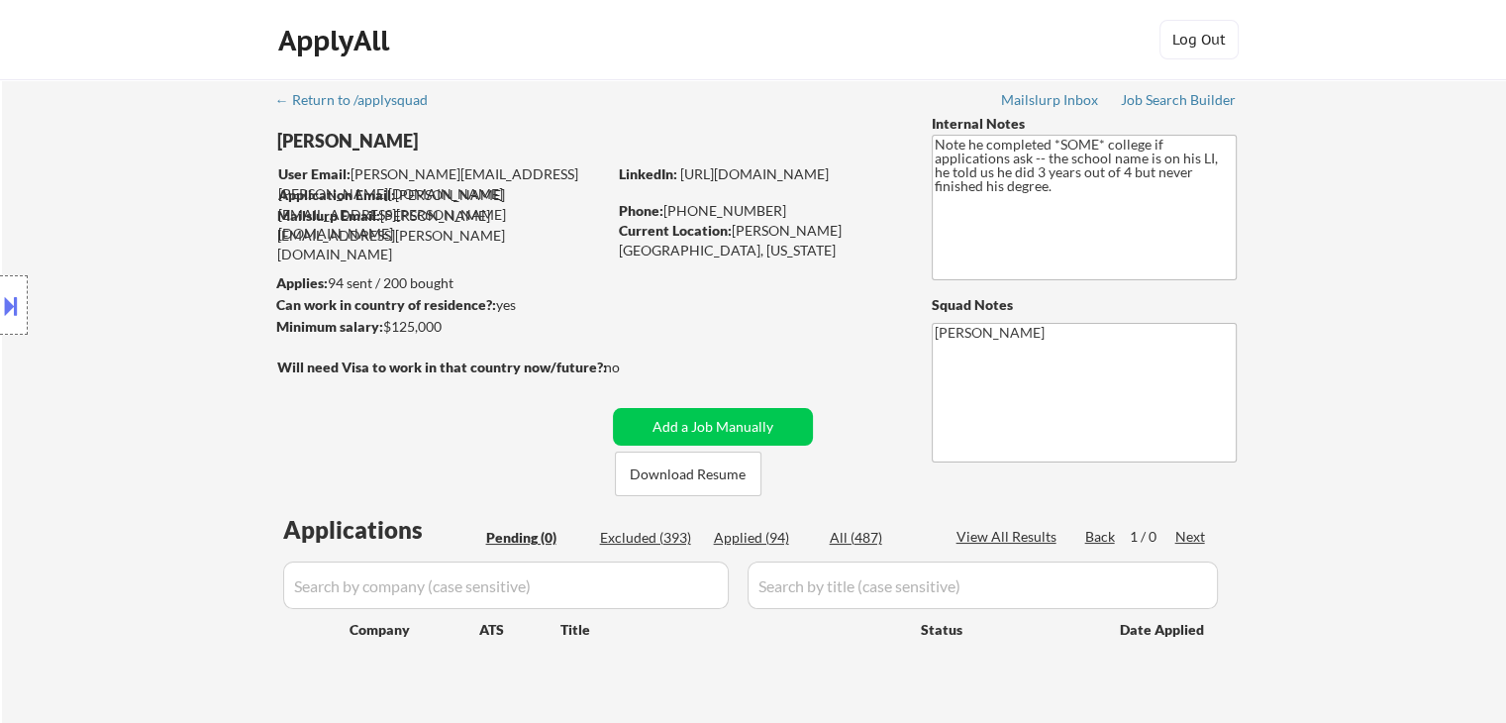
click at [170, 358] on div "Location Inclusions: remote" at bounding box center [177, 305] width 354 height 367
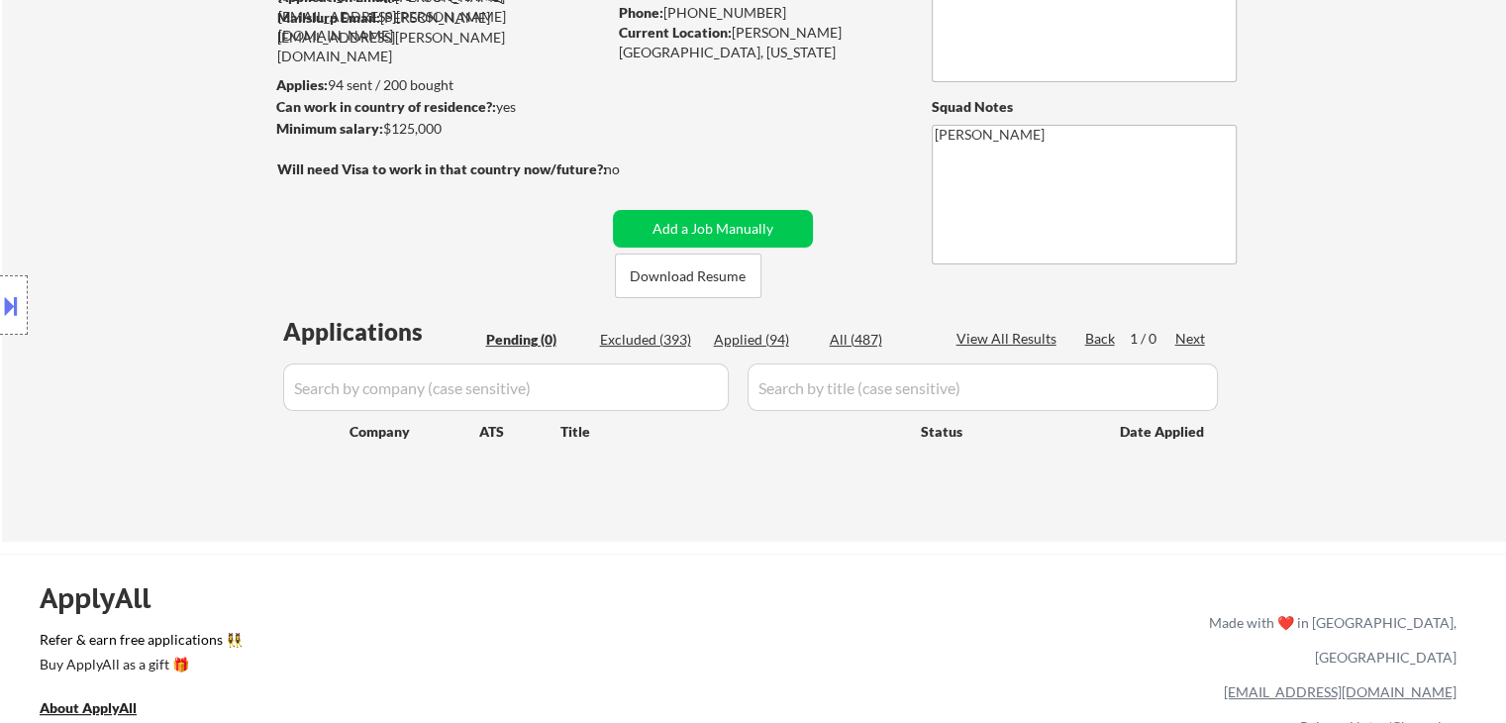
click at [177, 345] on div "Location Inclusions: remote" at bounding box center [177, 305] width 354 height 367
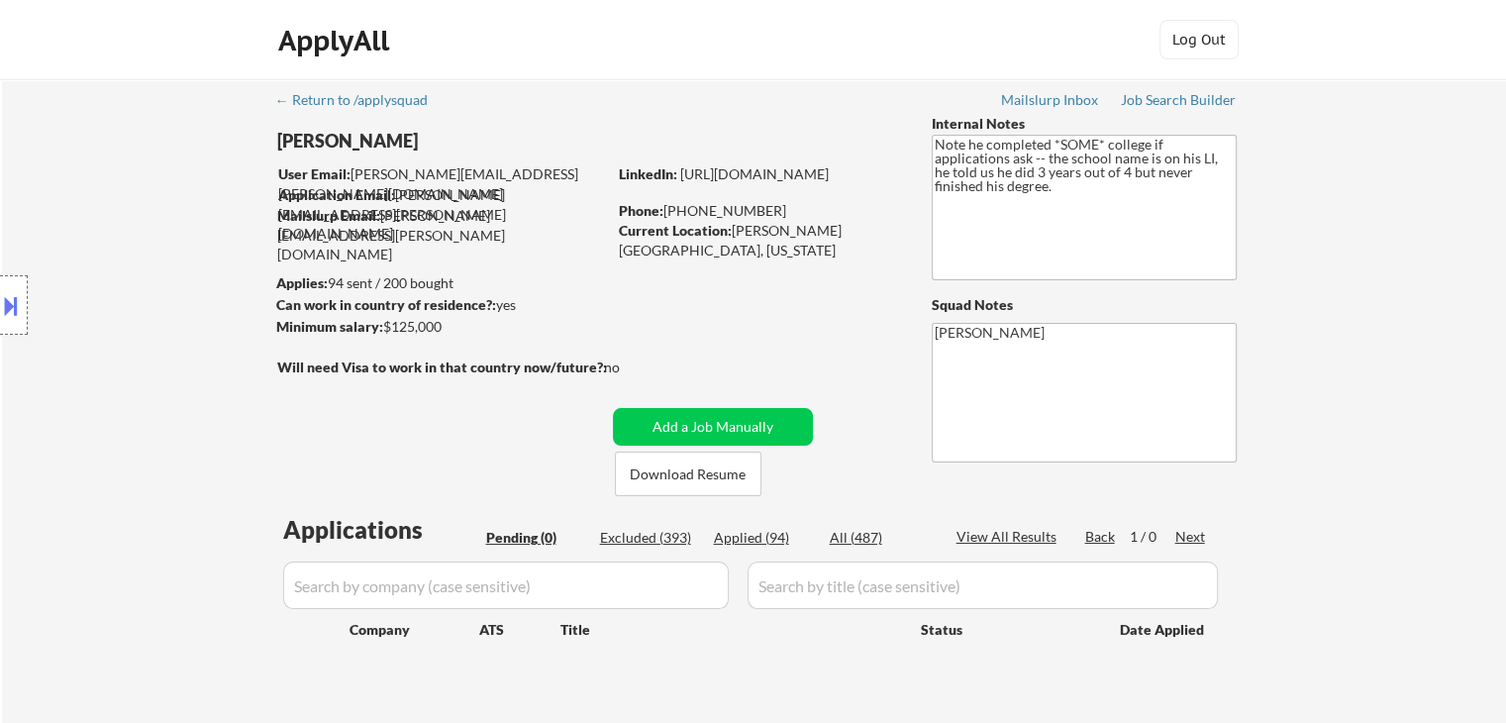
click at [165, 302] on div "Location Inclusions: remote" at bounding box center [177, 305] width 354 height 367
click at [113, 383] on div "Location Inclusions: remote" at bounding box center [177, 305] width 354 height 367
drag, startPoint x: 1453, startPoint y: 278, endPoint x: 1392, endPoint y: 26, distance: 259.8
click at [1449, 272] on div "← Return to /applysquad Mailslurp Inbox Job Search Builder [PERSON_NAME] User E…" at bounding box center [754, 409] width 1504 height 660
click at [1357, 466] on div "← Return to /applysquad Mailslurp Inbox Job Search Builder [PERSON_NAME] User E…" at bounding box center [754, 409] width 1504 height 660
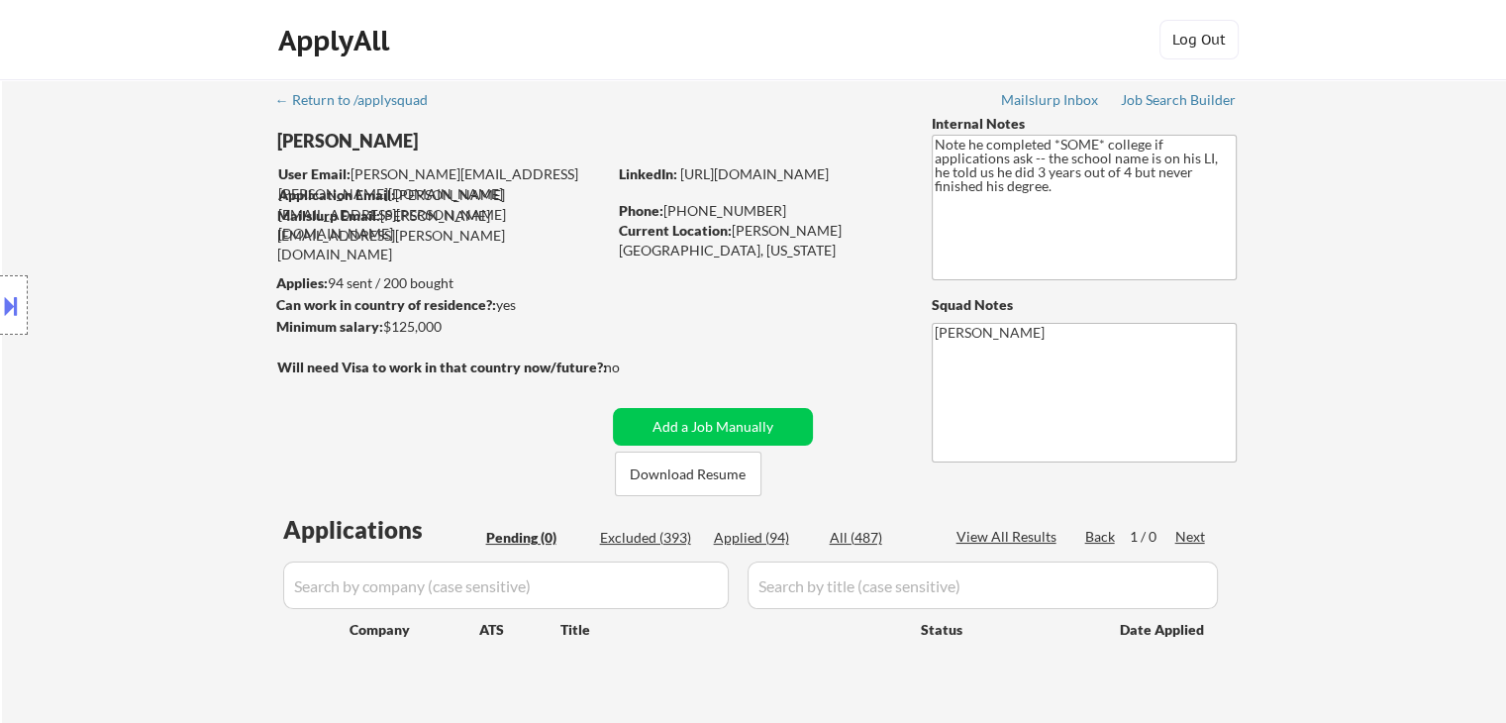
click at [123, 331] on div "Location Inclusions: remote" at bounding box center [177, 305] width 354 height 367
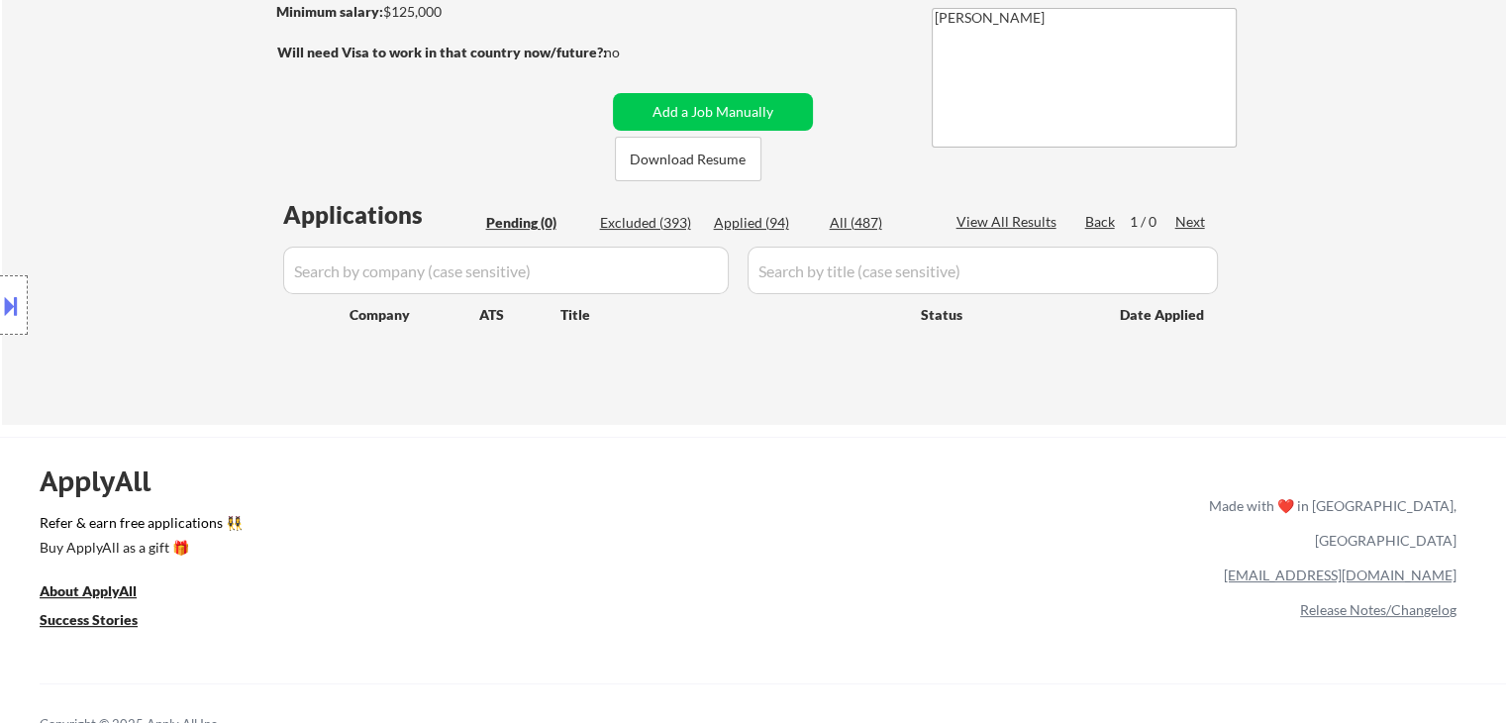
scroll to position [396, 0]
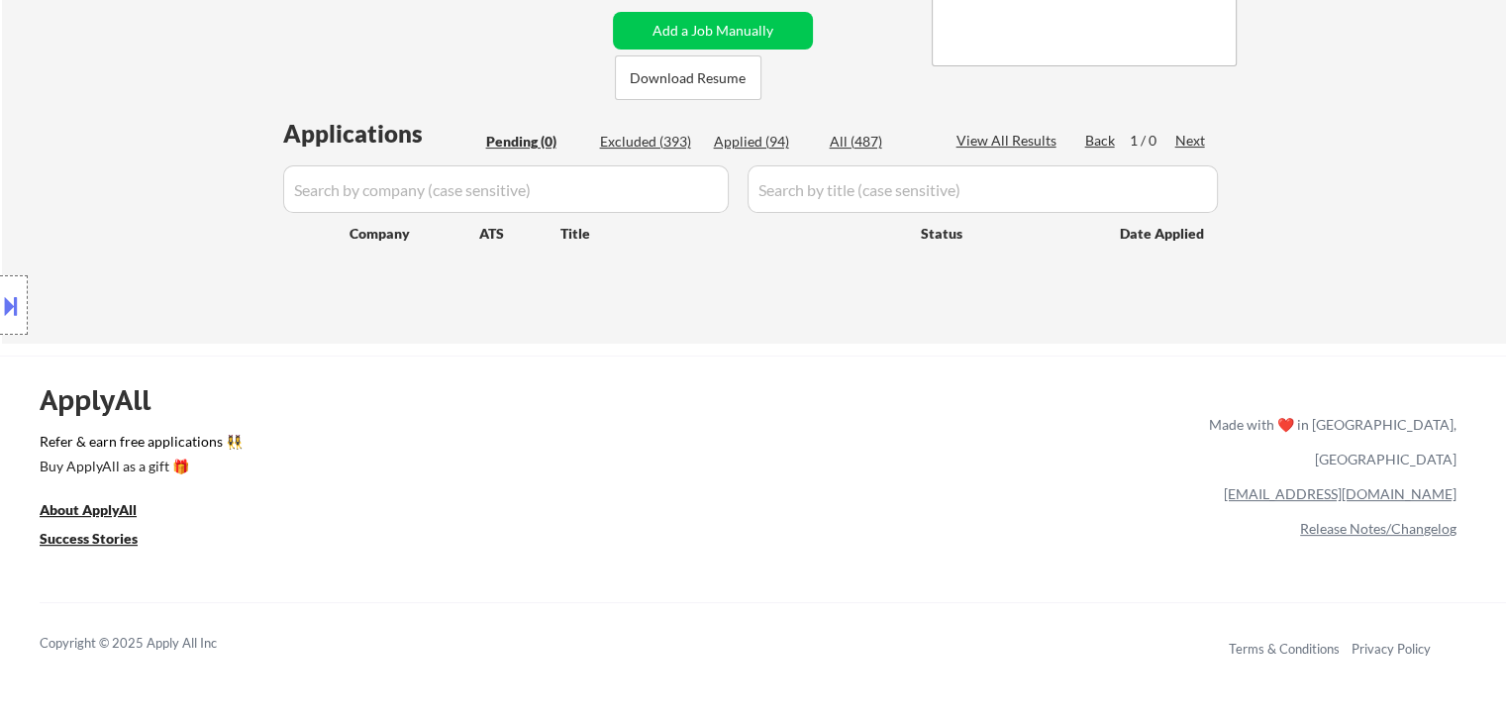
drag, startPoint x: 95, startPoint y: 151, endPoint x: 398, endPoint y: 171, distance: 303.6
click at [95, 151] on div "Location Inclusions: remote" at bounding box center [177, 305] width 354 height 367
